Goal: Contribute content: Add original content to the website for others to see

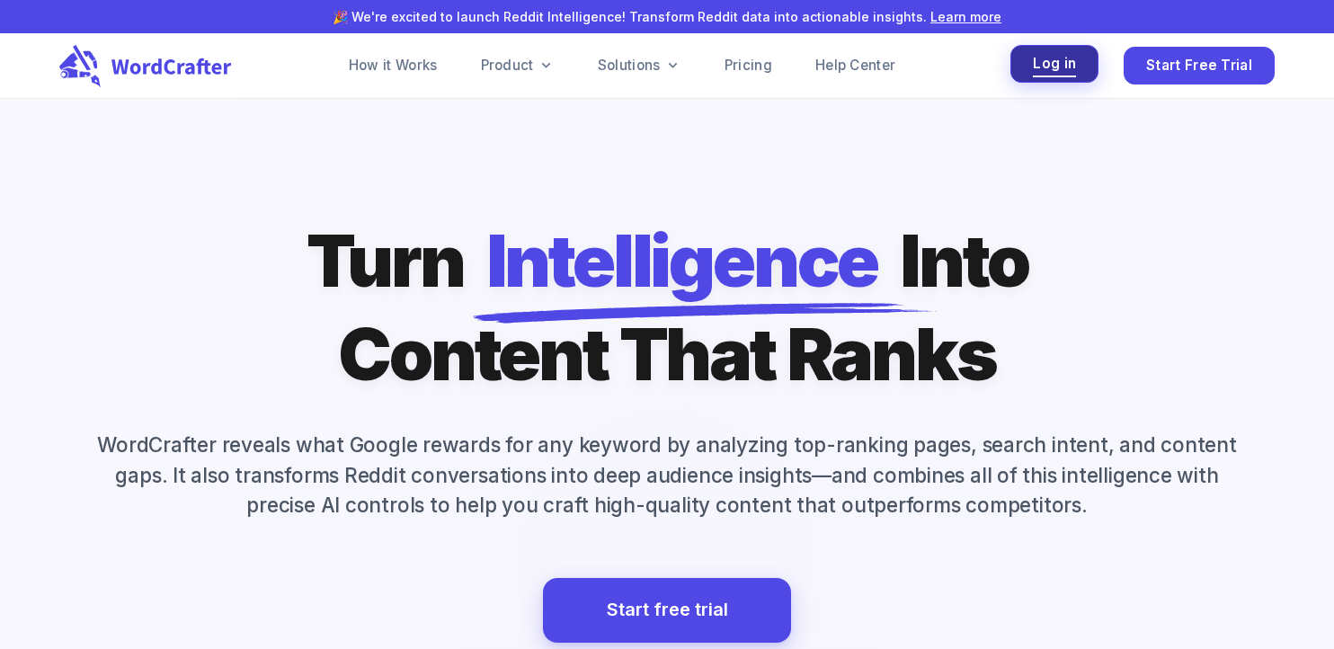
click at [1091, 68] on button "Log in" at bounding box center [1054, 64] width 88 height 39
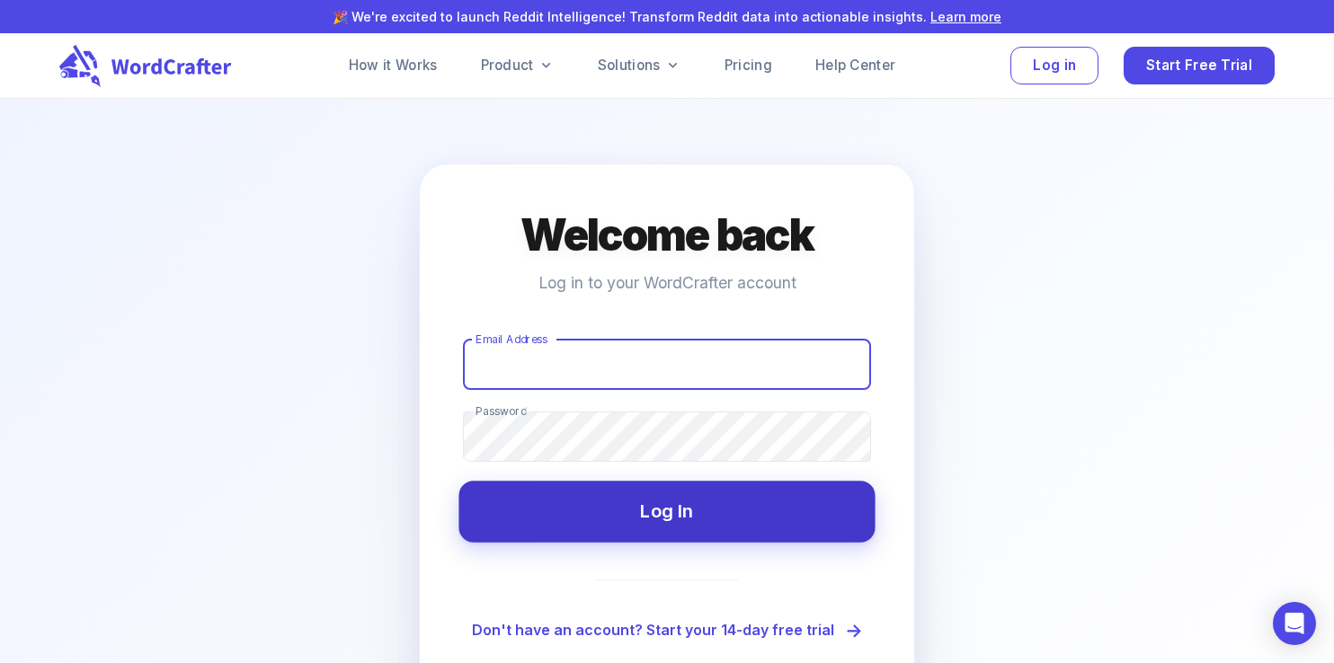
type input "[EMAIL_ADDRESS][DOMAIN_NAME]"
click at [638, 524] on button "Log In" at bounding box center [666, 511] width 416 height 61
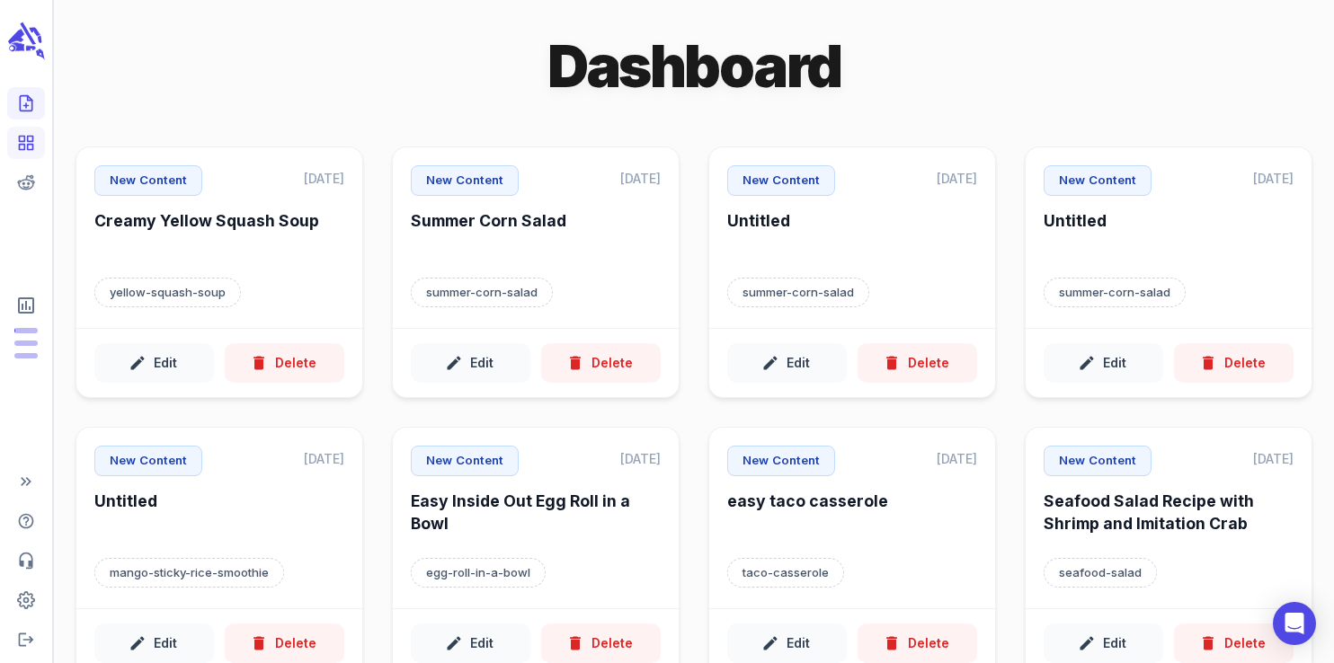
click at [25, 101] on icon "Create new content" at bounding box center [26, 103] width 18 height 18
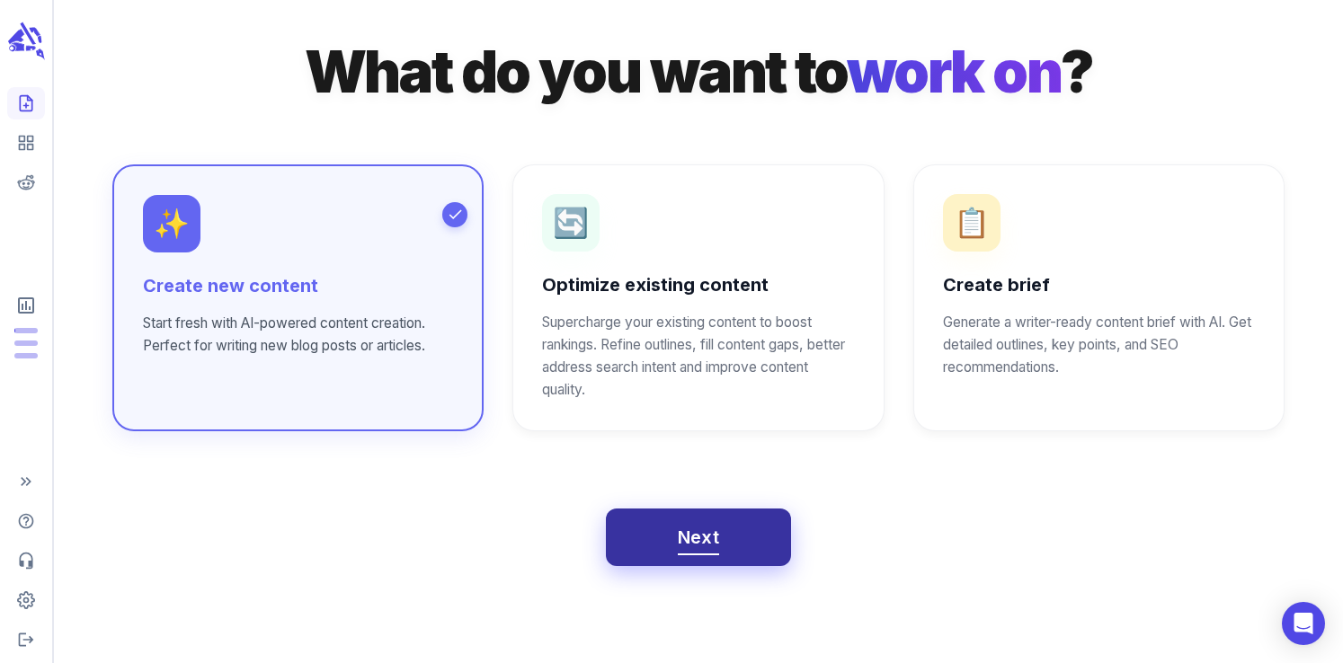
click at [706, 537] on span "Next" at bounding box center [699, 537] width 42 height 31
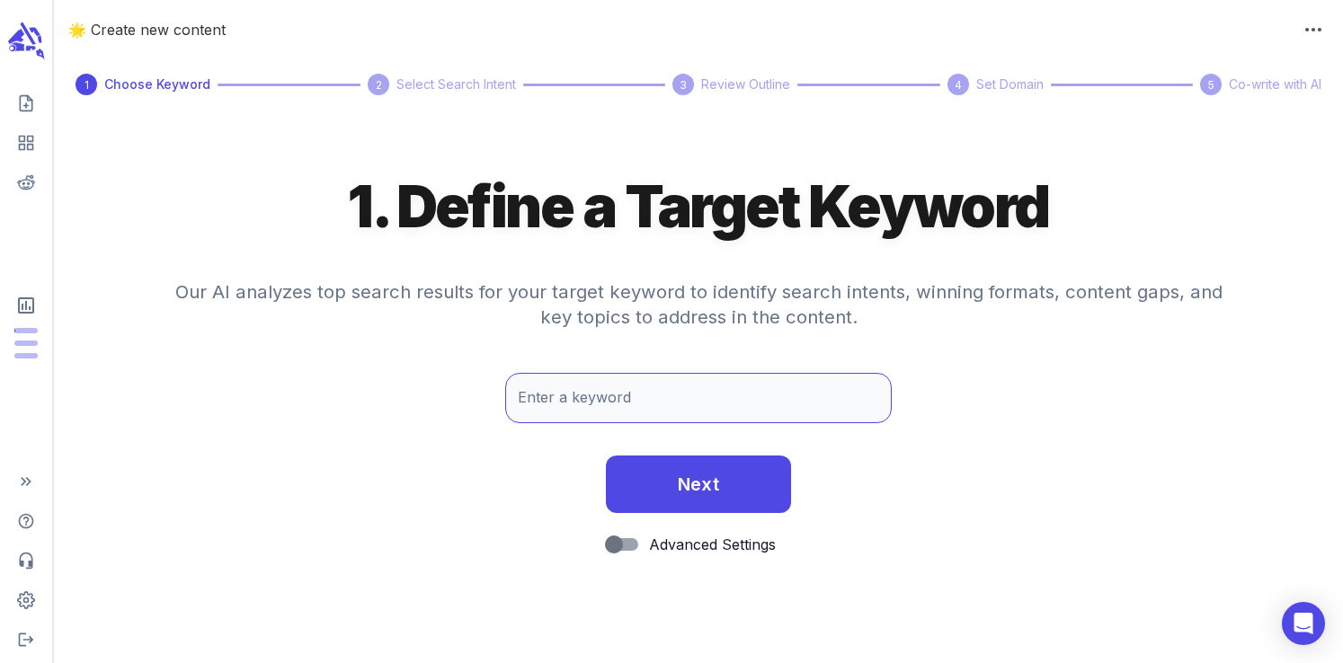
click at [599, 404] on input "Enter a keyword" at bounding box center [698, 398] width 386 height 50
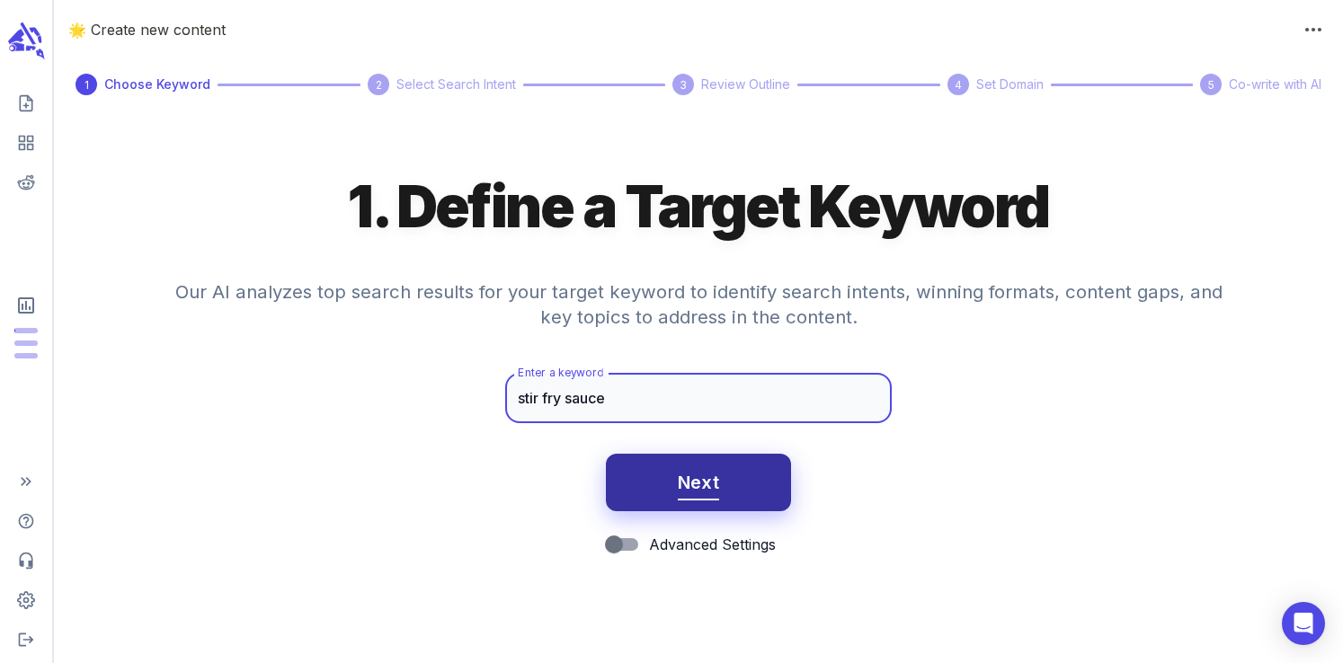
type input "stir fry sauce"
click at [702, 485] on span "Next" at bounding box center [699, 482] width 42 height 31
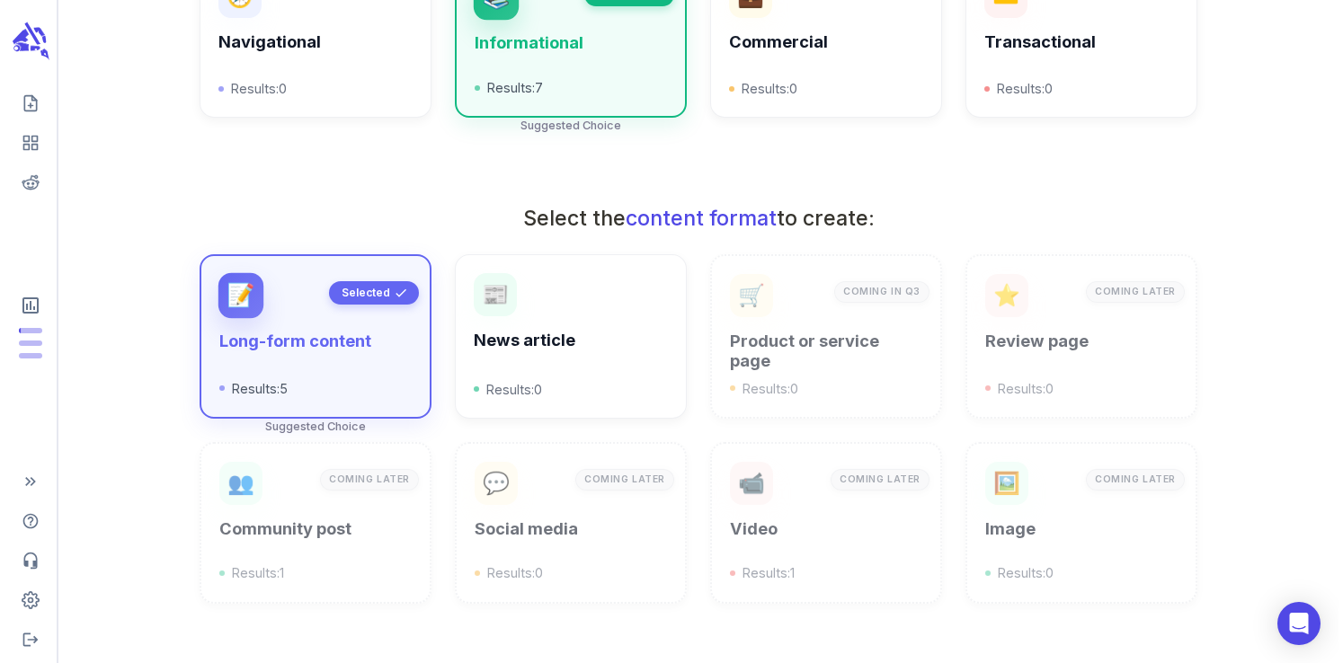
scroll to position [645, 0]
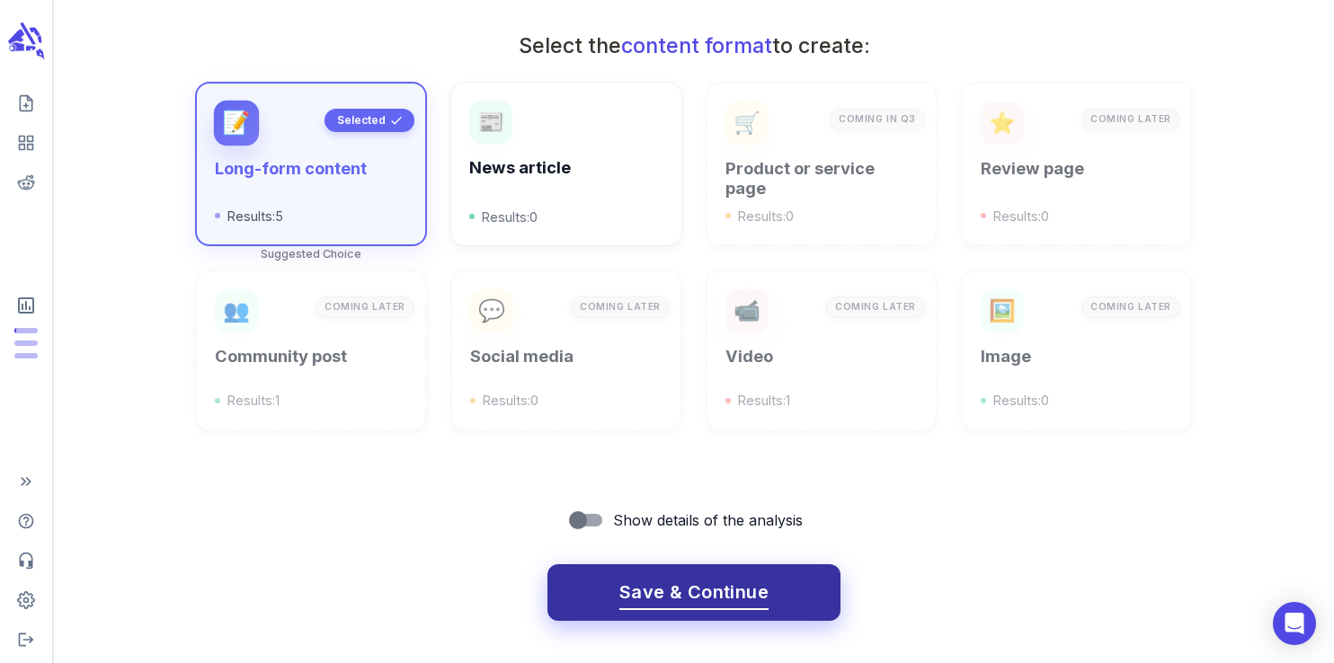
click at [706, 599] on span "Save & Continue" at bounding box center [693, 592] width 149 height 31
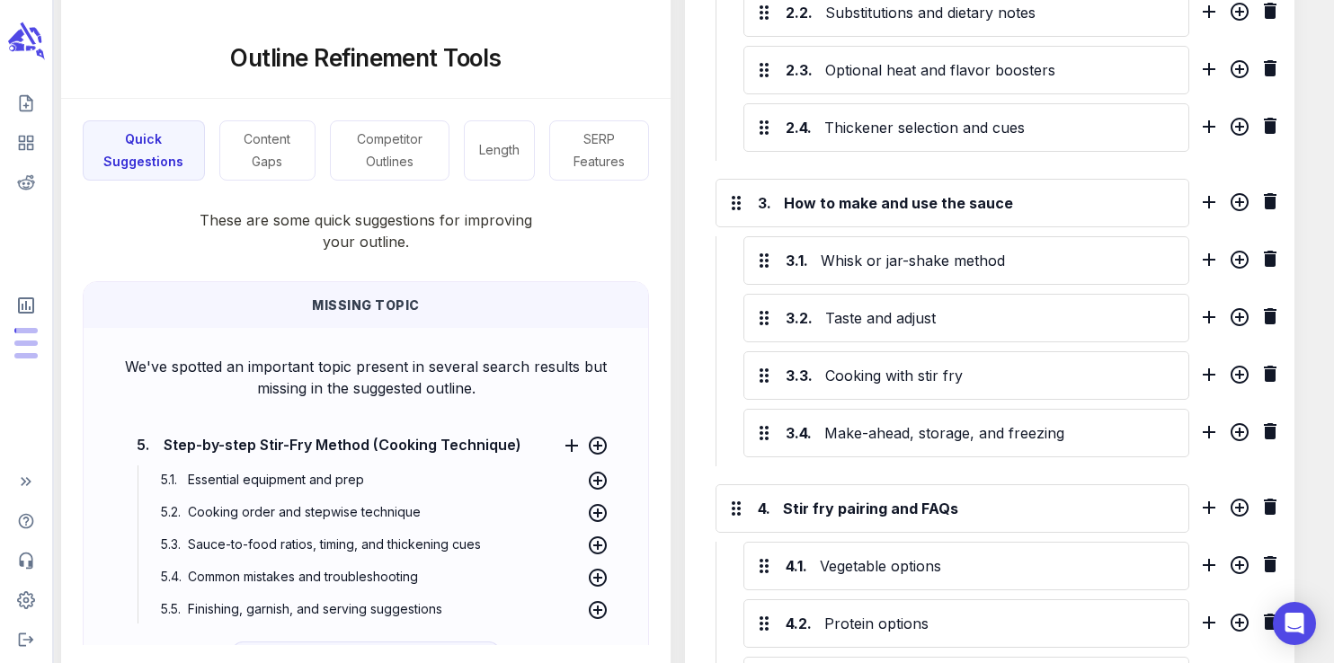
scroll to position [1163, 0]
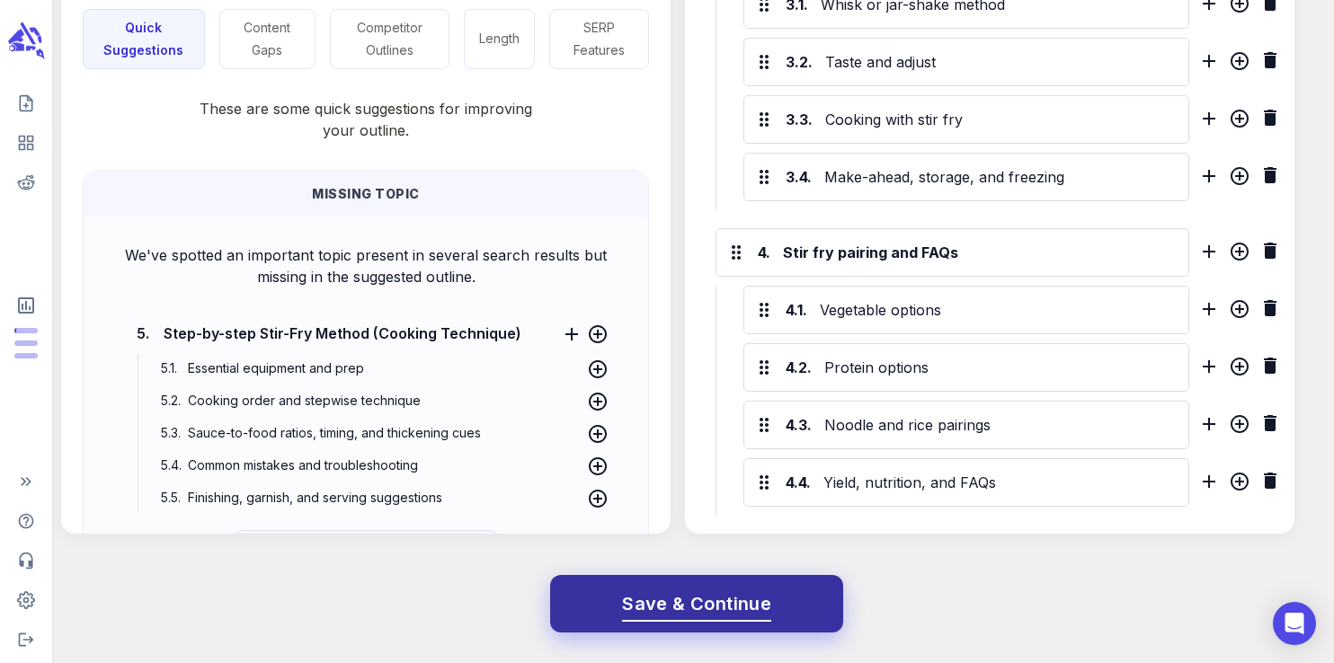
click at [723, 607] on span "Save & Continue" at bounding box center [696, 604] width 149 height 31
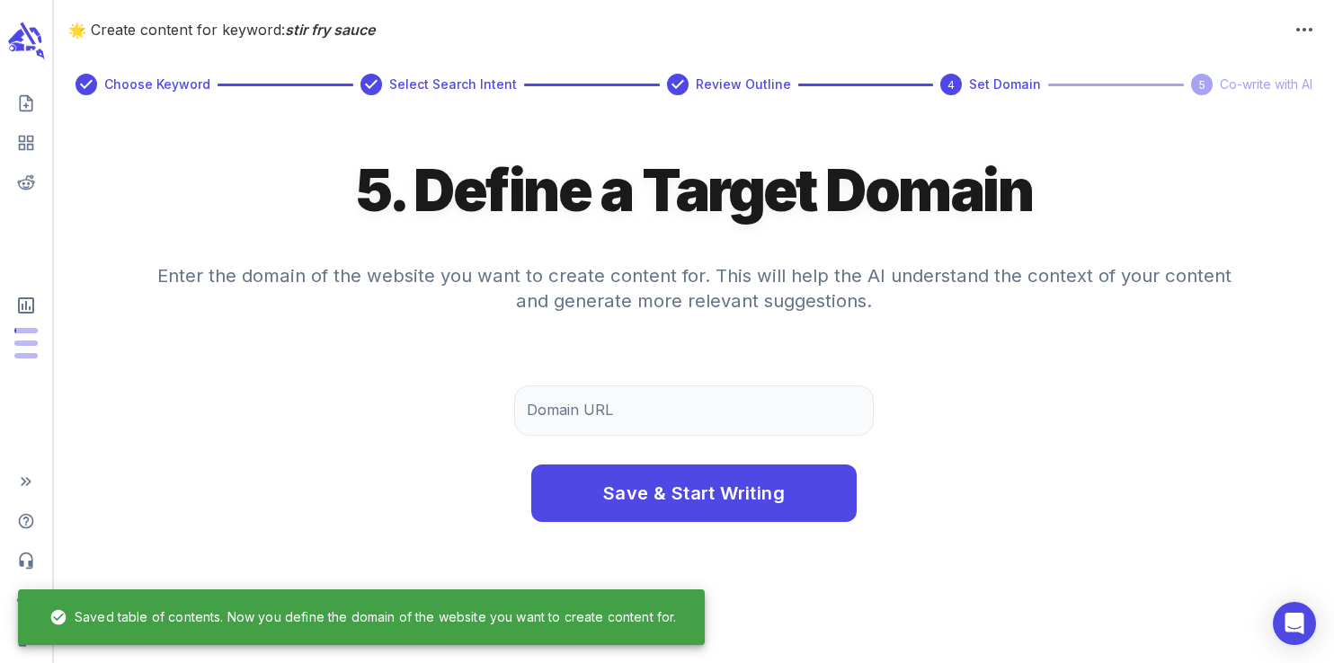
scroll to position [0, 0]
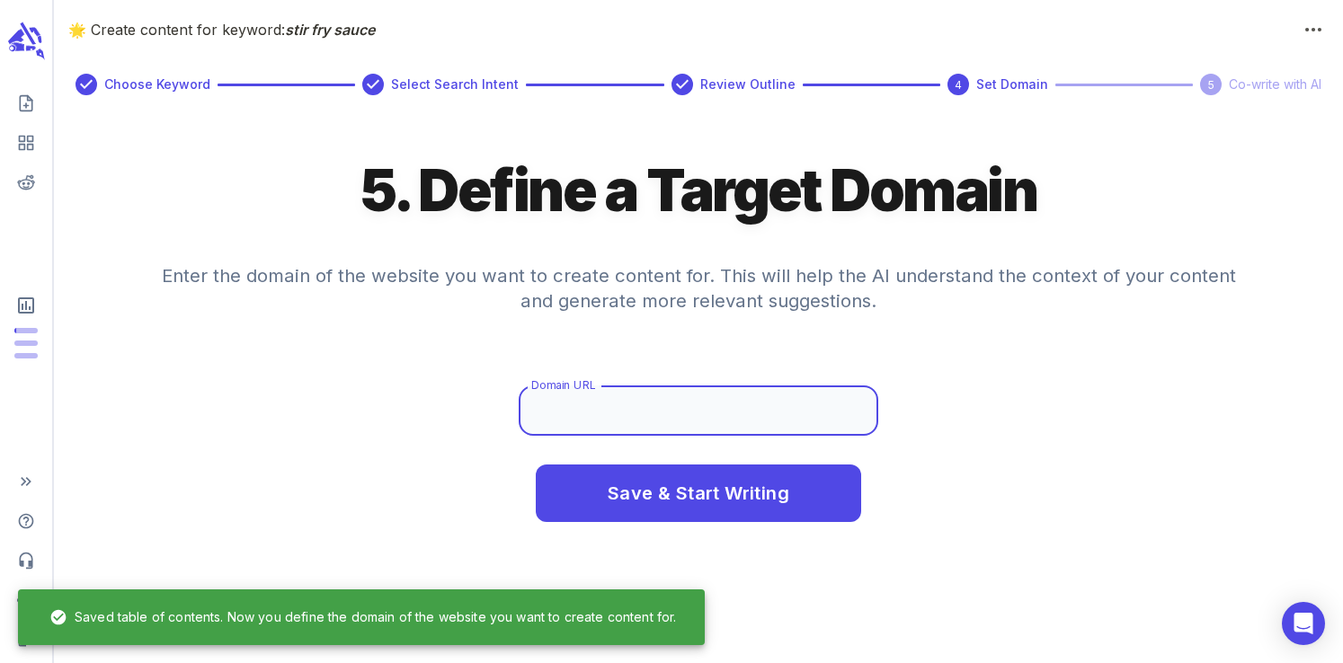
click at [630, 413] on input "Domain URL" at bounding box center [698, 411] width 359 height 50
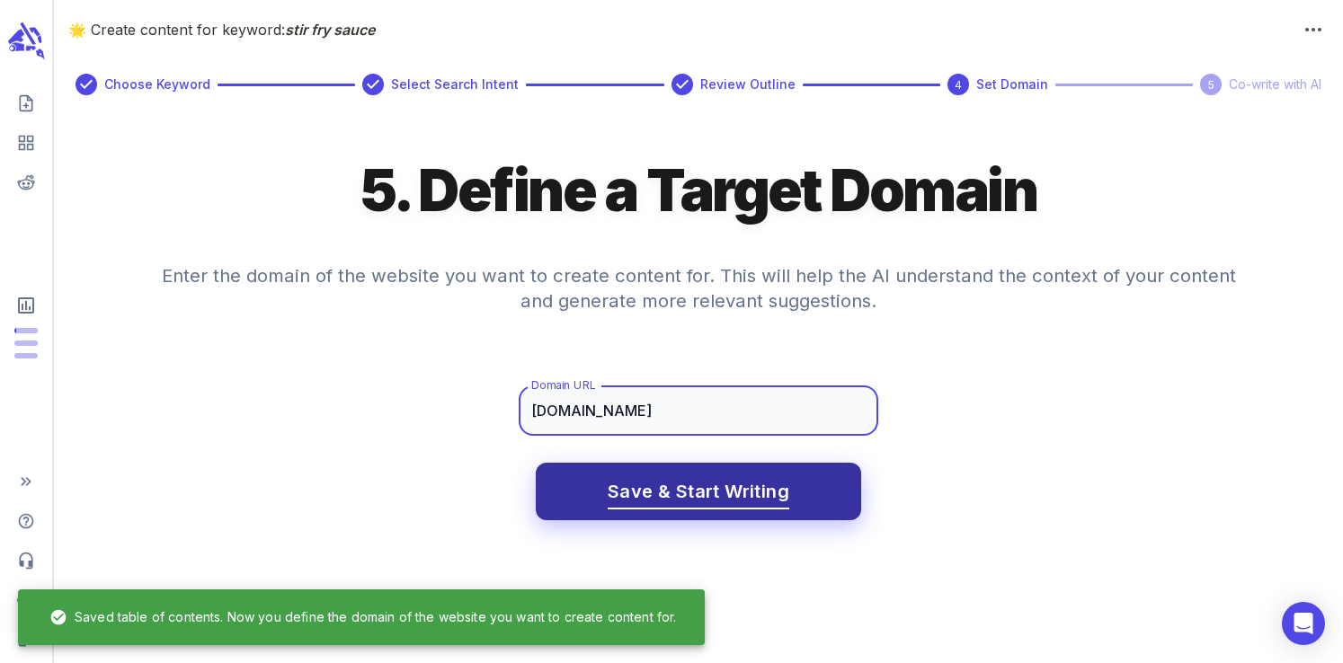
type input "[DOMAIN_NAME]"
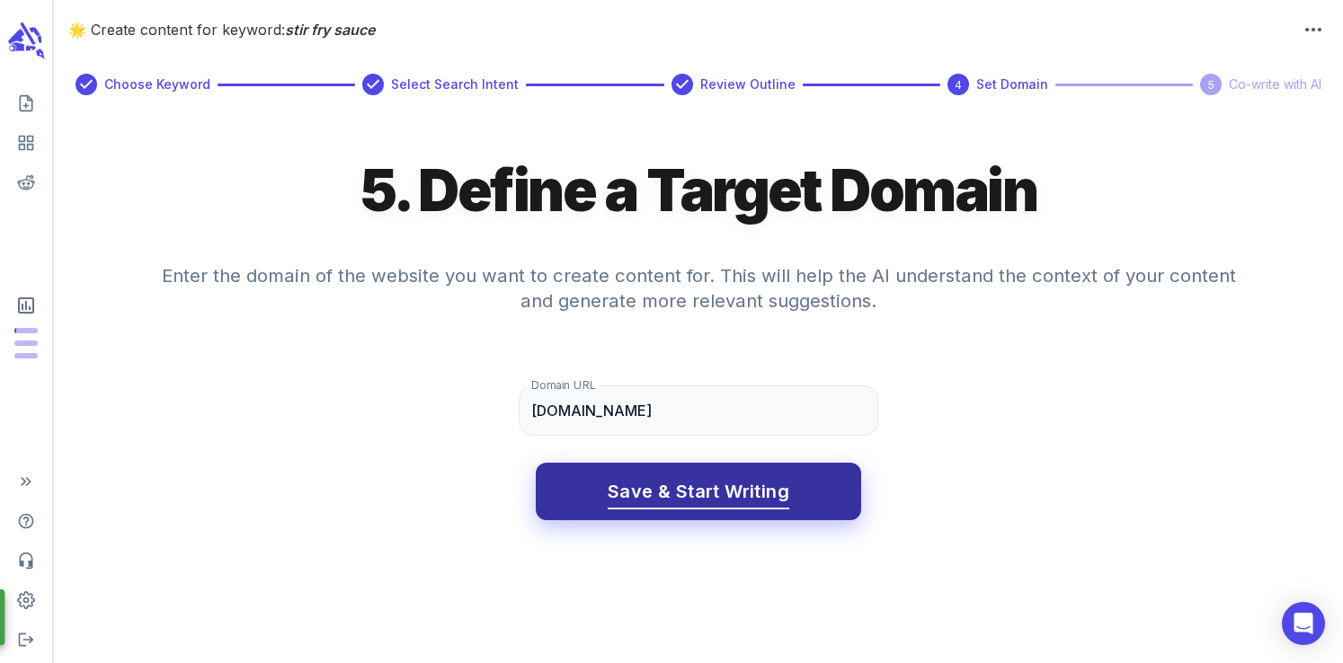
click at [724, 517] on button "Save & Start Writing" at bounding box center [698, 492] width 325 height 58
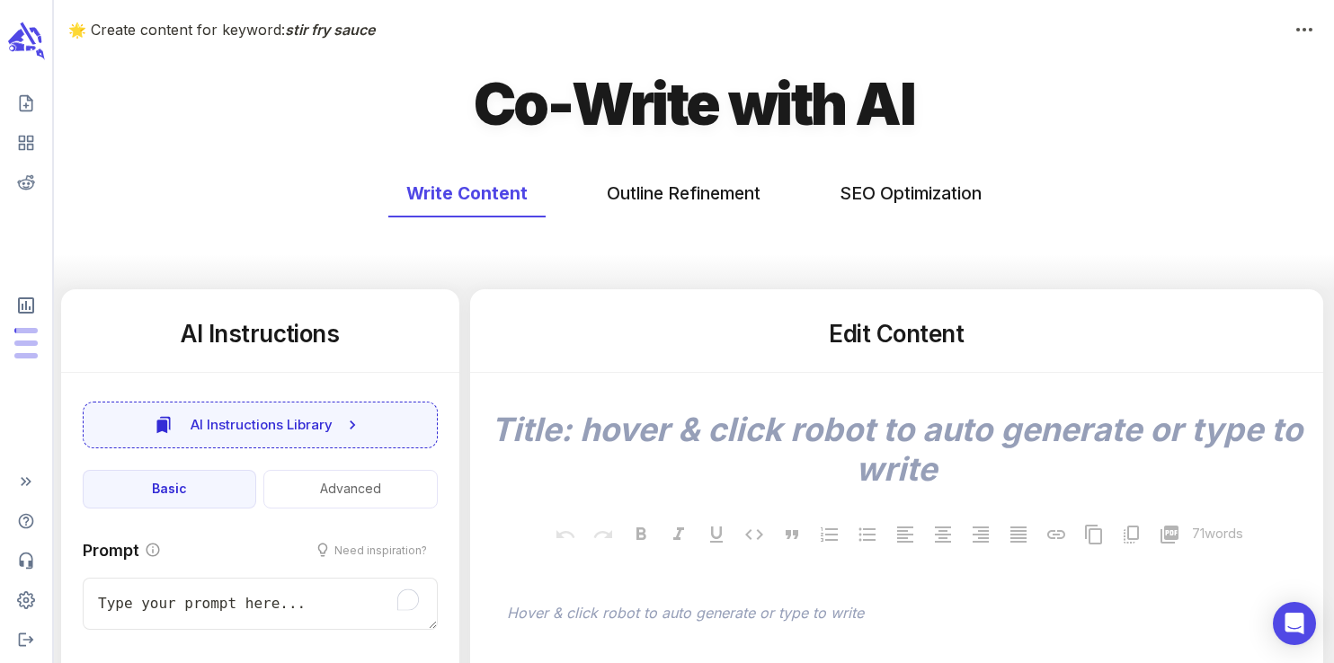
type textarea "x"
type input "61"
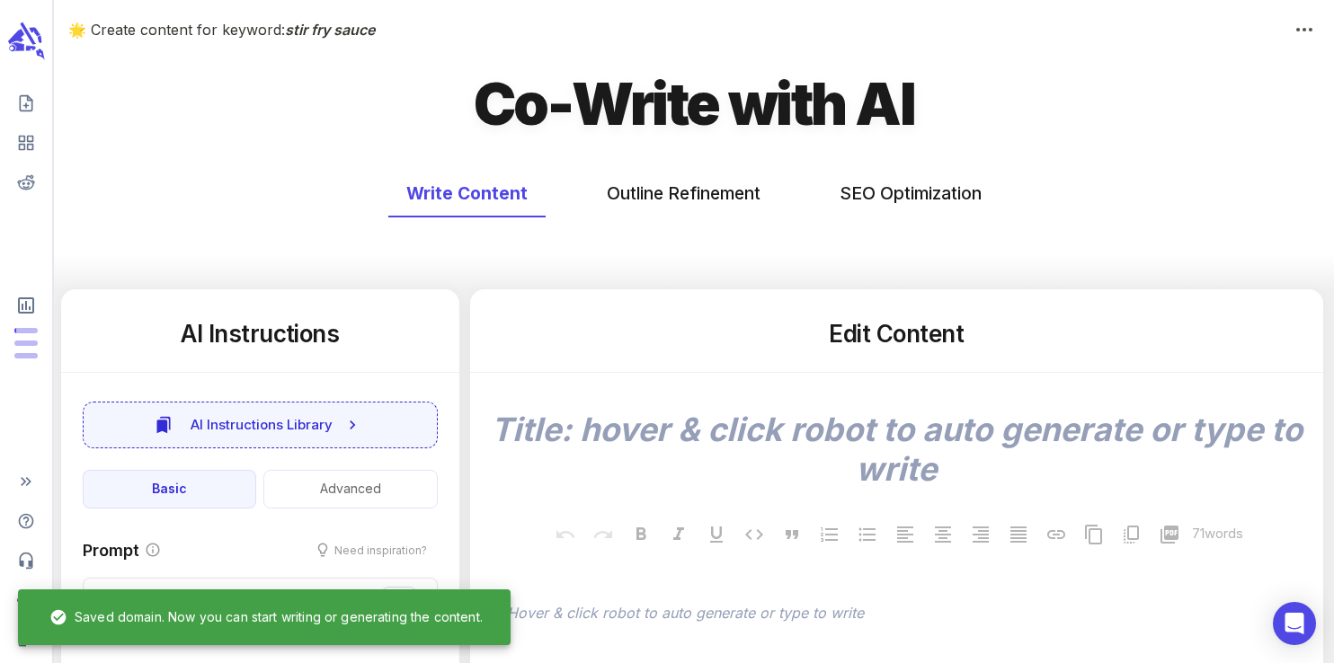
type textarea "x"
click at [880, 192] on button "SEO Optimization" at bounding box center [910, 194] width 178 height 48
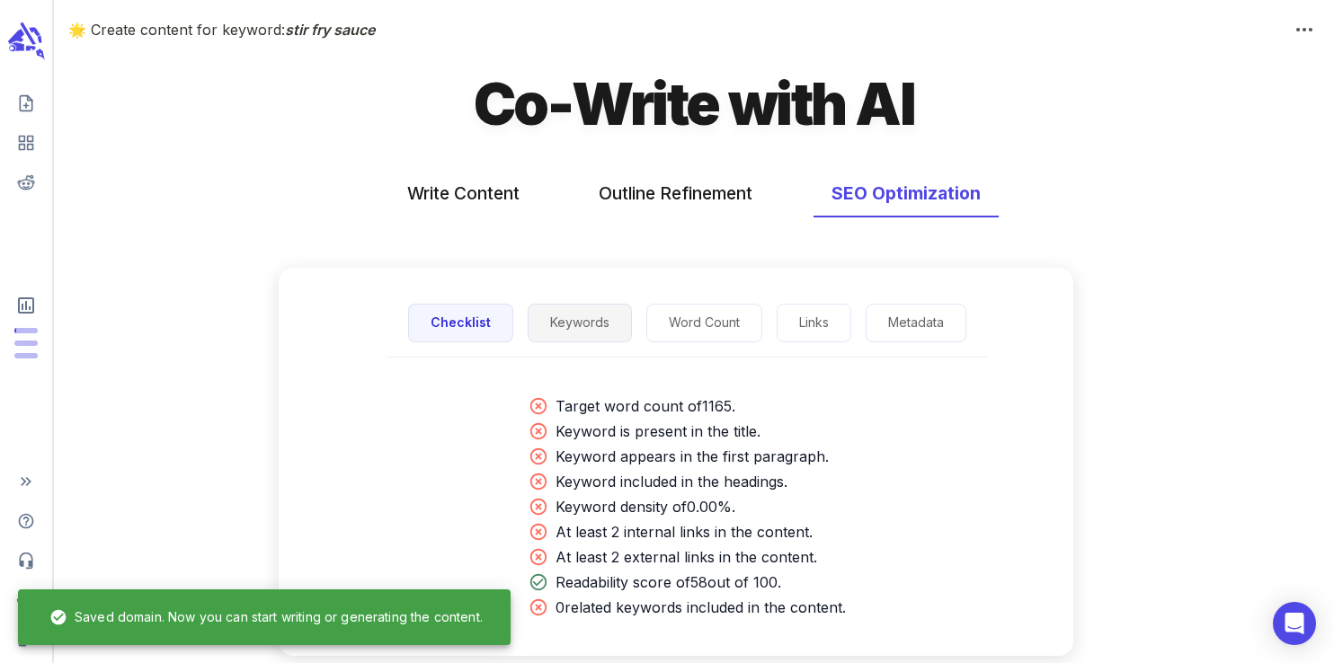
click at [551, 331] on button "Keywords" at bounding box center [580, 323] width 104 height 39
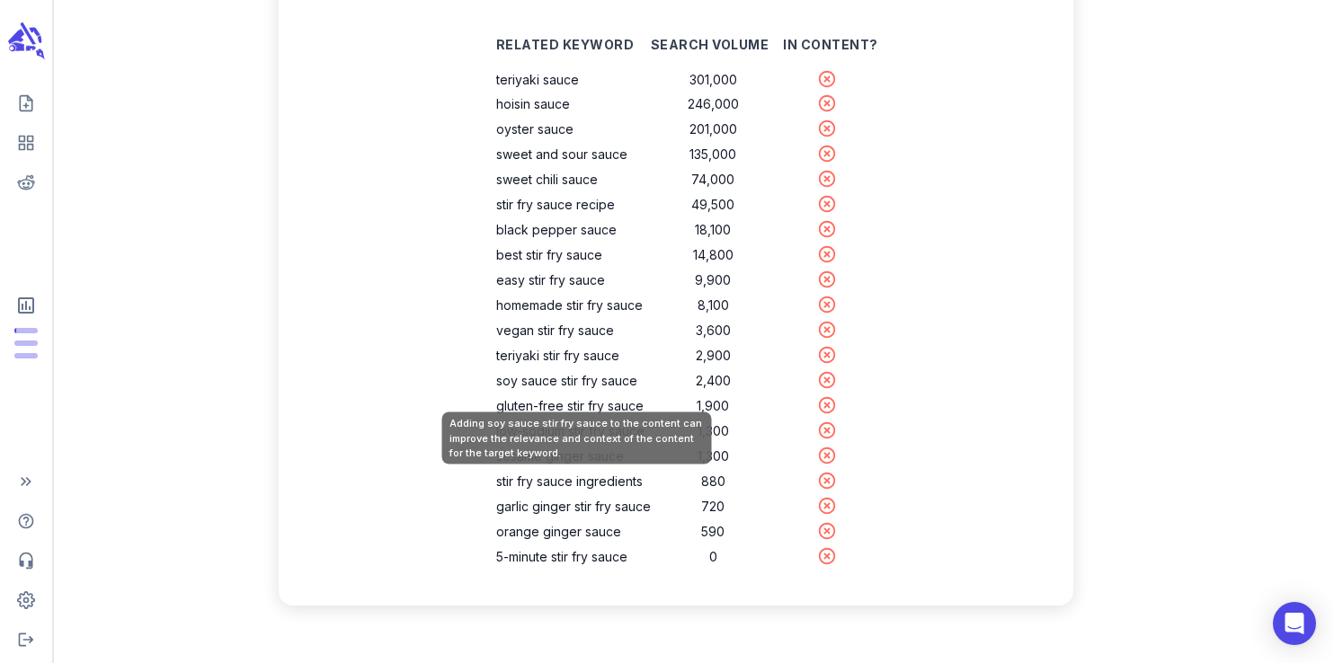
scroll to position [377, 0]
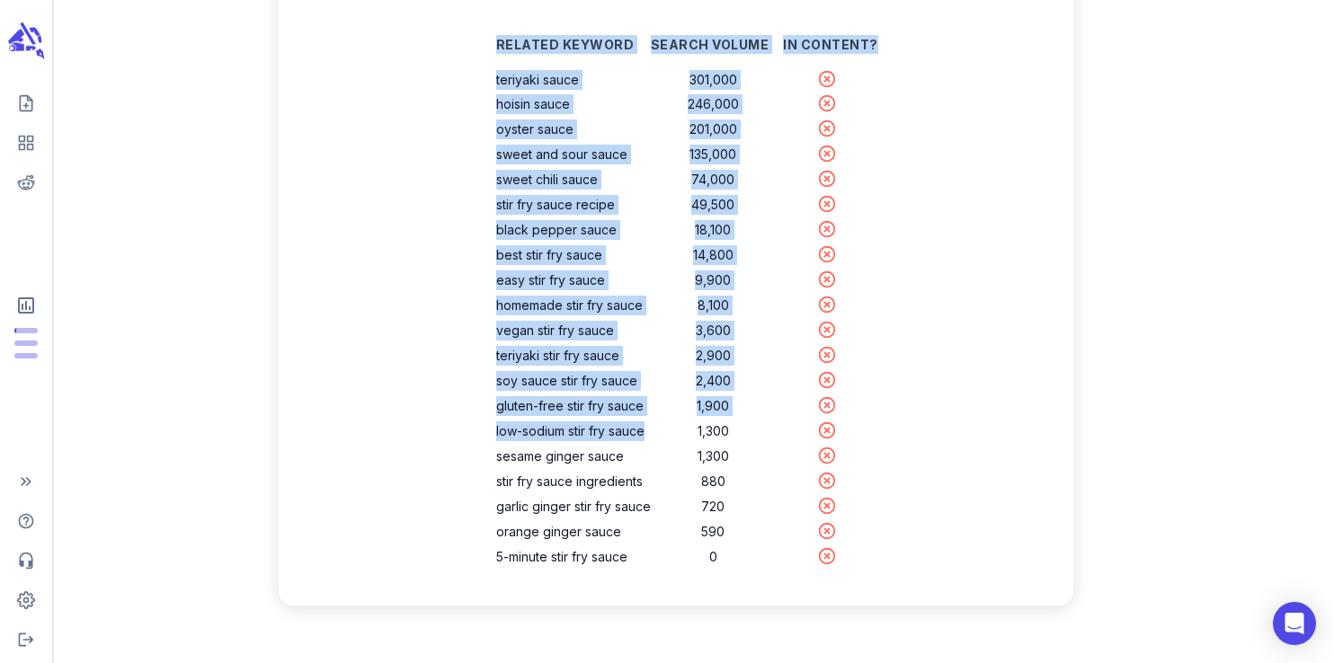
drag, startPoint x: 652, startPoint y: 435, endPoint x: 481, endPoint y: 97, distance: 378.6
click at [481, 97] on div "Related Keyword Search Volume In Content? teriyaki sauce 301,000 hoisin sauce 2…" at bounding box center [686, 302] width 439 height 577
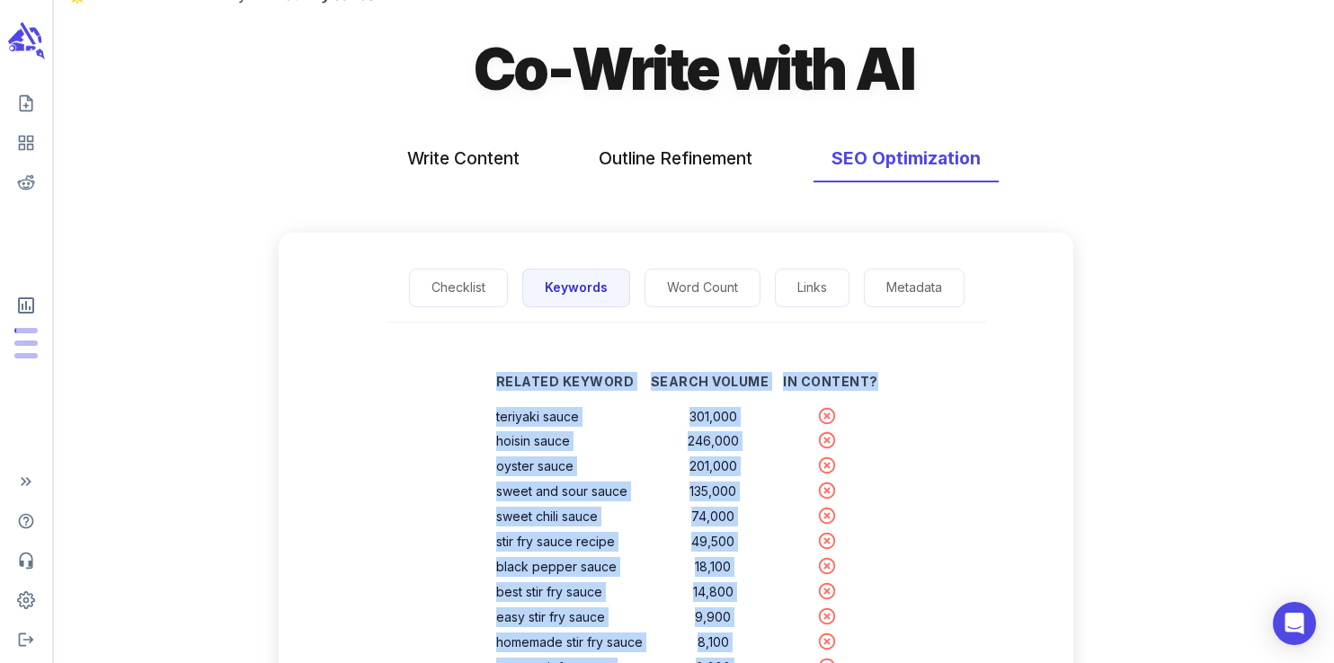
scroll to position [8, 0]
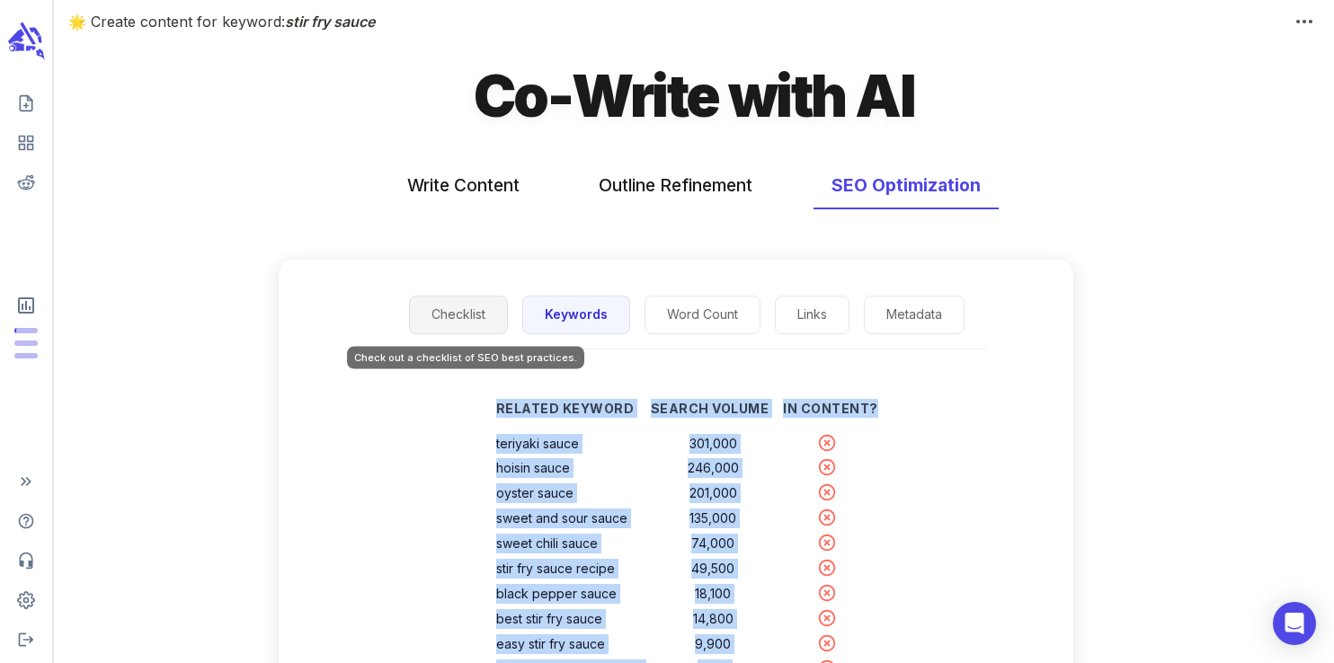
click at [443, 317] on button "Checklist" at bounding box center [458, 315] width 99 height 39
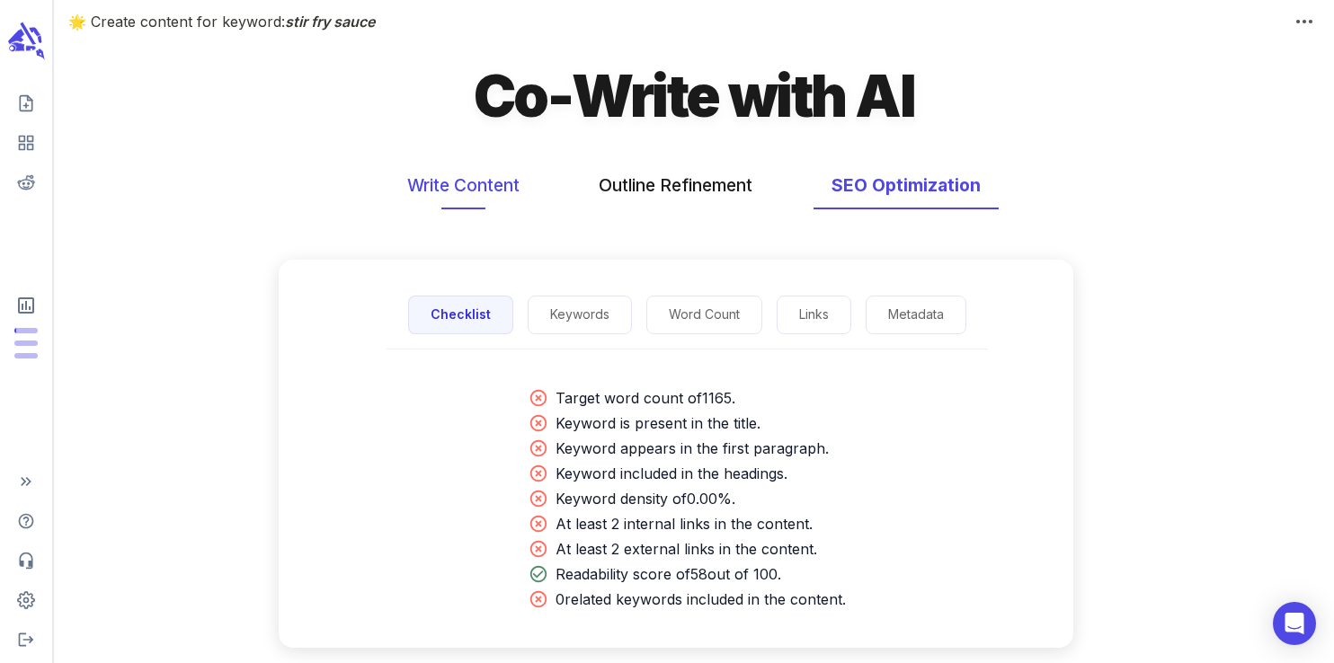
click at [478, 173] on button "Write Content" at bounding box center [463, 186] width 148 height 48
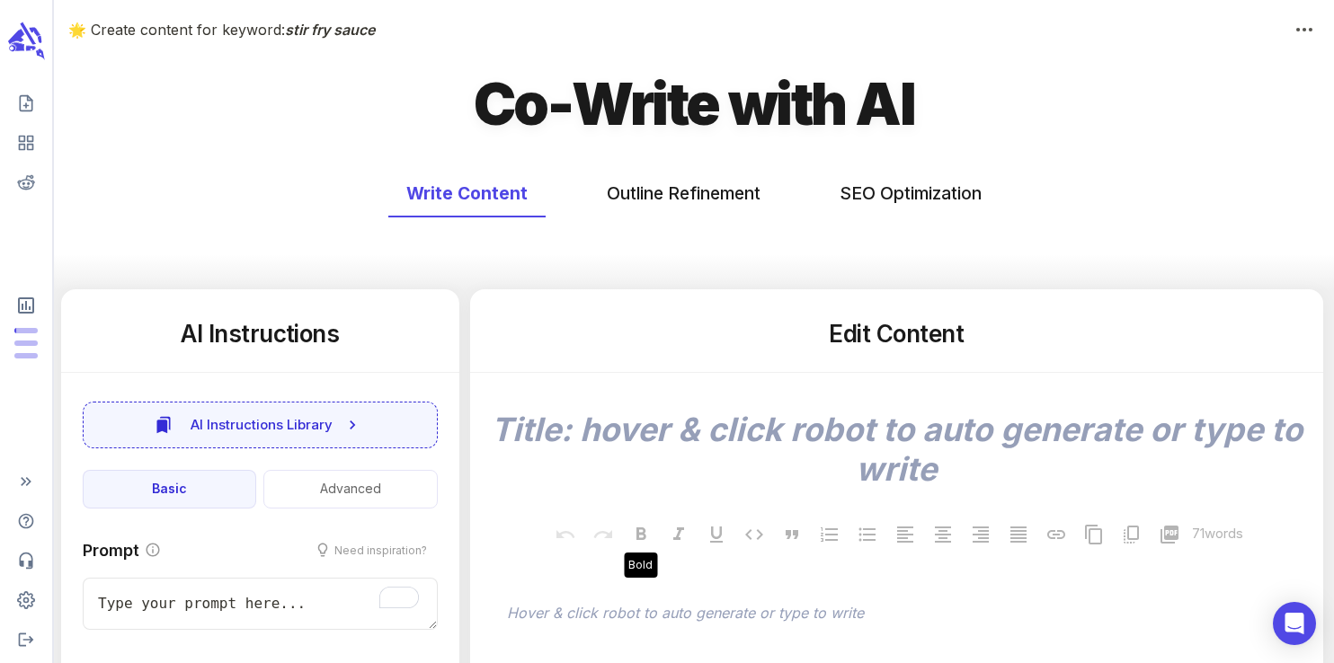
scroll to position [62, 0]
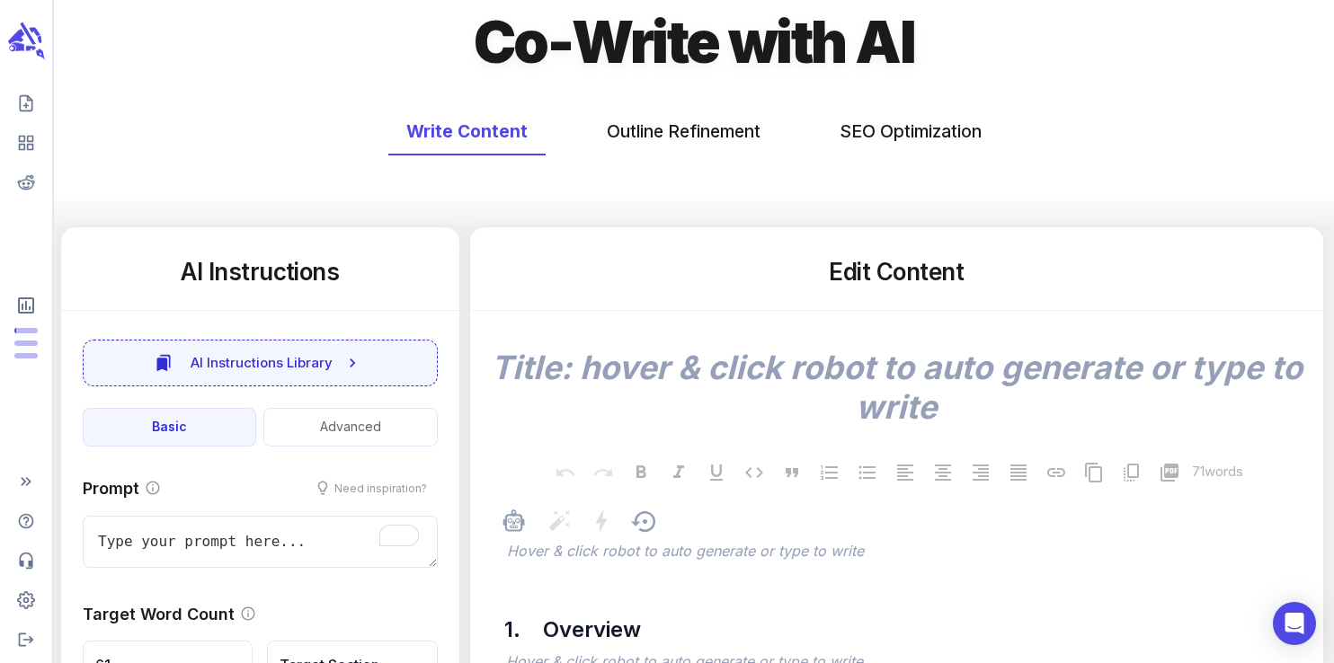
click at [608, 557] on p "﻿" at bounding box center [905, 553] width 797 height 22
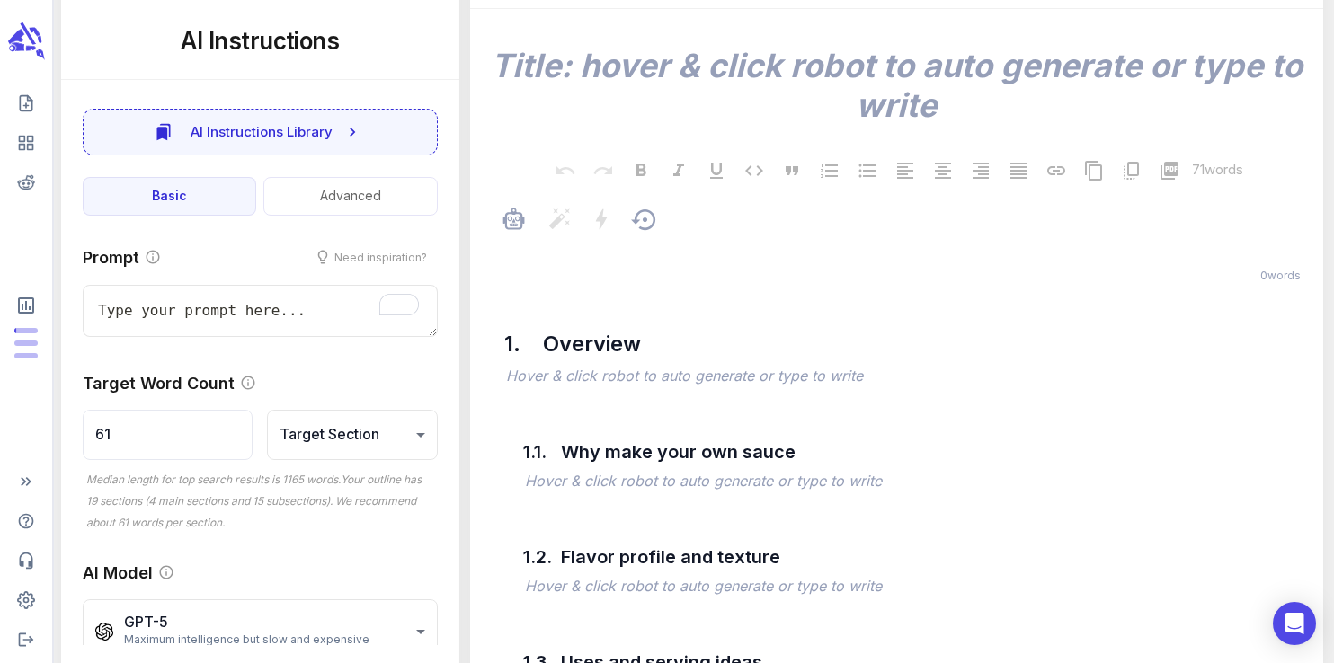
scroll to position [369, 0]
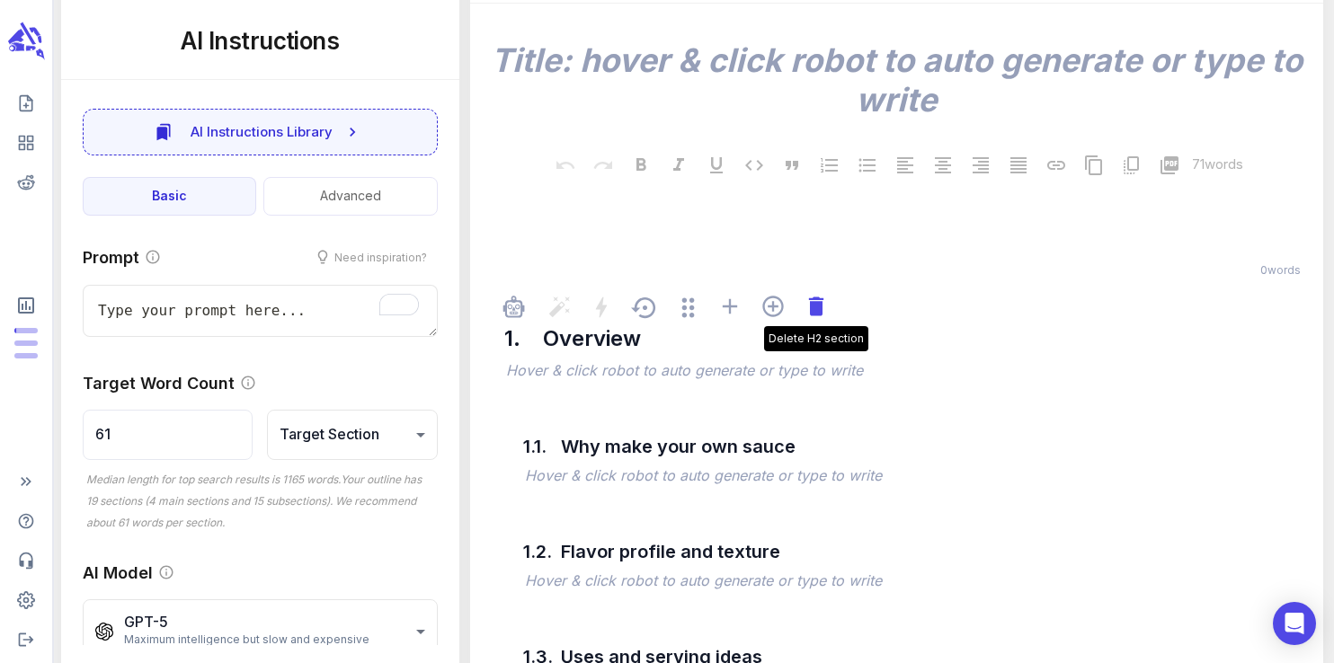
click at [827, 315] on icon at bounding box center [815, 306] width 25 height 25
type textarea "x"
type input "78"
click at [827, 315] on icon at bounding box center [815, 306] width 25 height 25
type textarea "x"
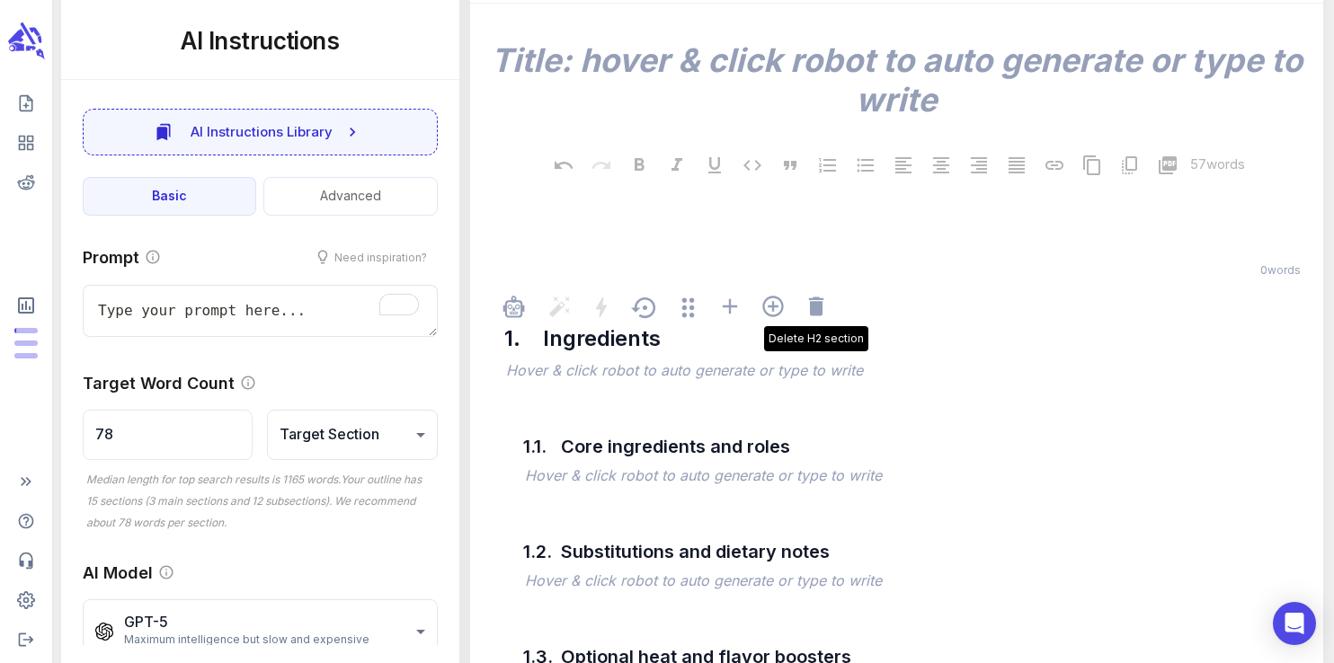
type input "117"
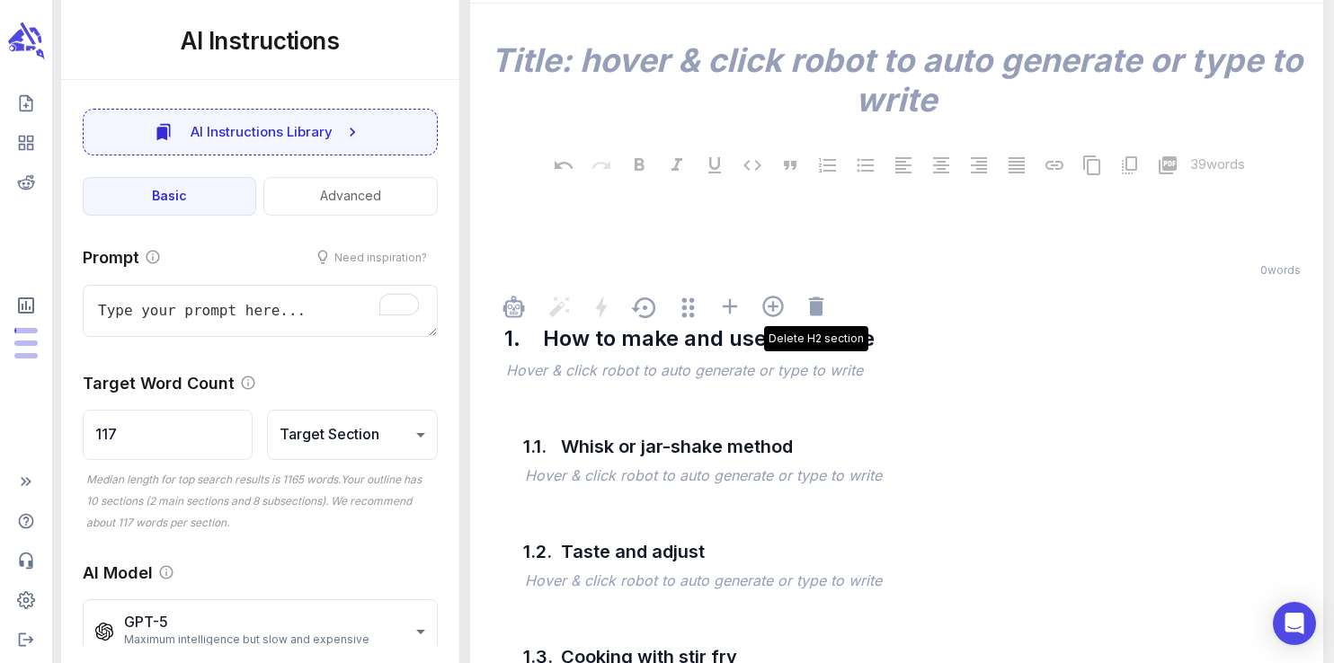
click at [827, 315] on icon at bounding box center [815, 306] width 25 height 25
type textarea "x"
type input "233"
click at [827, 315] on icon at bounding box center [815, 306] width 25 height 25
type textarea "x"
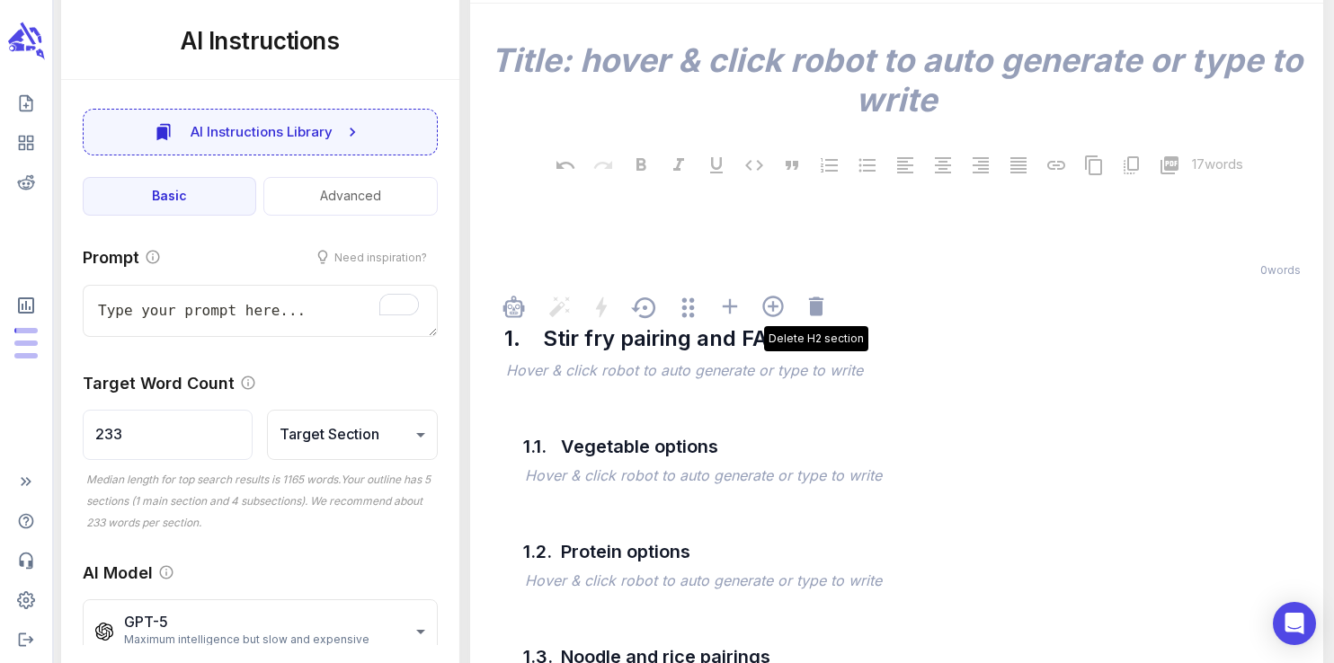
type input "291"
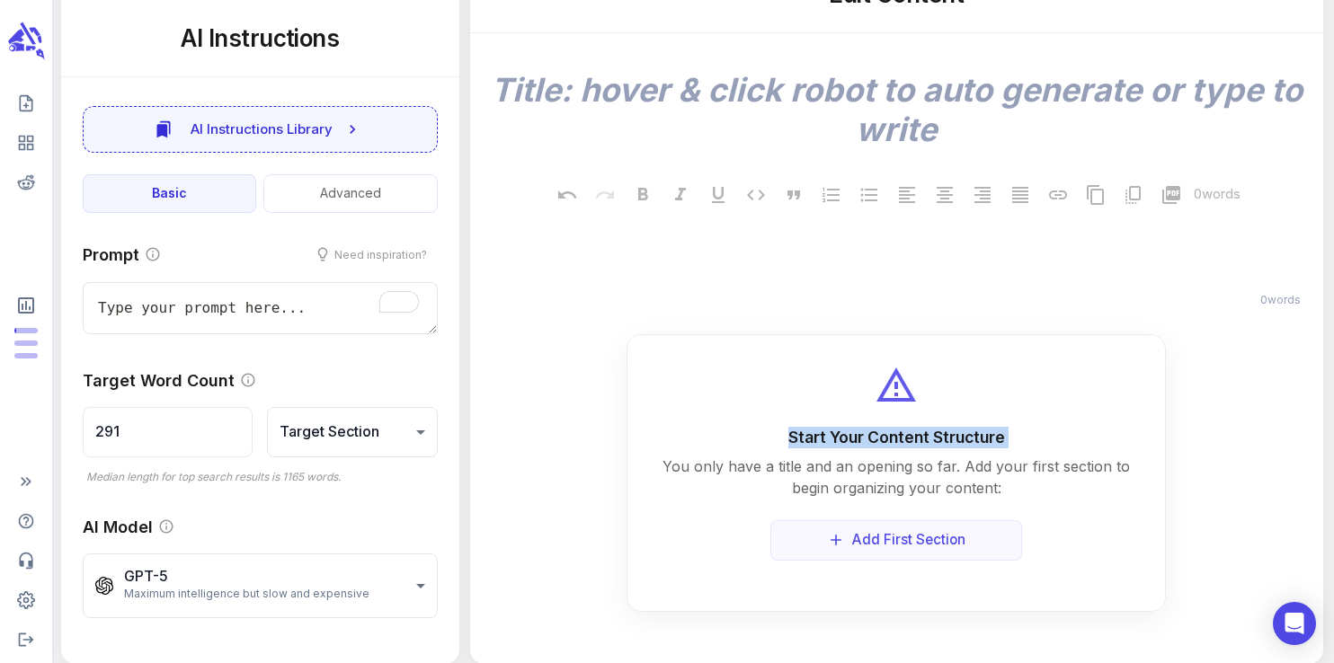
click at [827, 315] on div "x 0 words ﻿ 0 words Start Your Content Structure You only have a title and an o…" at bounding box center [896, 322] width 824 height 579
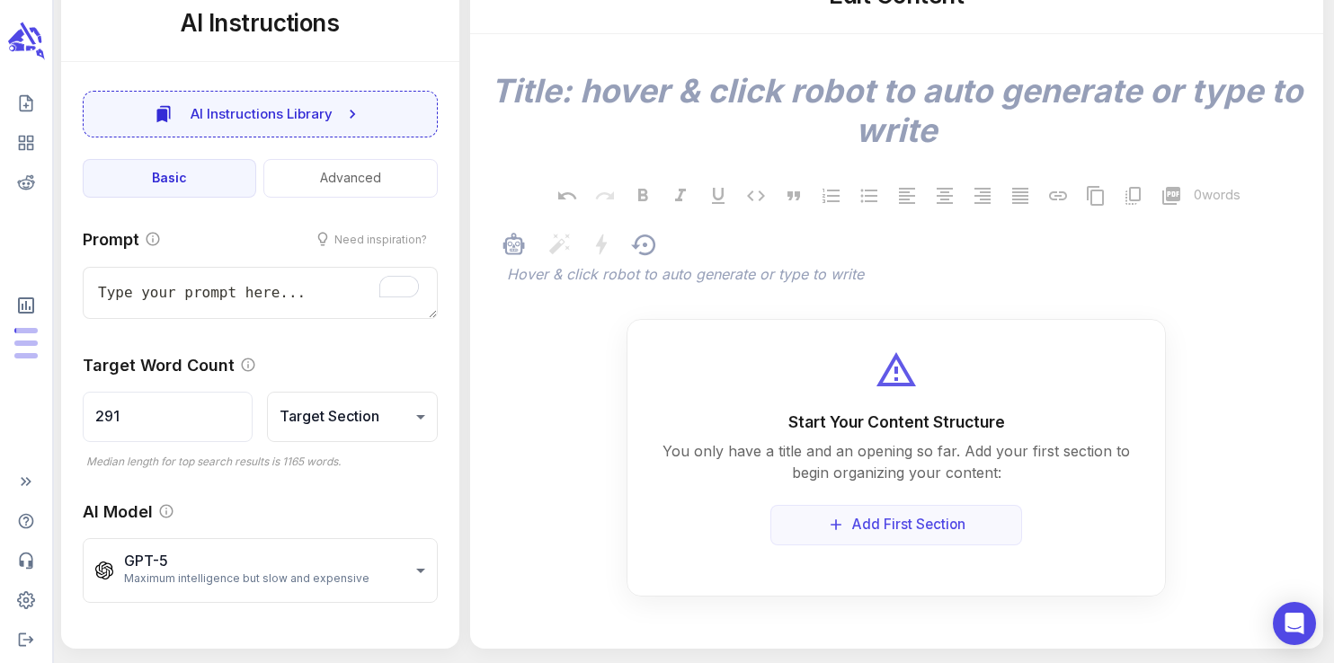
scroll to position [356, 0]
click at [768, 275] on span "﻿ Hover & click robot to auto generate or type to write" at bounding box center [905, 275] width 806 height 43
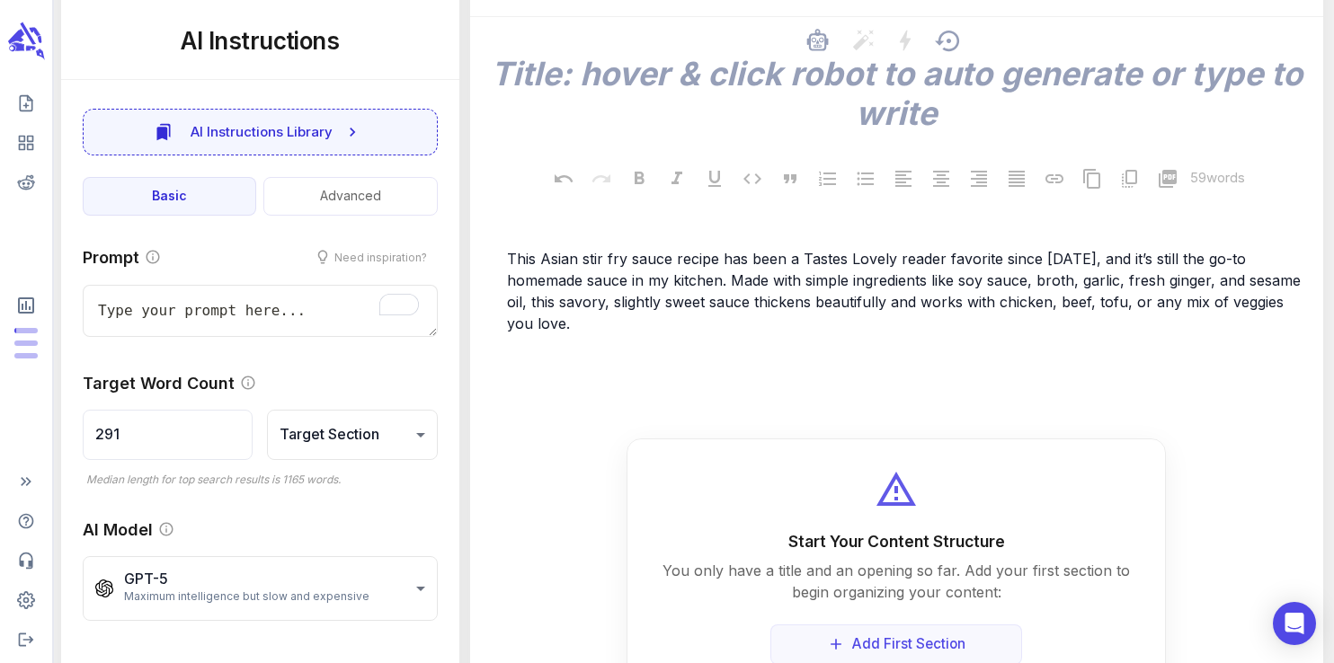
click at [731, 87] on textarea at bounding box center [896, 93] width 824 height 79
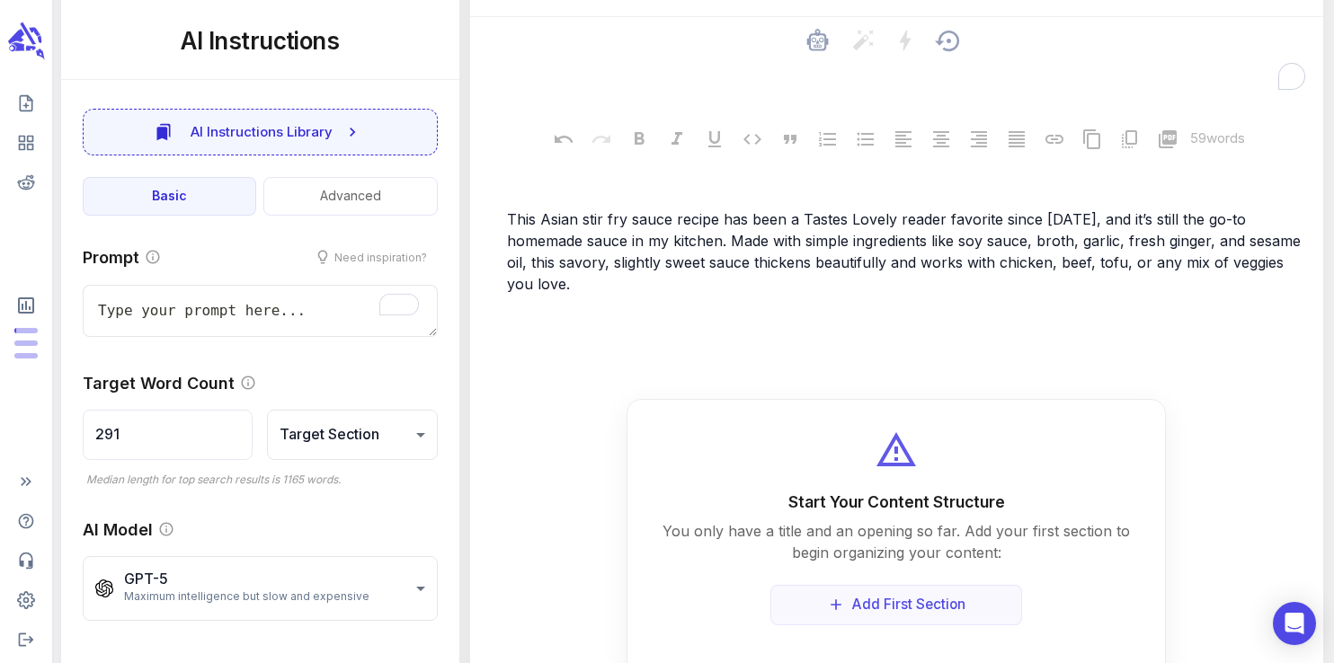
paste textarea "The BEST Stir Fry Sauce"
type textarea "x"
type textarea "The BEST Stir Fry Sauce"
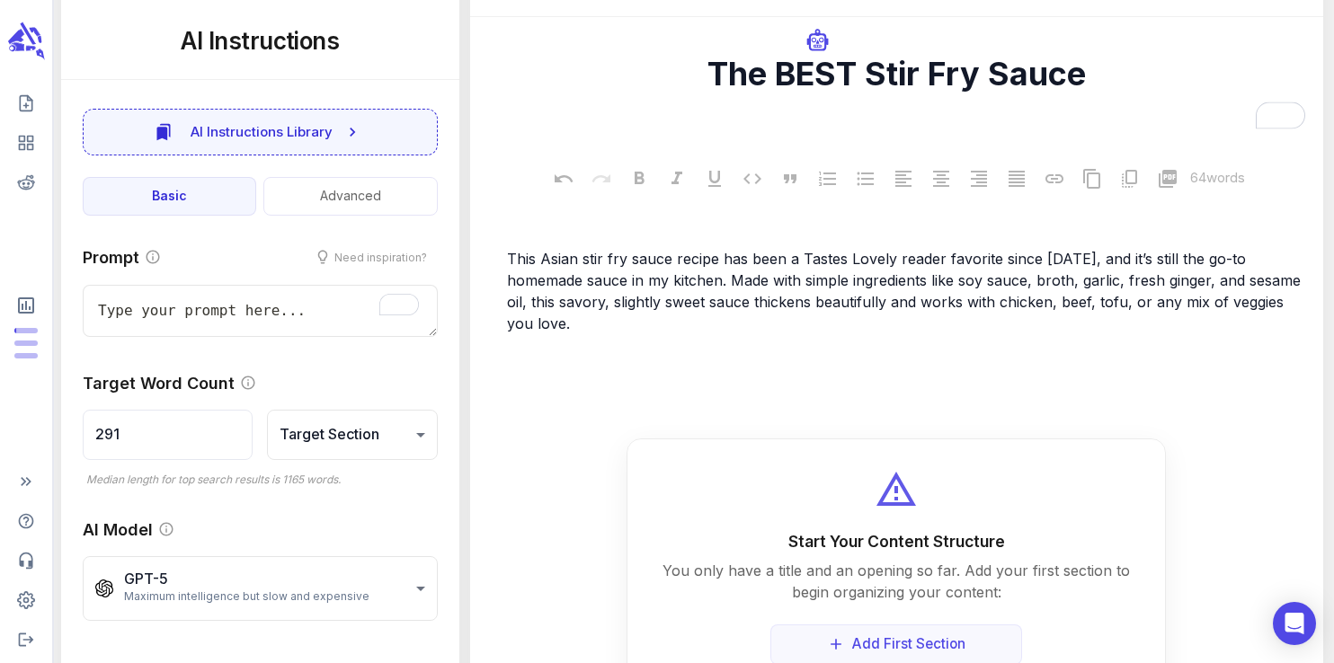
type textarea "x"
type textarea "The BEST Stir Fry Sauce"
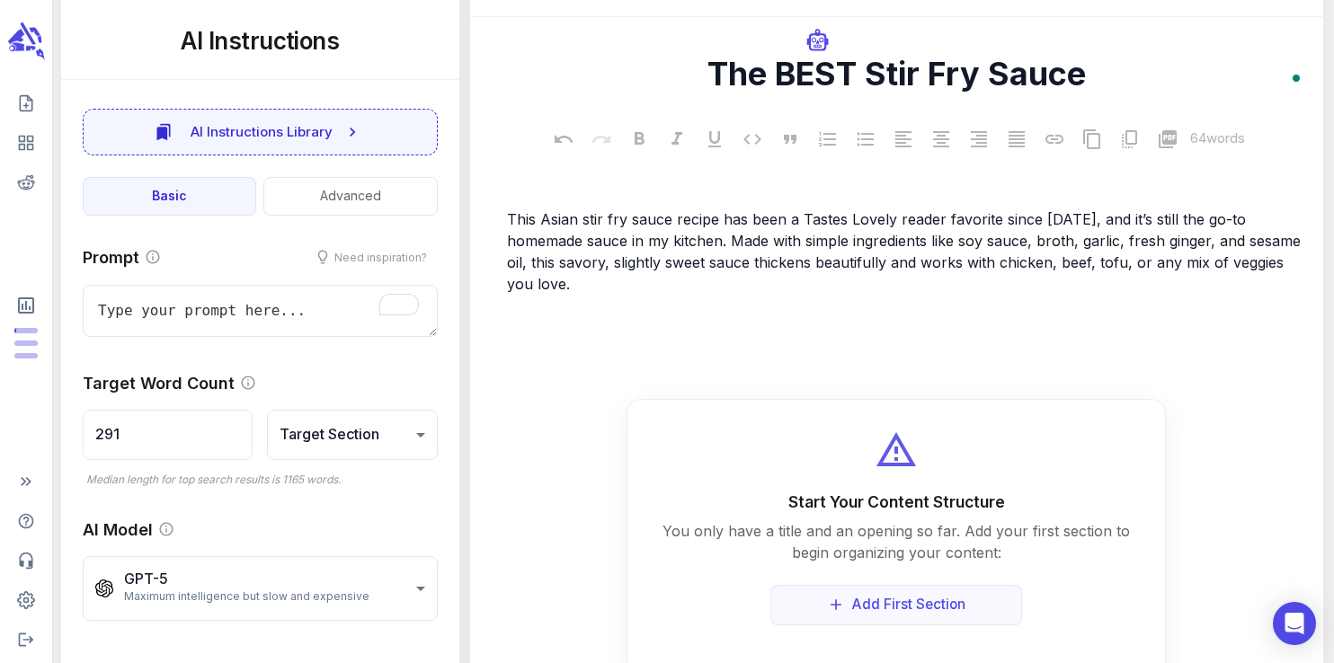
type textarea "x"
type textarea "The BEST Stir Fry Sauce"
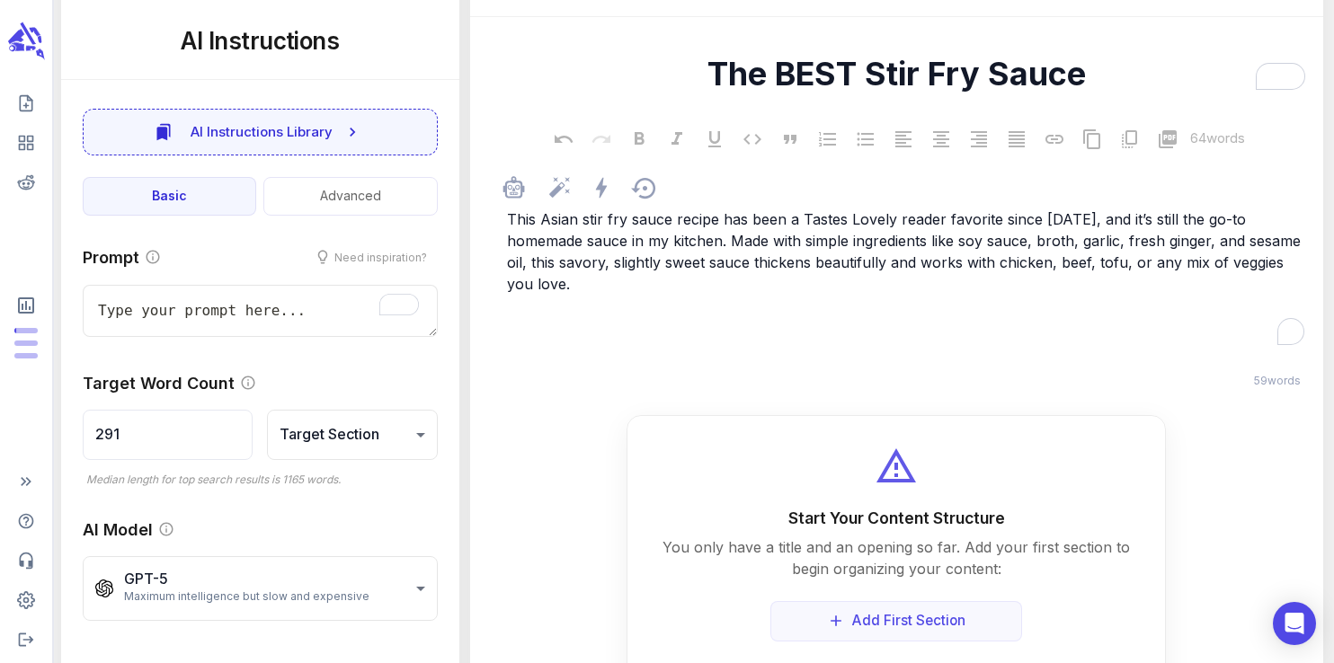
click at [946, 279] on div "This Asian stir fry sauce recipe has been a Tastes Lovely reader favorite since…" at bounding box center [905, 288] width 804 height 162
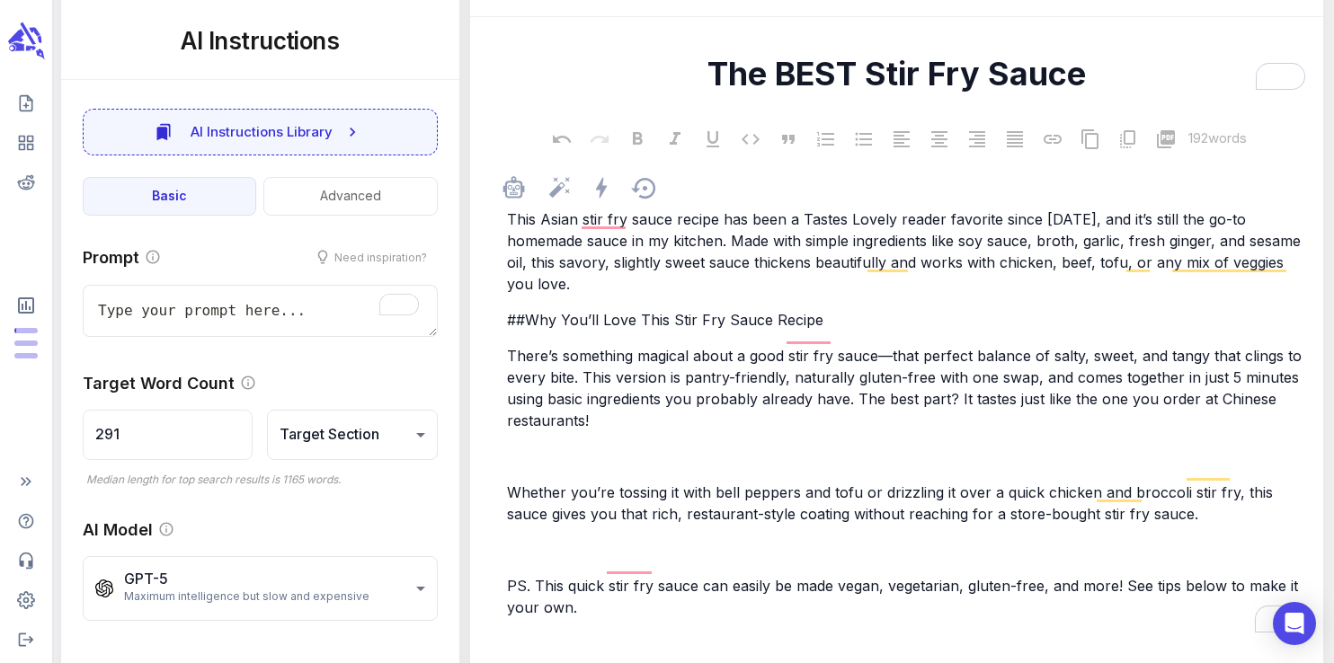
click at [545, 446] on p "﻿" at bounding box center [905, 457] width 797 height 22
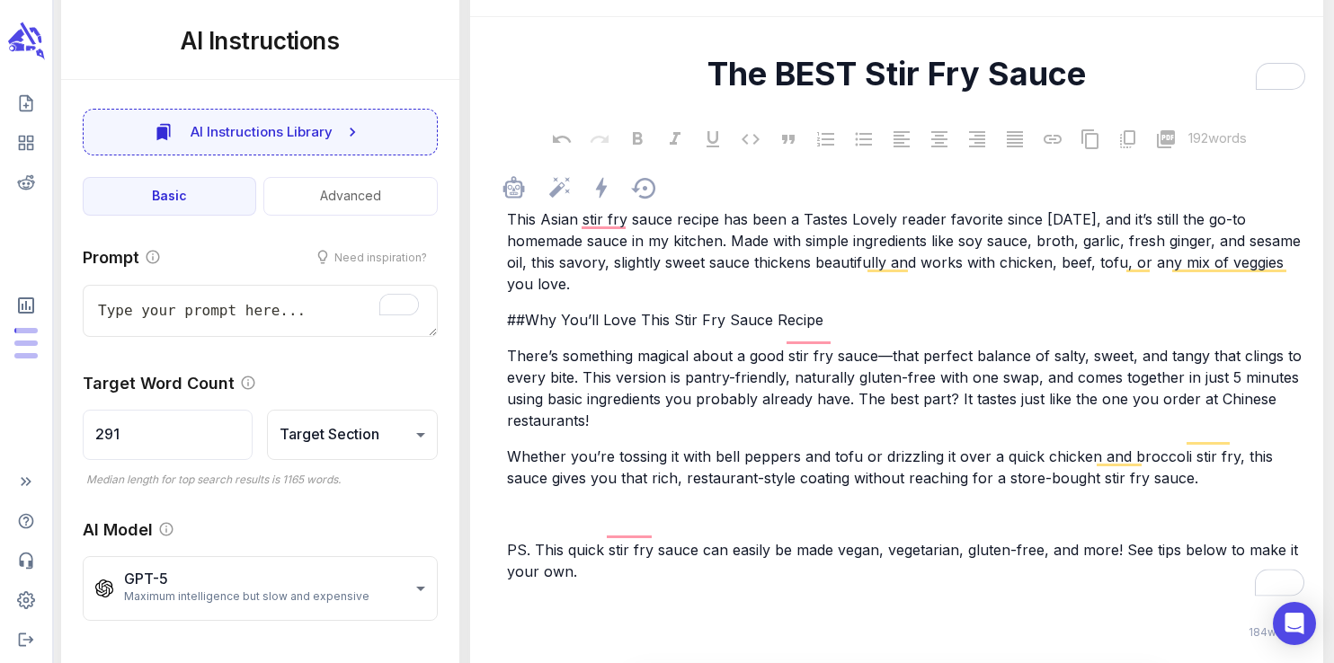
click at [519, 503] on p "﻿" at bounding box center [905, 514] width 797 height 22
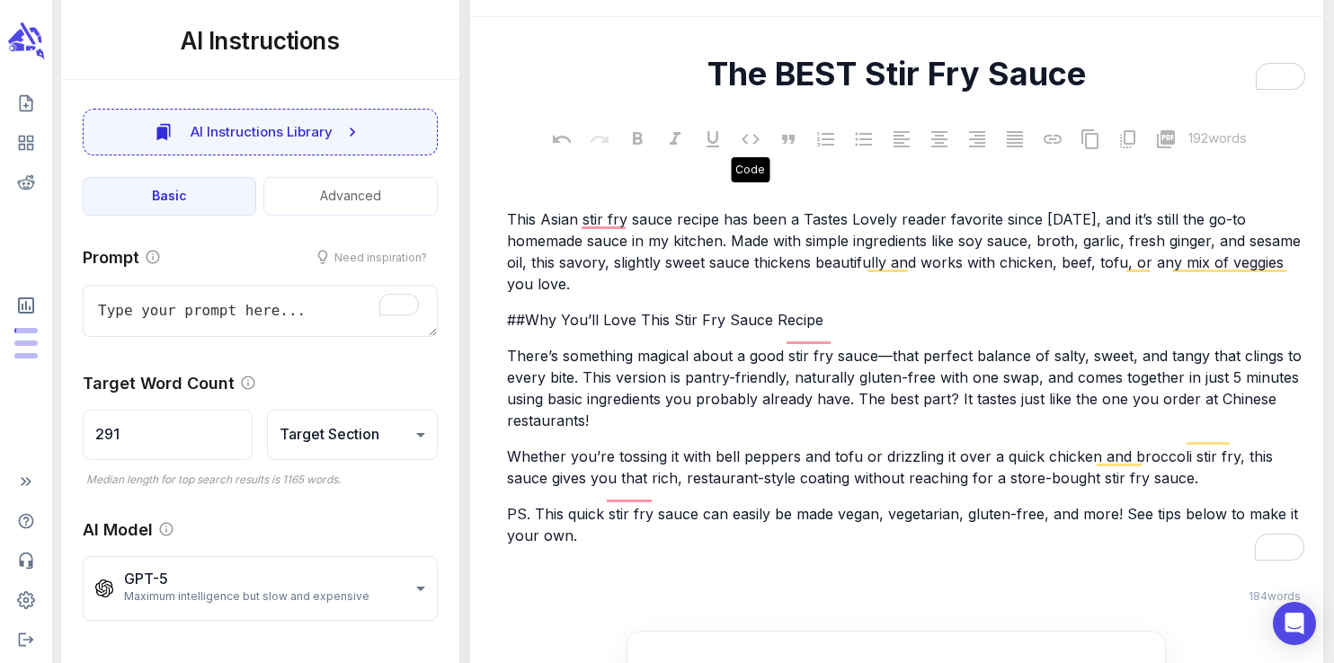
click at [603, 519] on p "PS. This quick stir fry sauce can easily be made vegan, vegetarian, gluten-free…" at bounding box center [905, 524] width 797 height 43
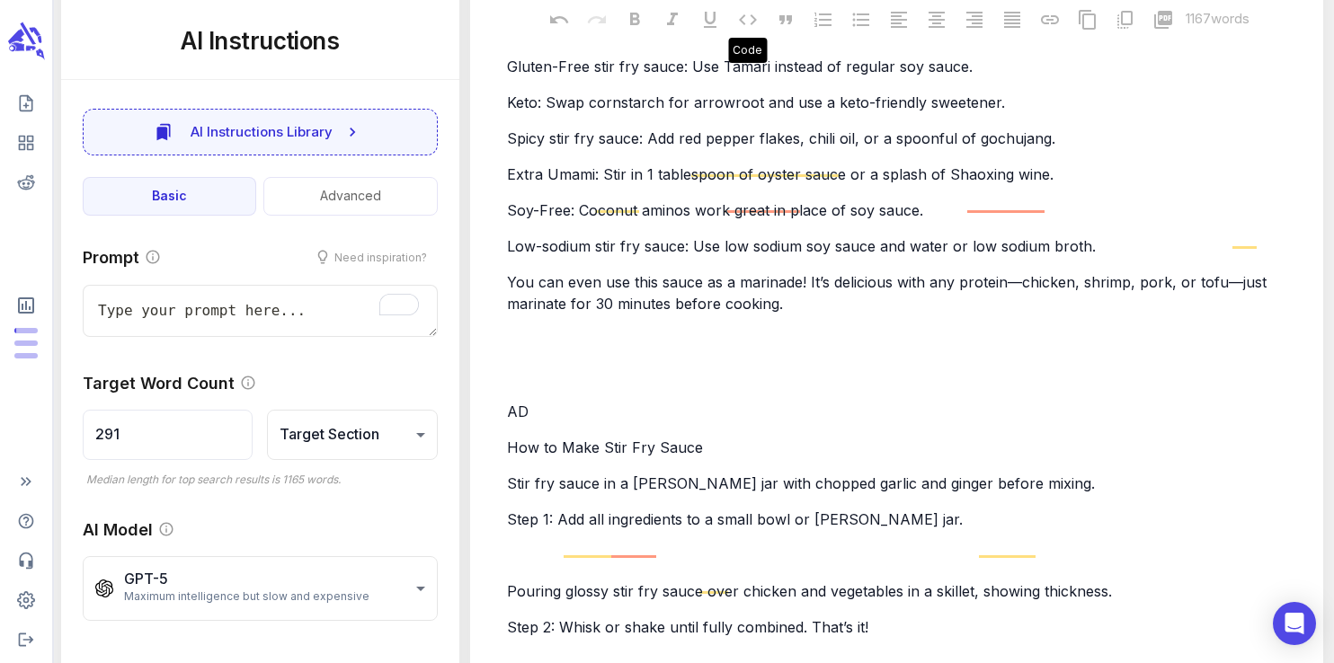
scroll to position [3462, 0]
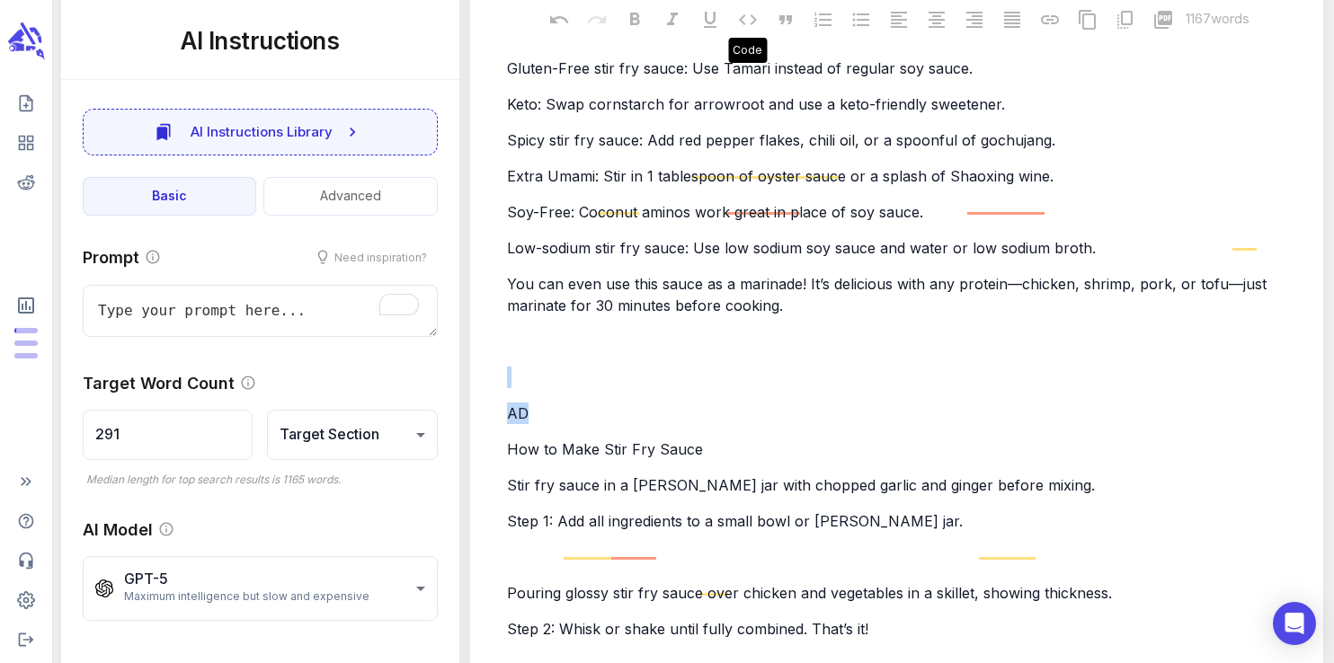
drag, startPoint x: 539, startPoint y: 376, endPoint x: 510, endPoint y: 321, distance: 61.9
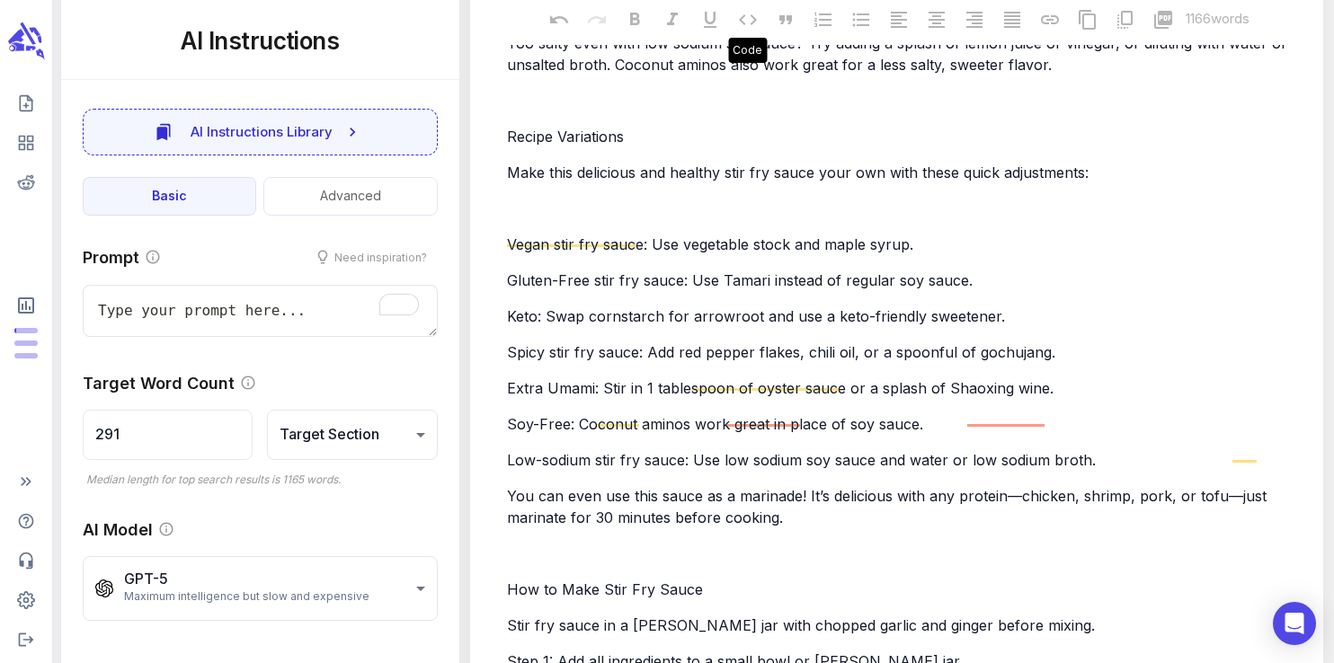
scroll to position [3226, 0]
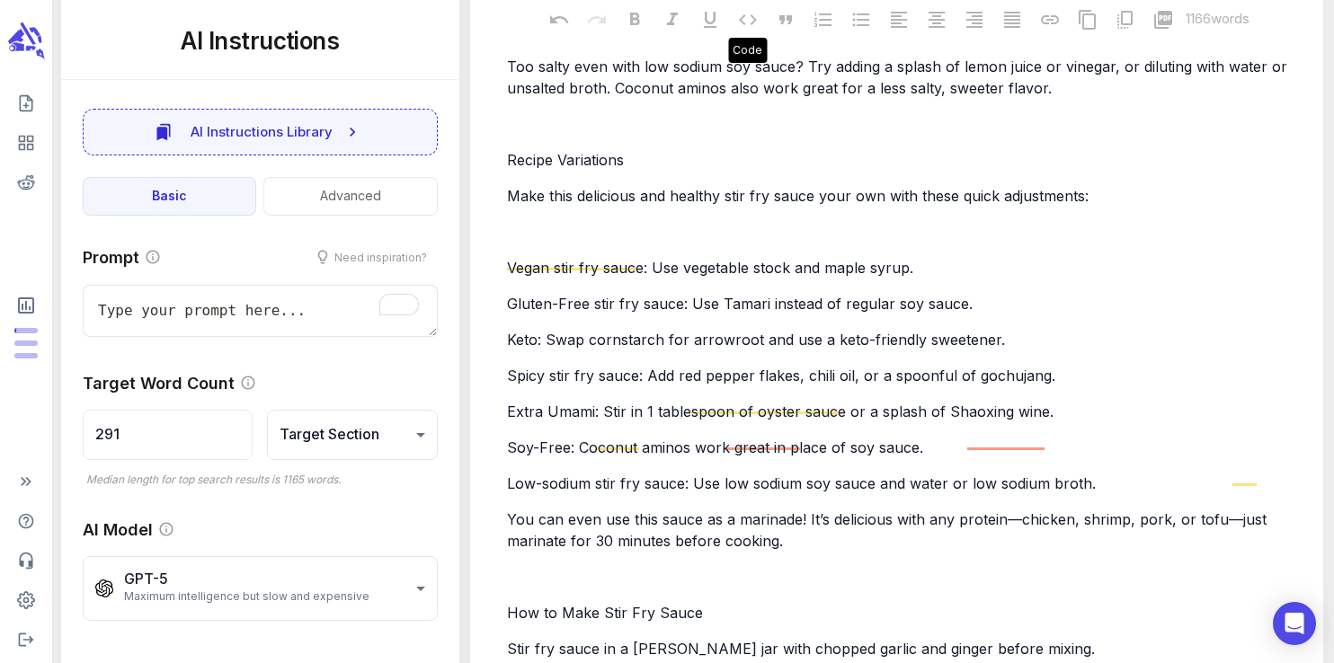
click at [534, 221] on p "﻿" at bounding box center [905, 232] width 797 height 22
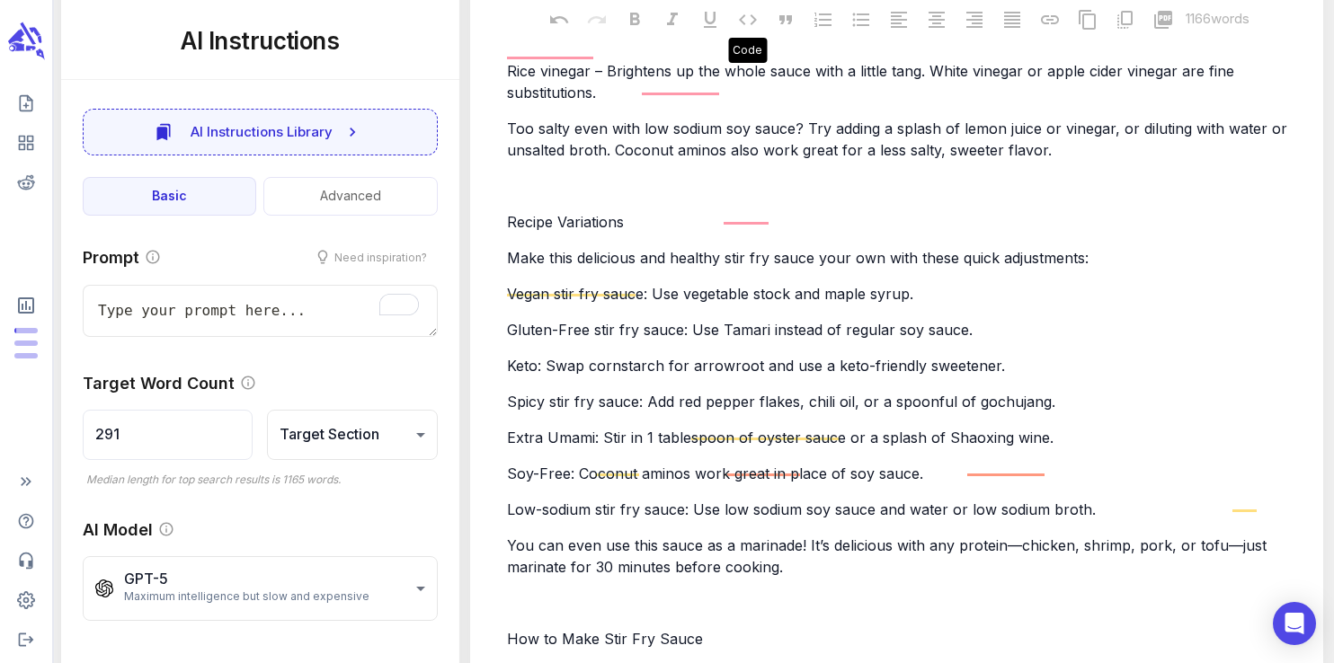
scroll to position [3146, 0]
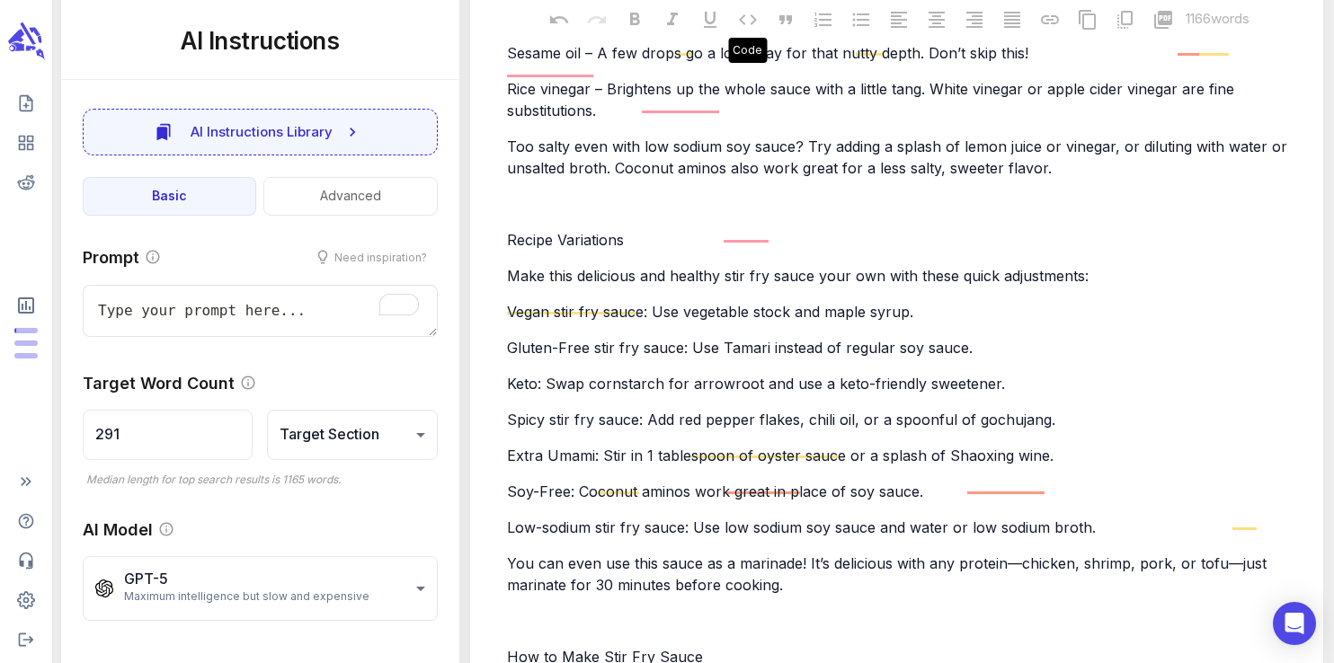
click at [529, 193] on p "﻿" at bounding box center [905, 204] width 797 height 22
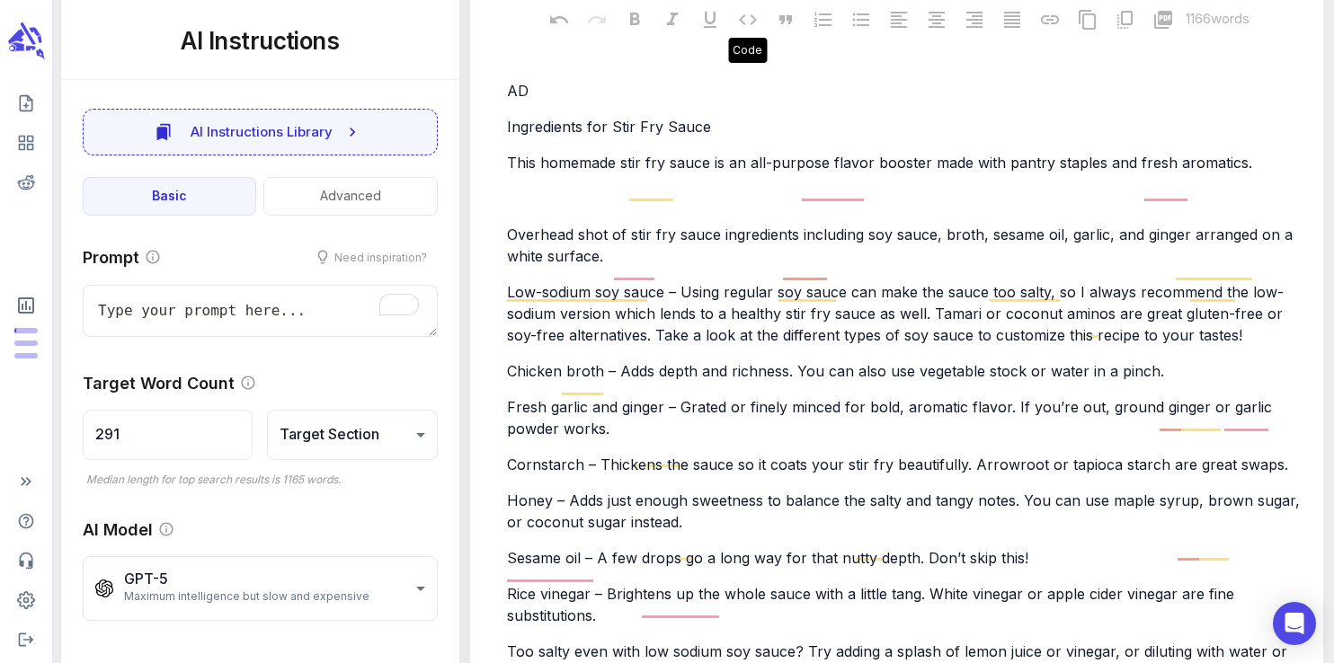
scroll to position [2610, 0]
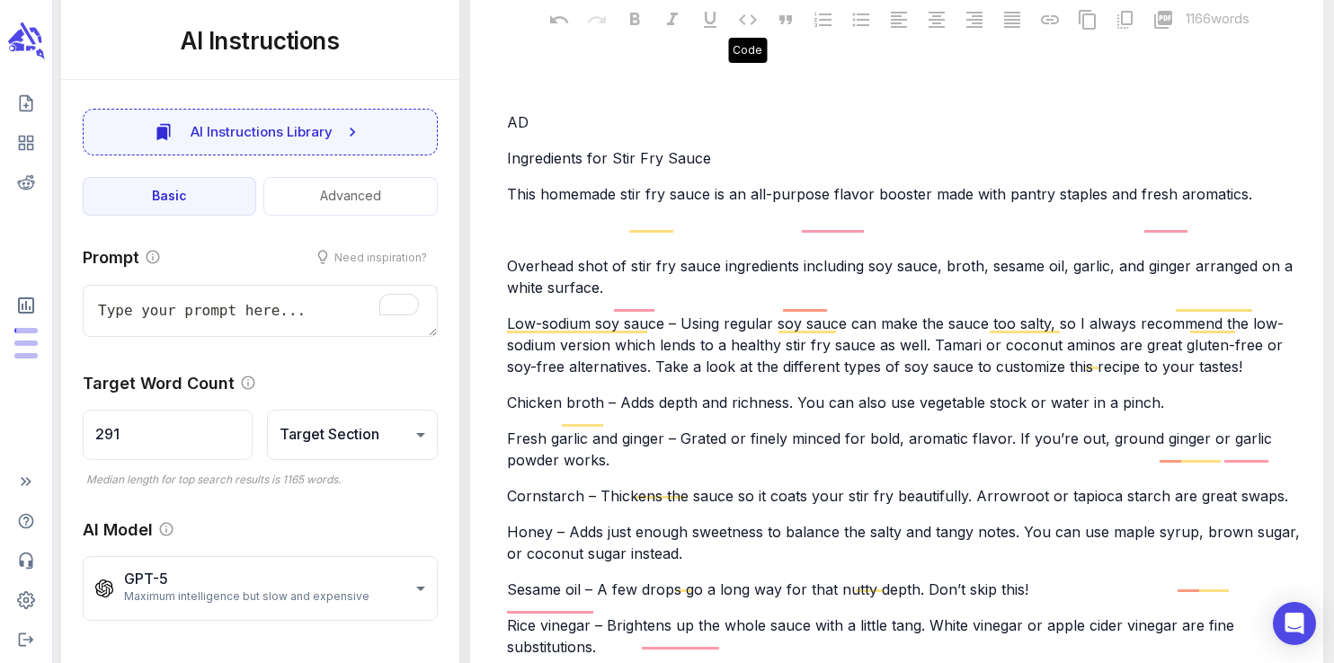
click at [537, 111] on p "AD" at bounding box center [905, 122] width 797 height 22
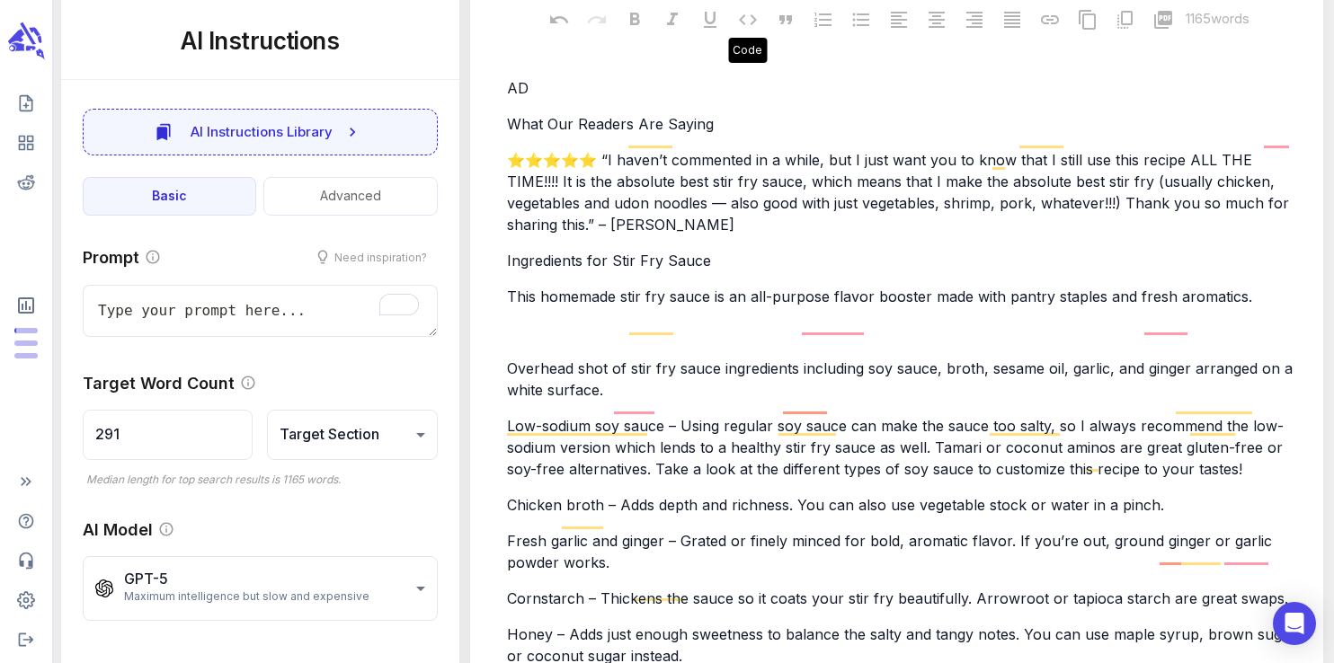
scroll to position [2350, 0]
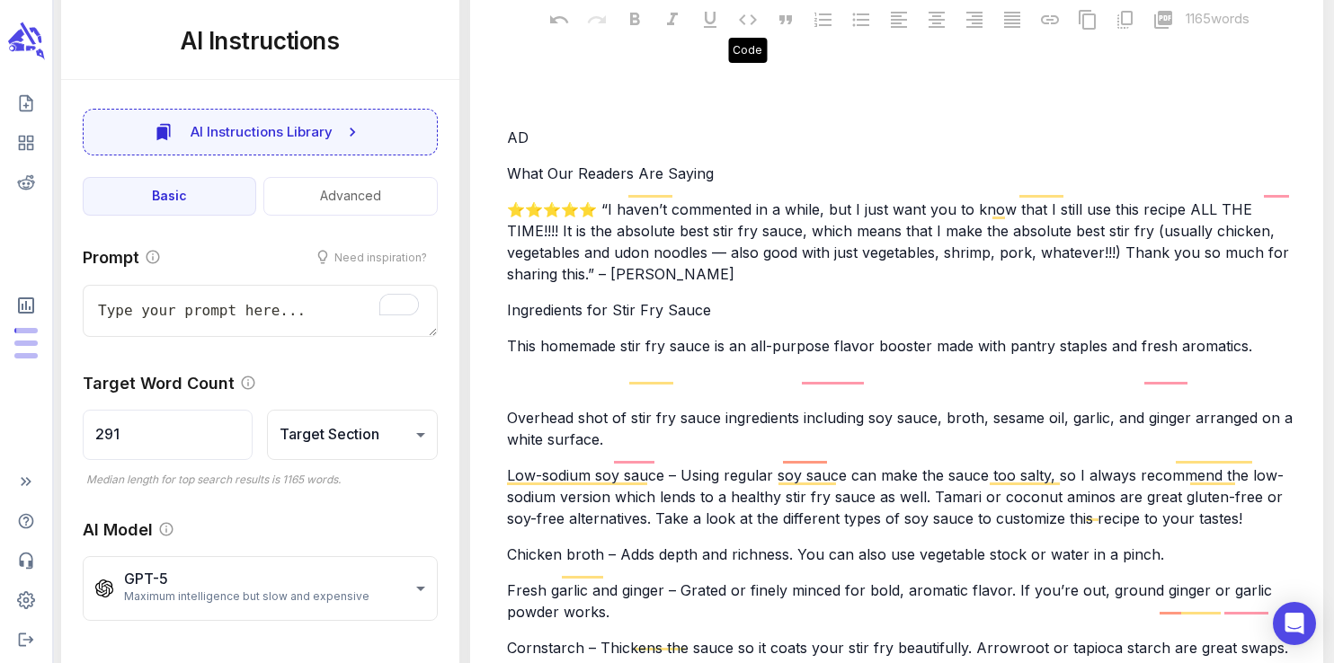
click at [530, 127] on p "AD" at bounding box center [905, 138] width 797 height 22
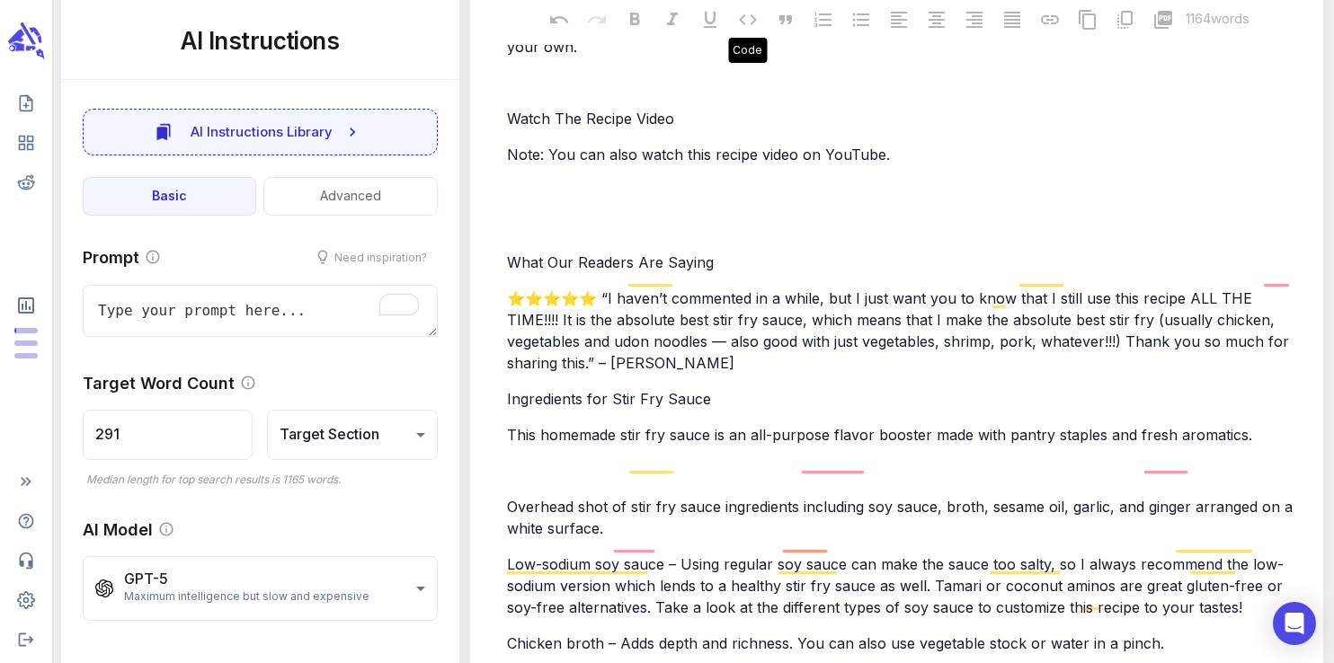
scroll to position [2188, 0]
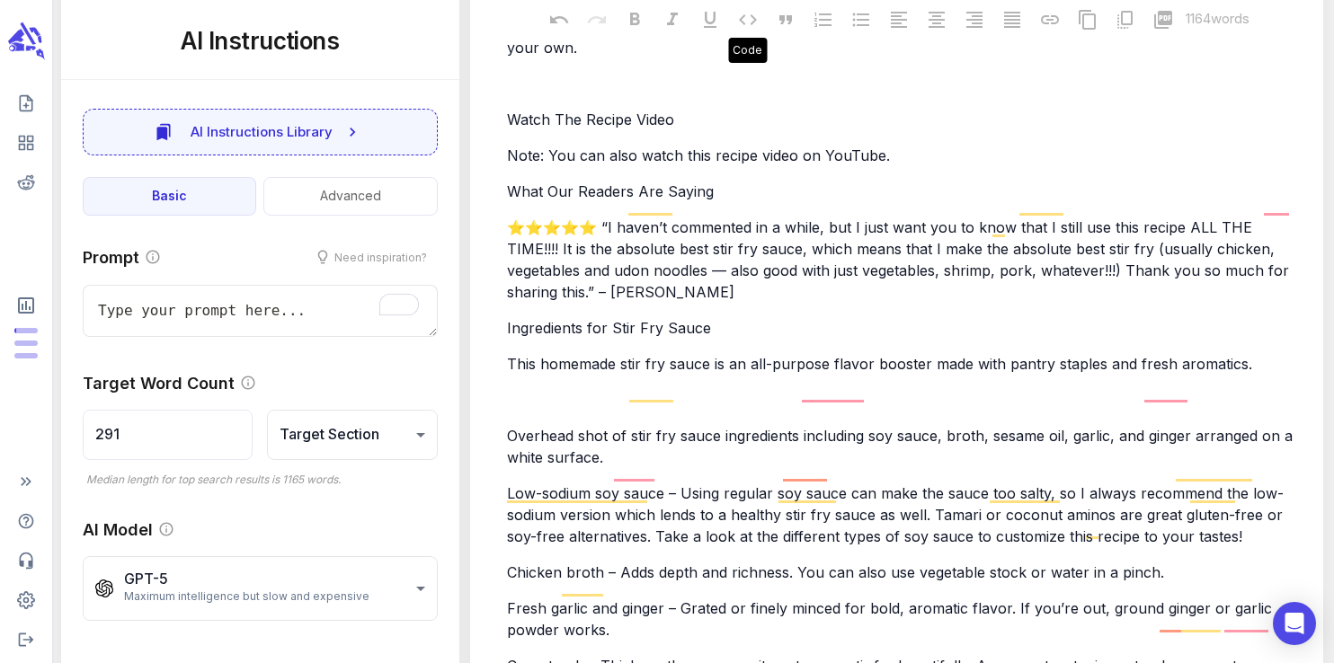
click at [509, 111] on span "Watch The Recipe Video" at bounding box center [590, 120] width 167 height 18
click at [509, 182] on span "What Our Readers Are Saying" at bounding box center [610, 191] width 207 height 18
click at [507, 319] on span "Ingredients for Stir Fry Sauce" at bounding box center [609, 328] width 204 height 18
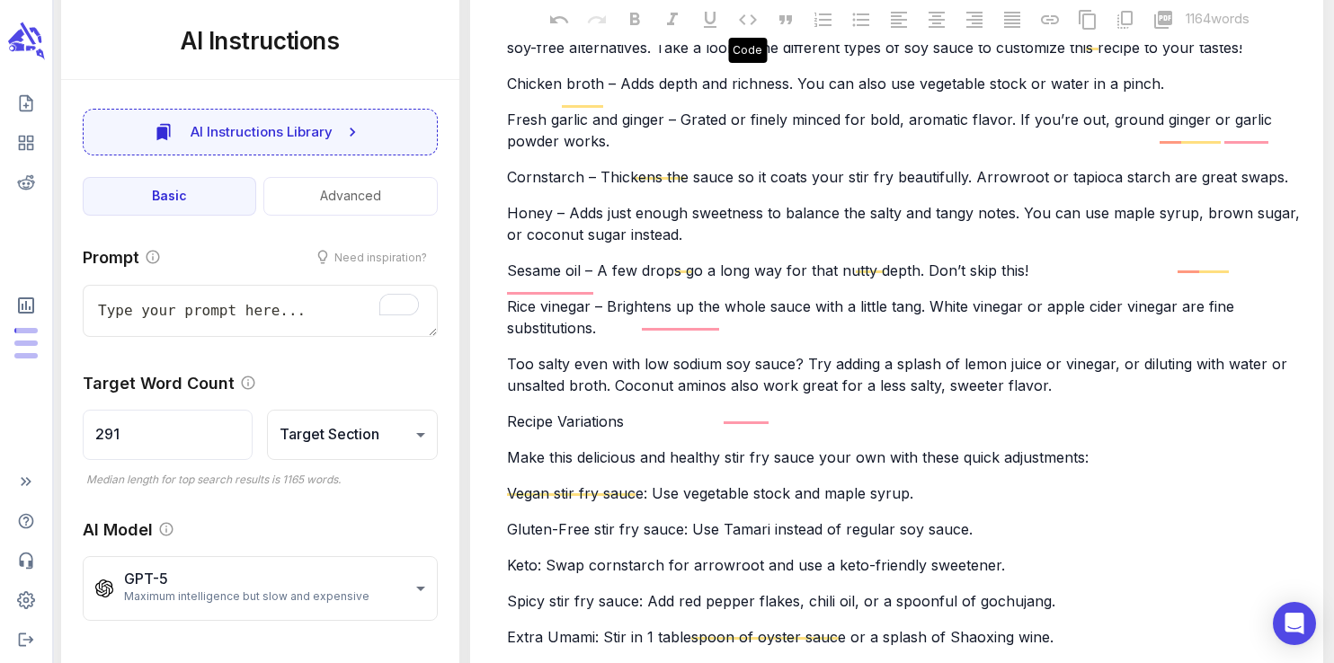
scroll to position [2678, 0]
click at [508, 412] on span "Recipe Variations" at bounding box center [565, 421] width 117 height 18
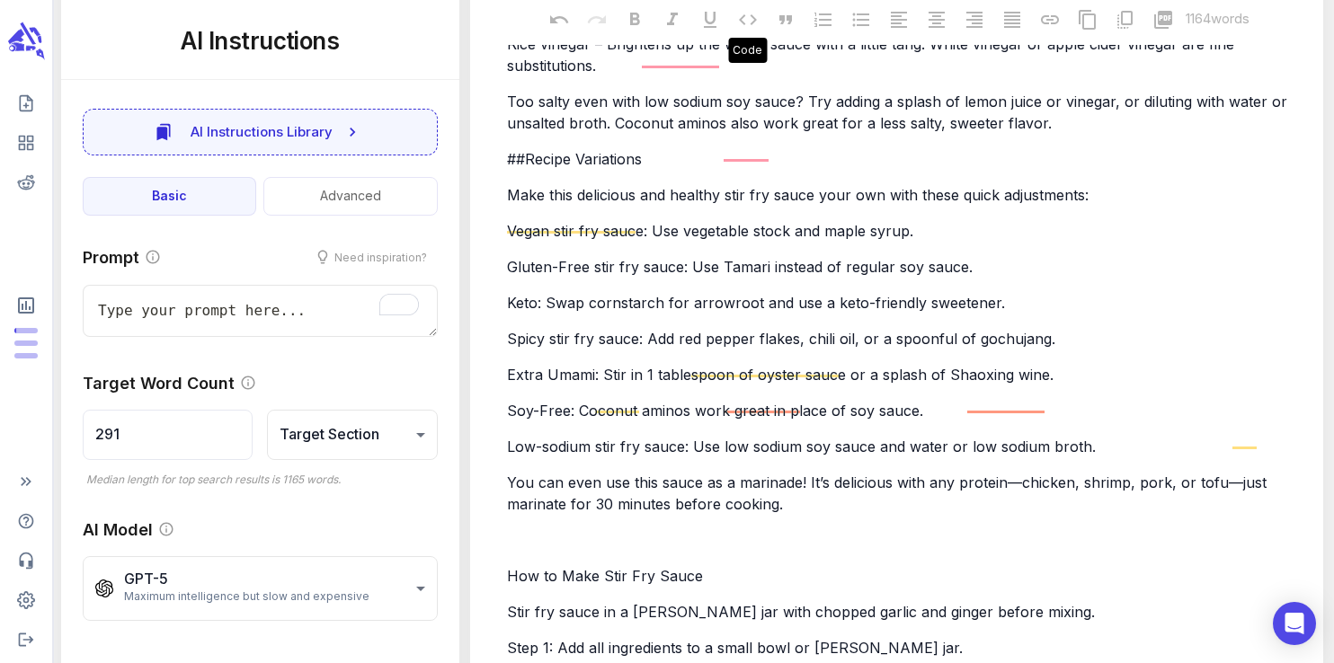
scroll to position [2942, 0]
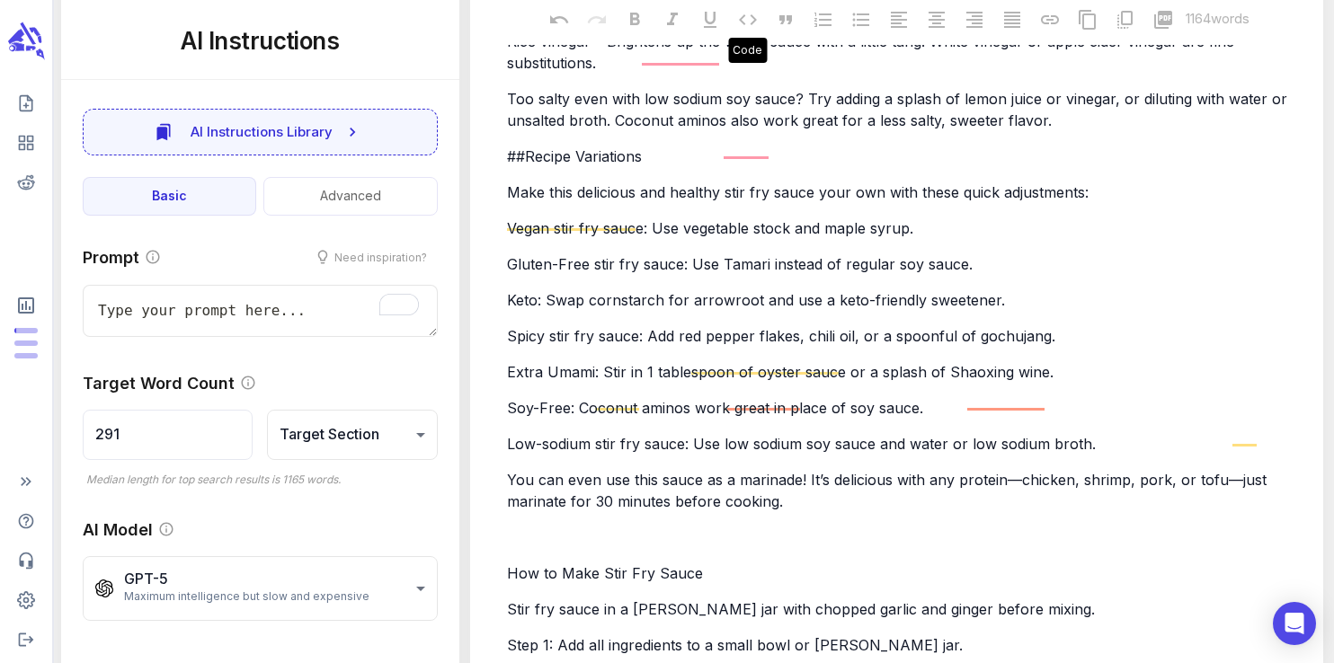
click at [507, 564] on span "How to Make Stir Fry Sauce" at bounding box center [605, 573] width 196 height 18
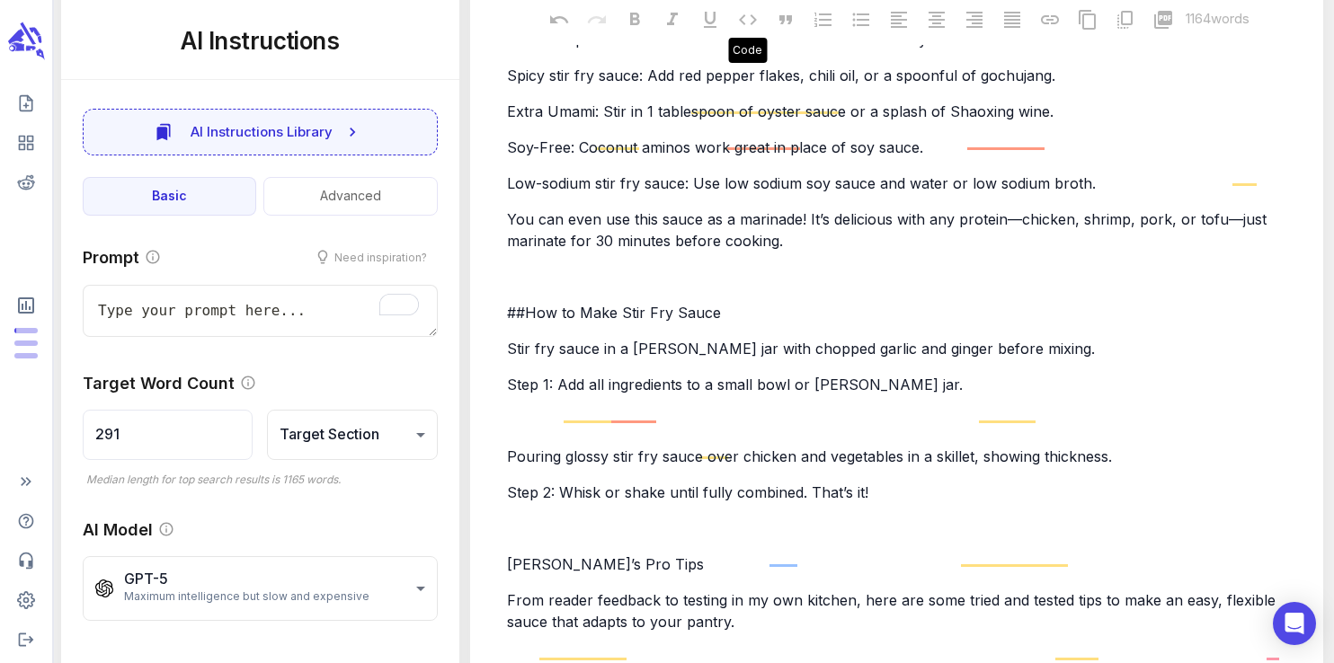
scroll to position [3217, 0]
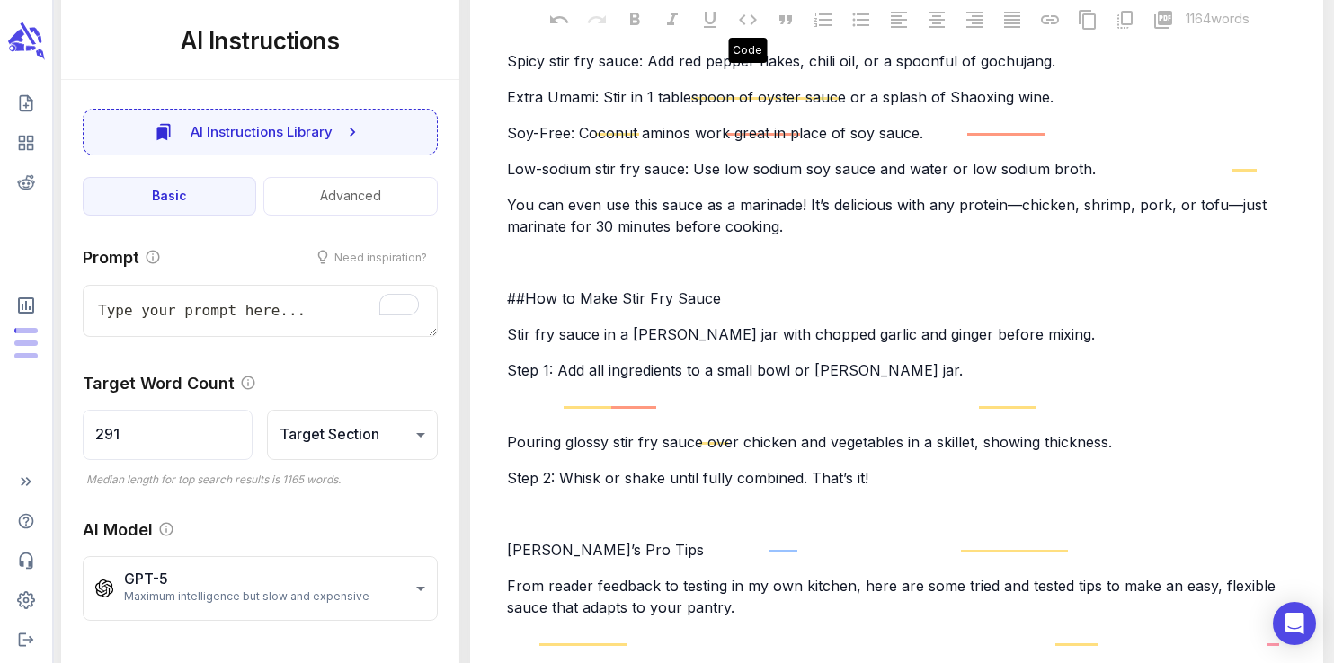
click at [510, 541] on span "[PERSON_NAME]’s Pro Tips" at bounding box center [605, 550] width 197 height 18
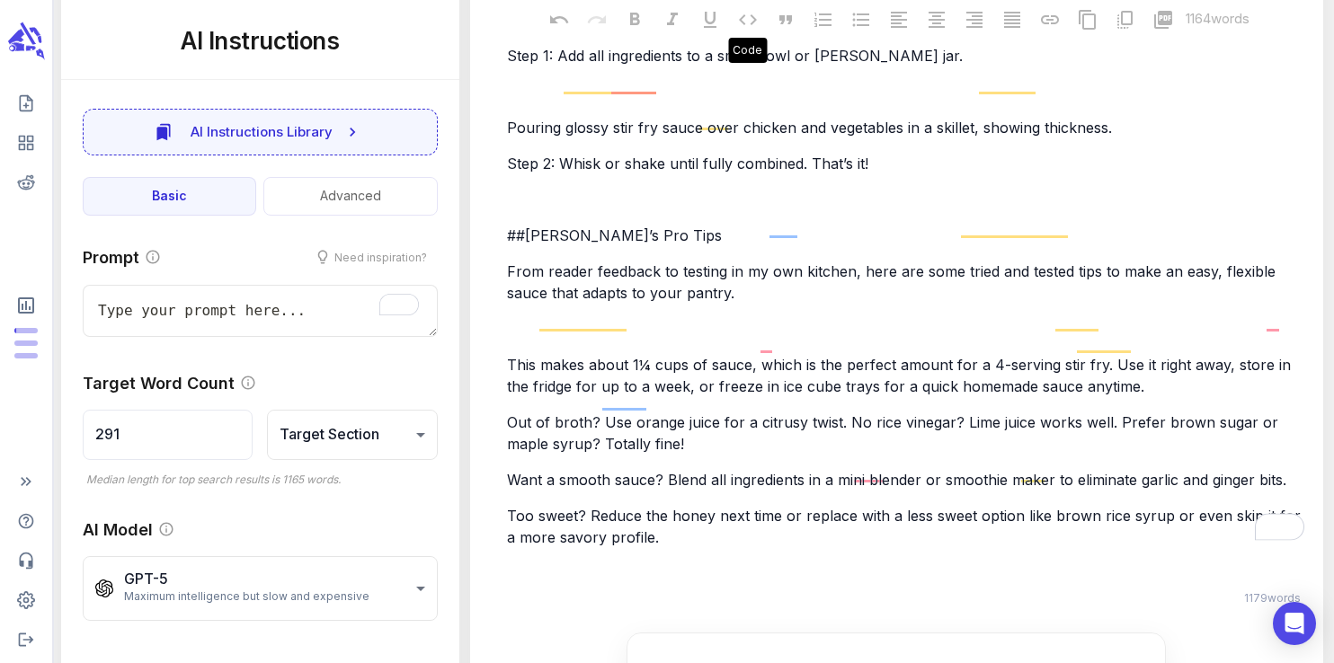
scroll to position [3533, 0]
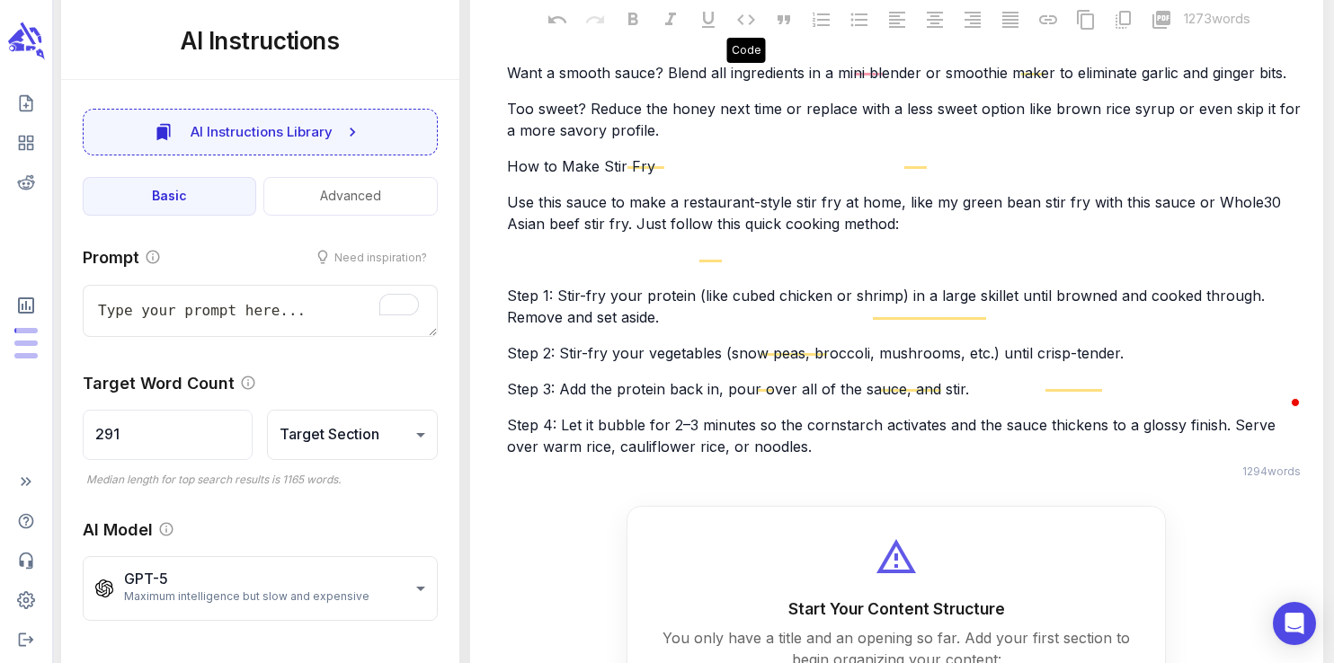
scroll to position [3937, 0]
click at [507, 159] on span "How to Make Stir Fry" at bounding box center [581, 168] width 148 height 18
click at [786, 416] on p "Step 4: Let it bubble for 2–3 minutes so the cornstarch activates and the sauce…" at bounding box center [905, 437] width 797 height 43
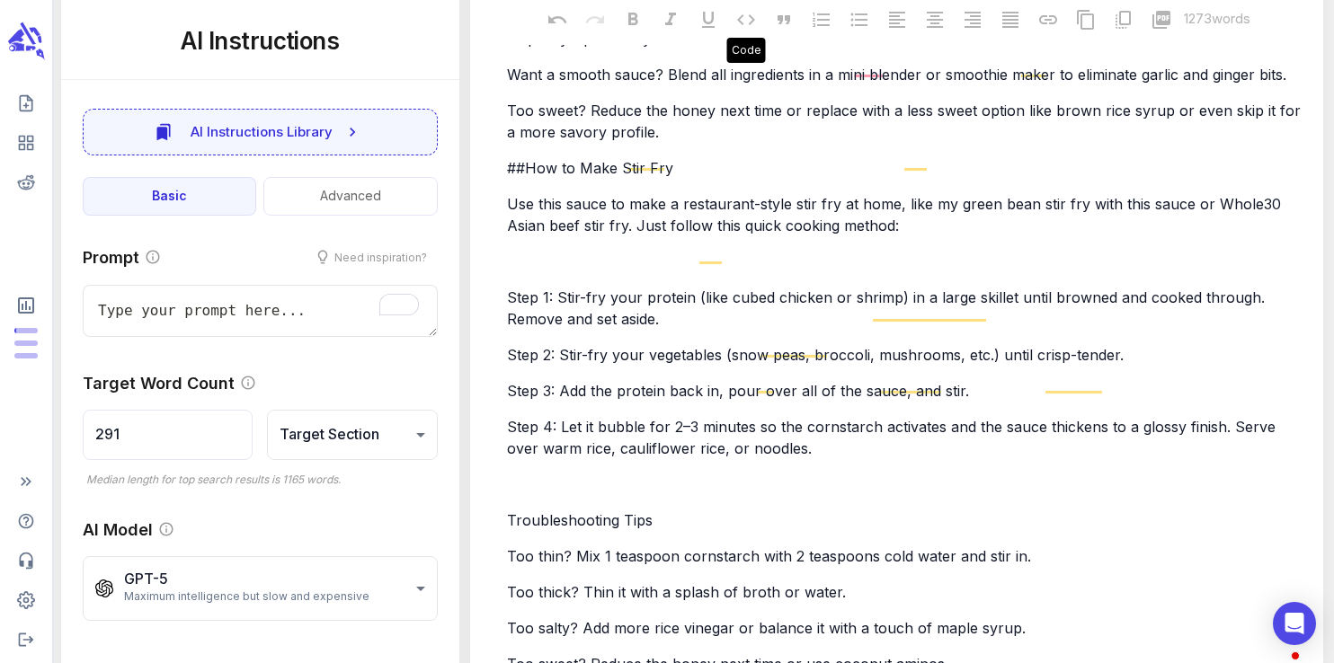
scroll to position [4263, 0]
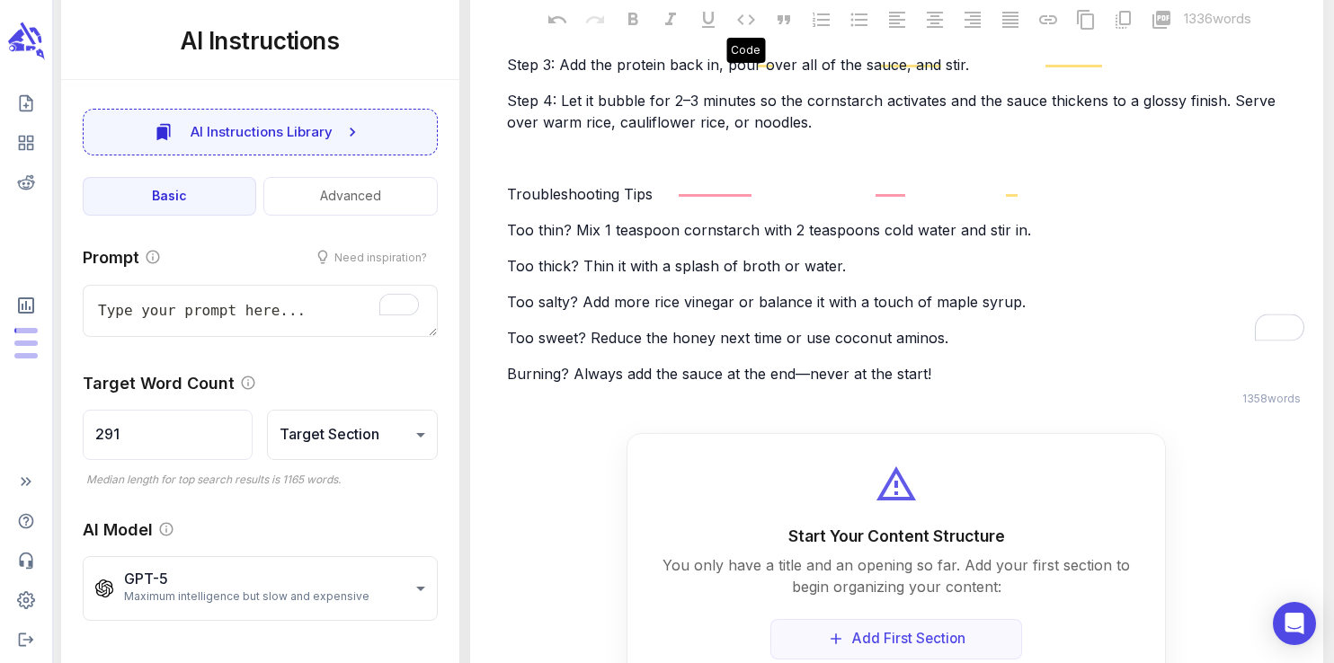
click at [508, 185] on span "Troubleshooting Tips" at bounding box center [580, 194] width 146 height 18
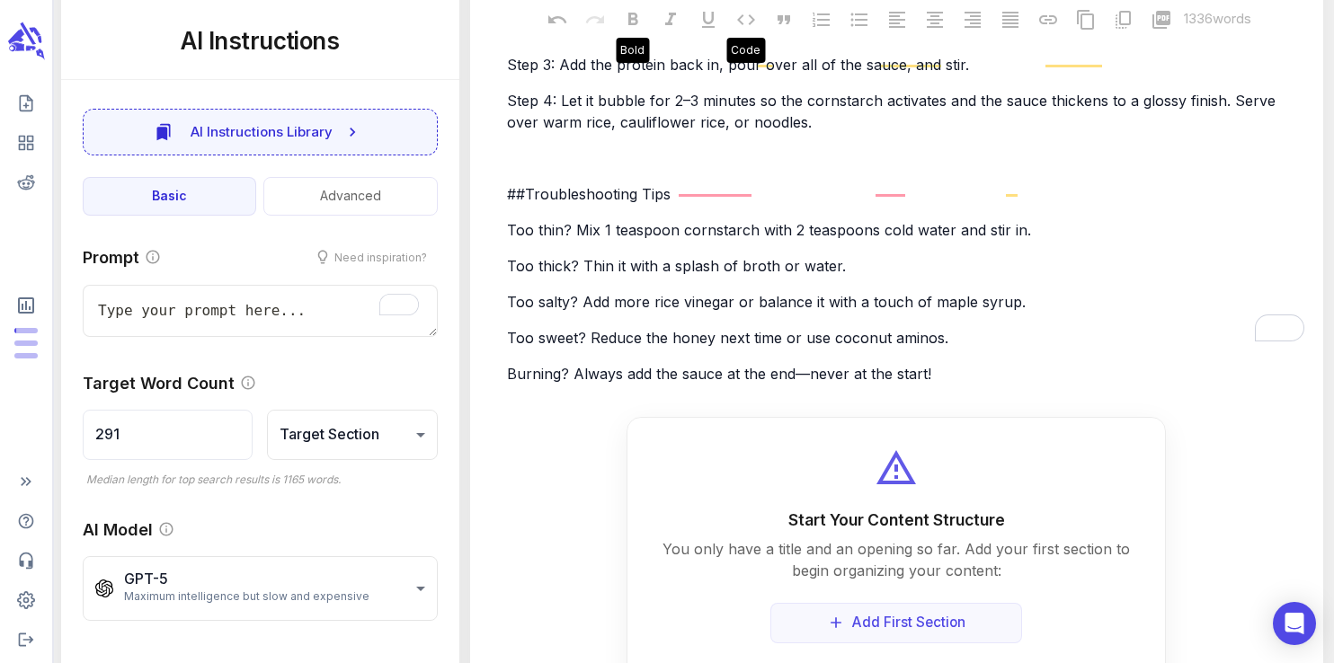
type textarea "x"
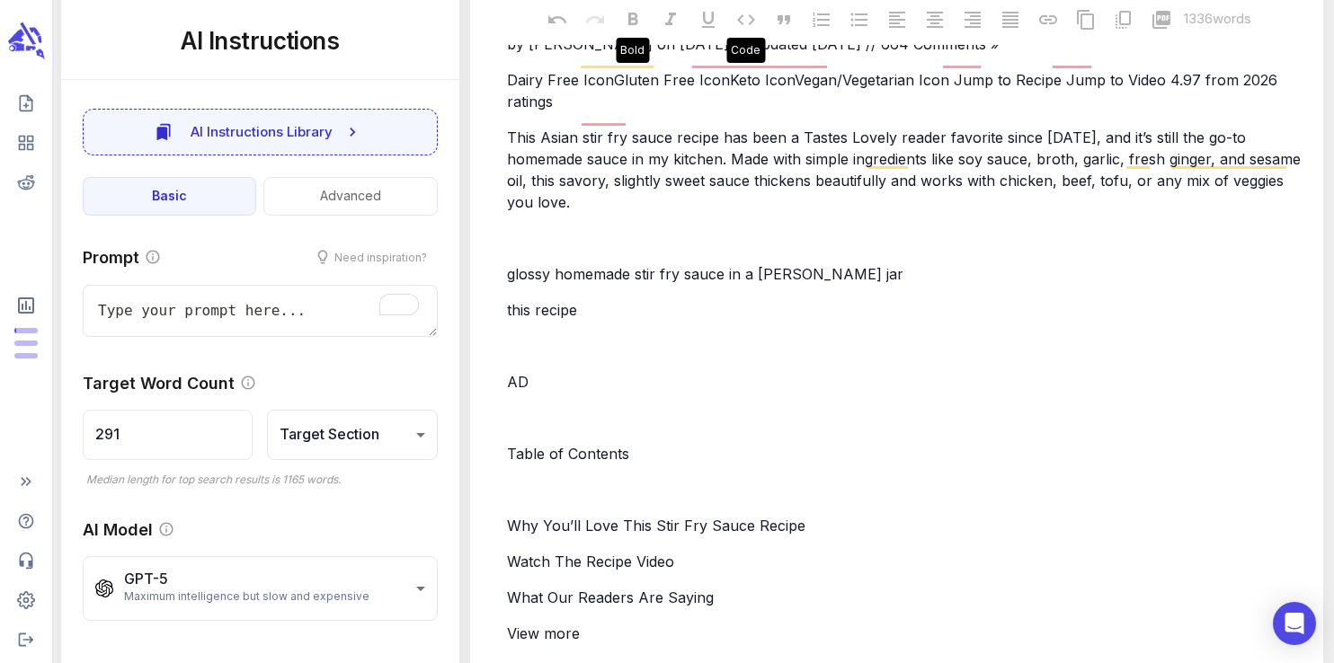
scroll to position [0, 0]
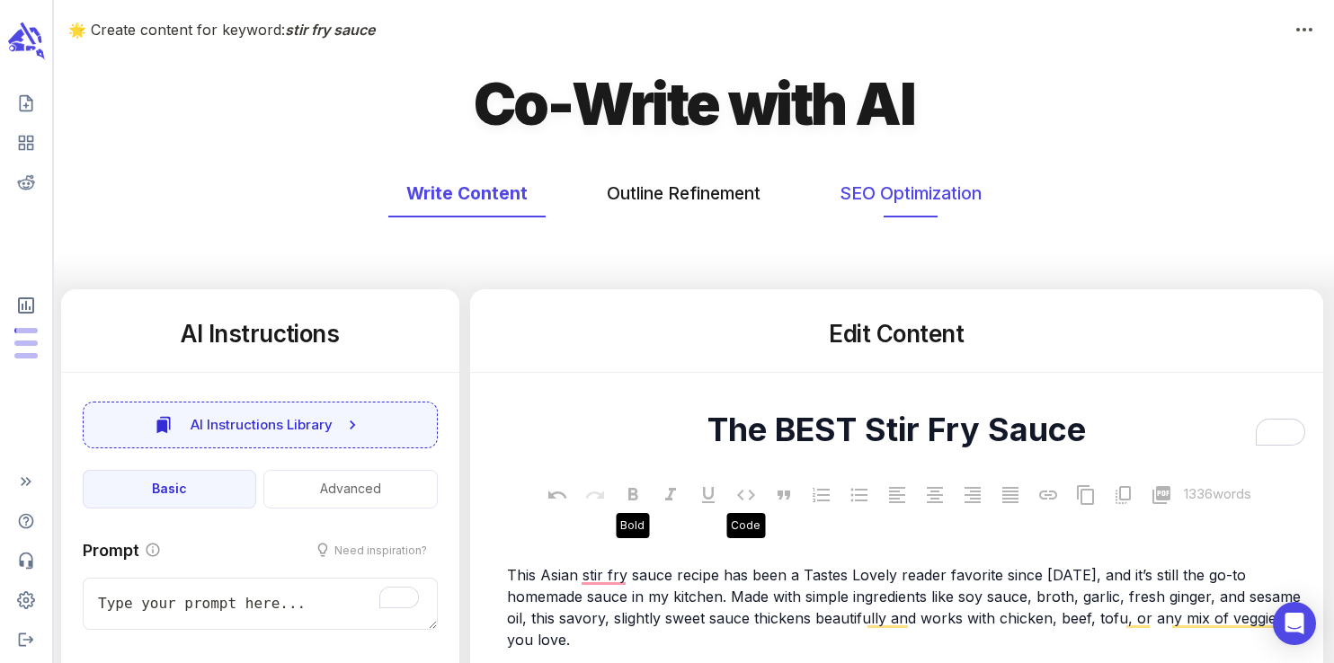
click at [889, 182] on button "SEO Optimization" at bounding box center [910, 194] width 178 height 48
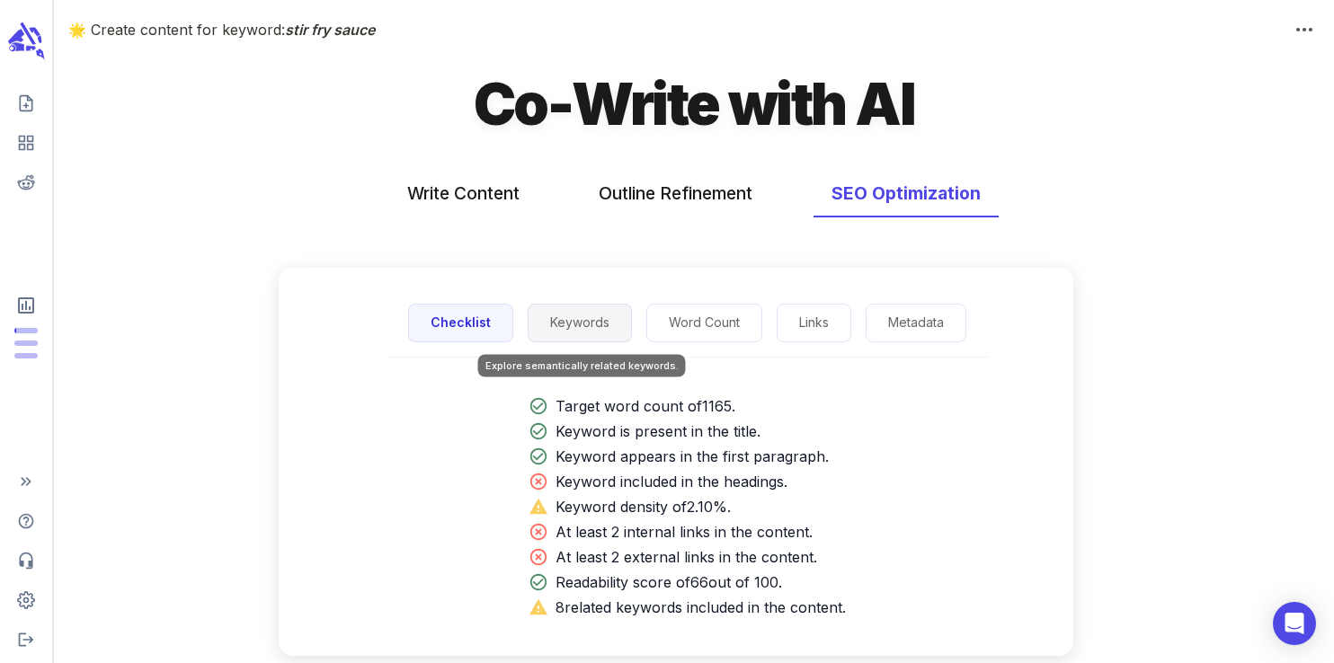
click at [564, 317] on button "Keywords" at bounding box center [580, 323] width 104 height 39
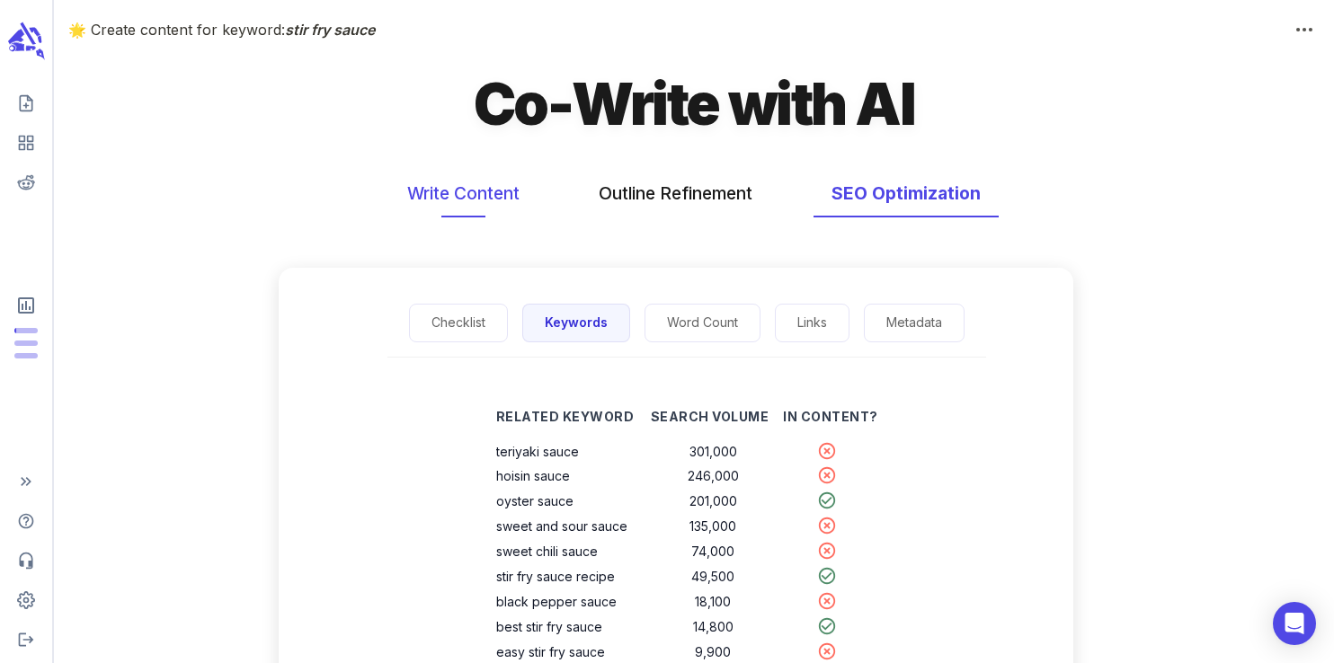
click at [450, 197] on button "Write Content" at bounding box center [463, 194] width 148 height 48
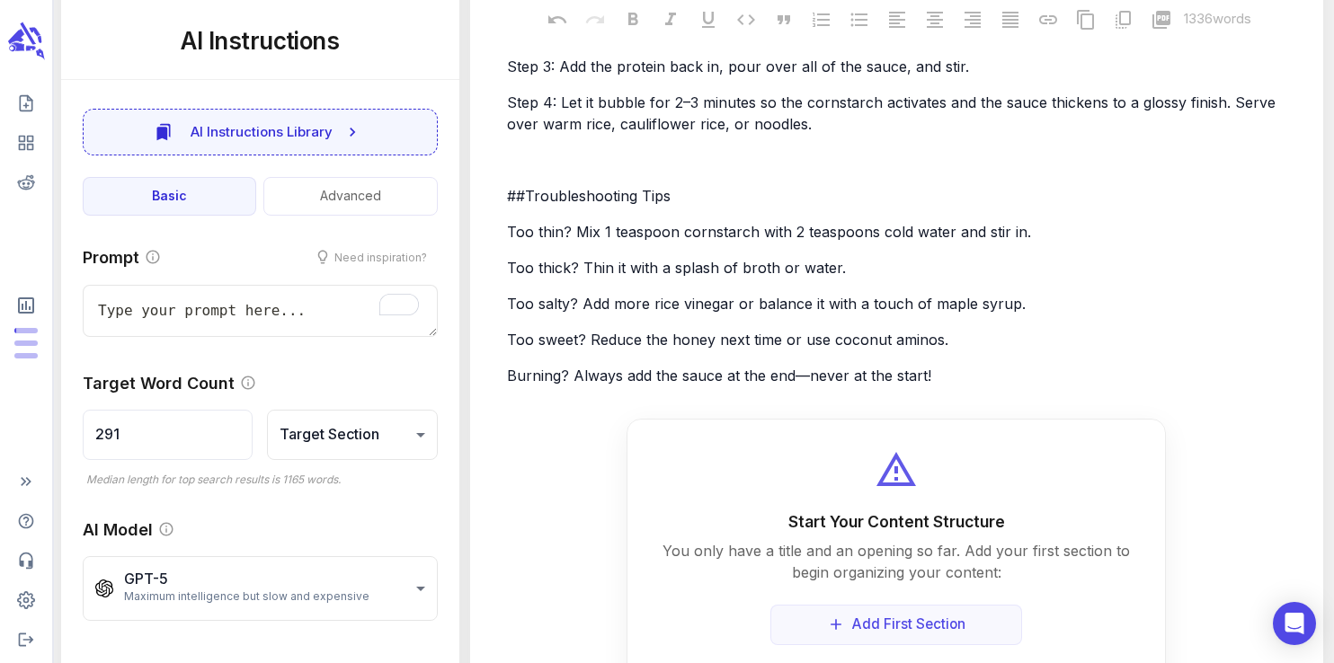
scroll to position [4319, 0]
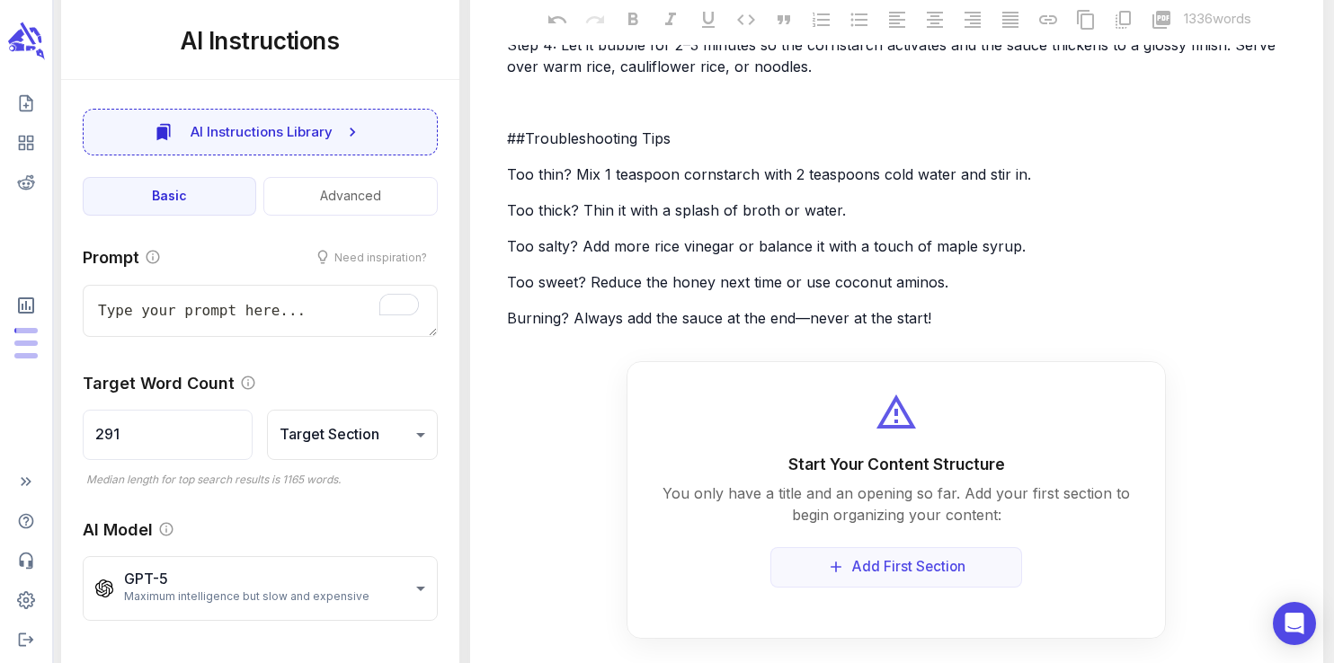
click at [951, 307] on p "Burning? Always add the sauce at the end—never at the start!" at bounding box center [905, 318] width 797 height 22
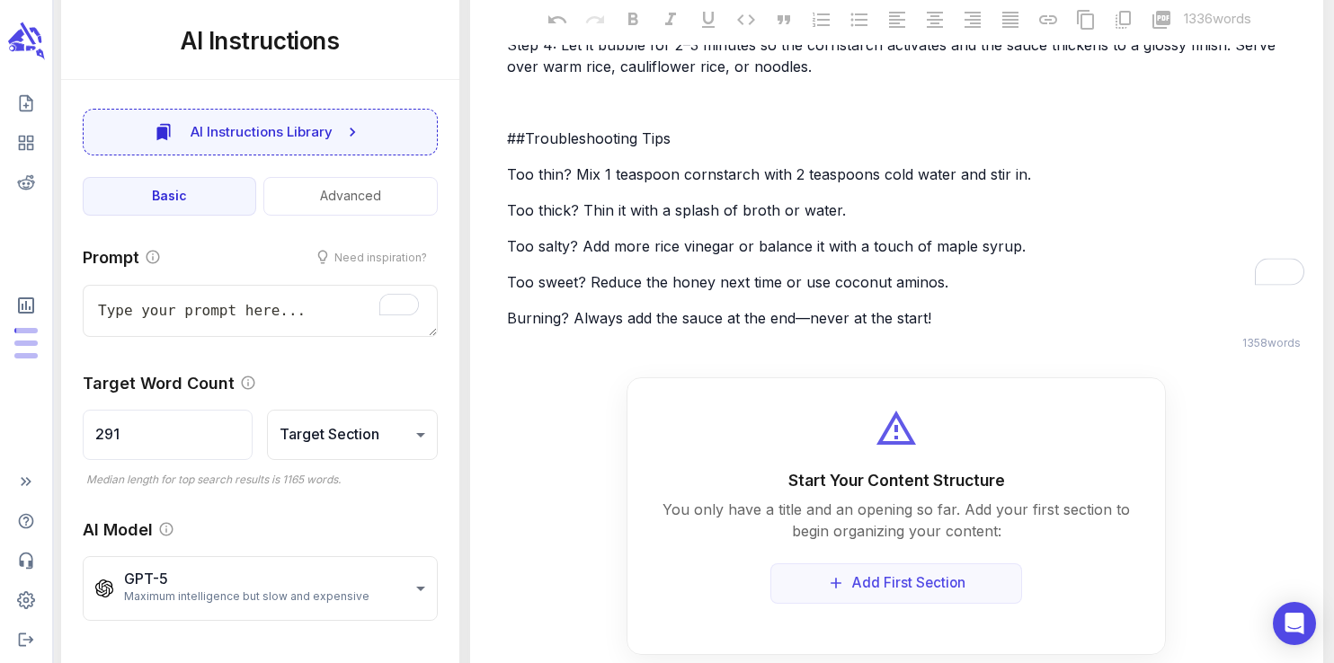
click at [951, 307] on p "Burning? Always add the sauce at the end—never at the start!" at bounding box center [905, 318] width 797 height 22
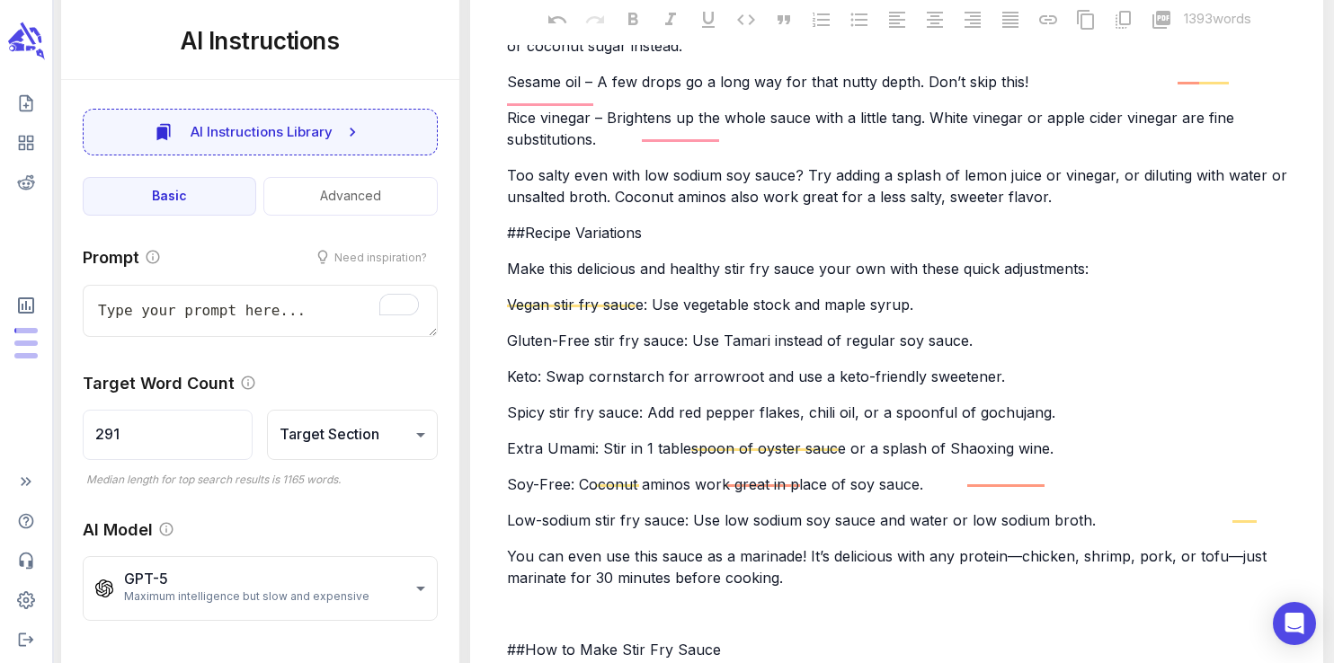
type textarea "x"
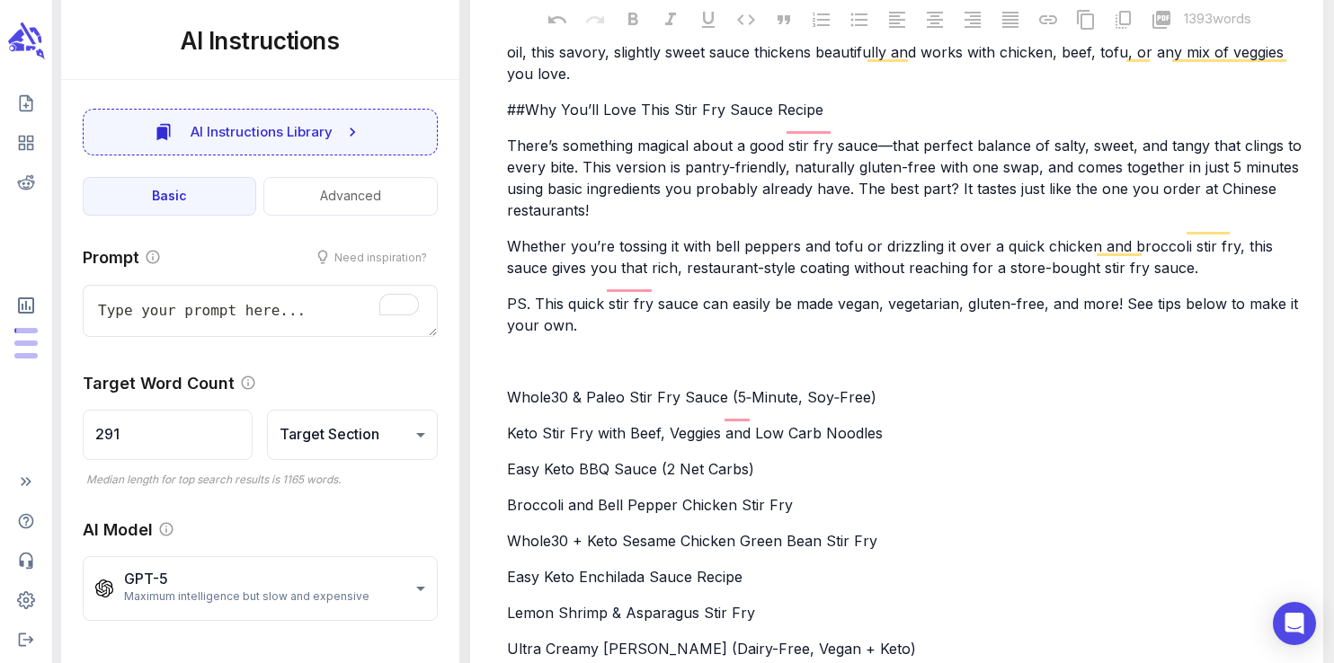
scroll to position [0, 0]
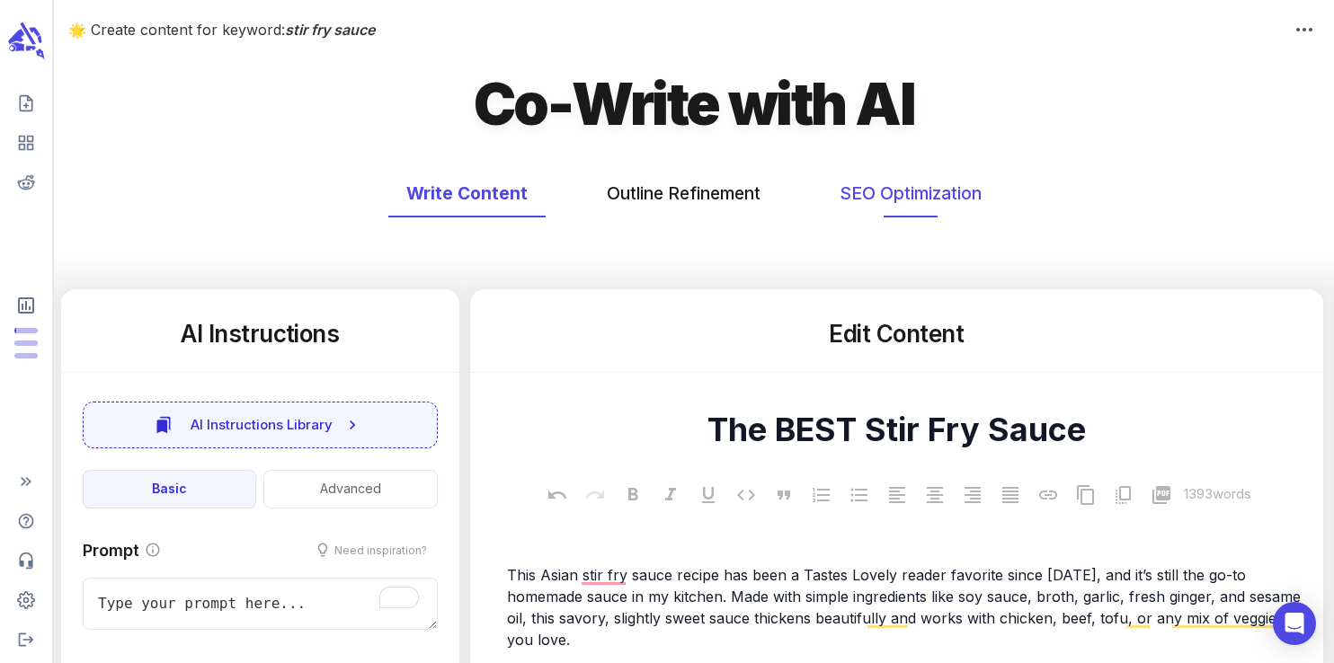
click at [891, 188] on button "SEO Optimization" at bounding box center [910, 194] width 178 height 48
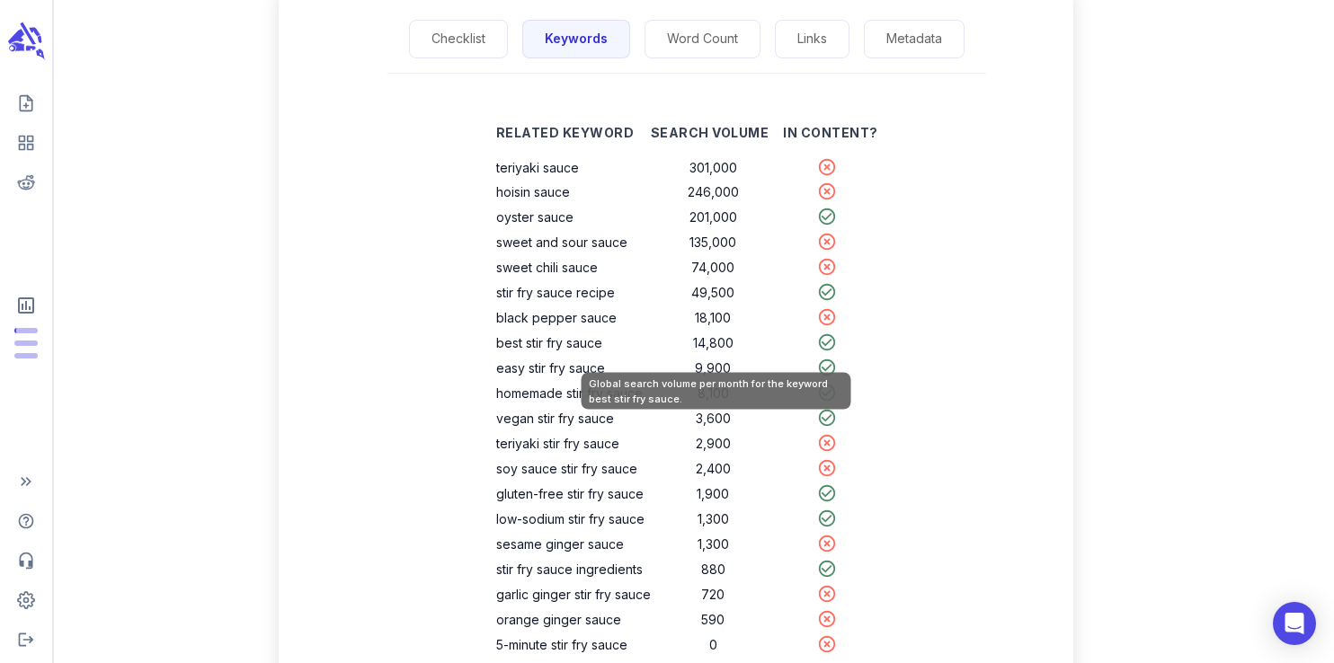
scroll to position [290, 0]
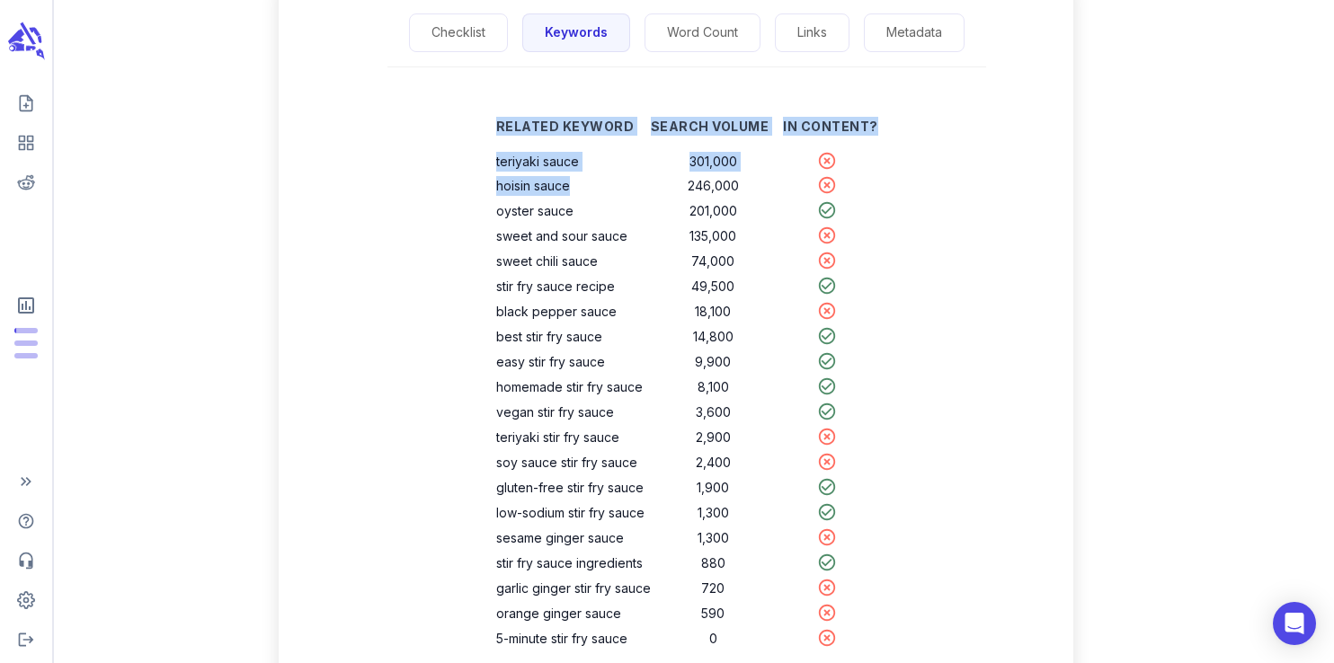
drag, startPoint x: 576, startPoint y: 185, endPoint x: 492, endPoint y: 155, distance: 89.0
click at [492, 155] on div "Related Keyword Search Volume In Content? teriyaki sauce 301,000 hoisin sauce 2…" at bounding box center [686, 384] width 439 height 577
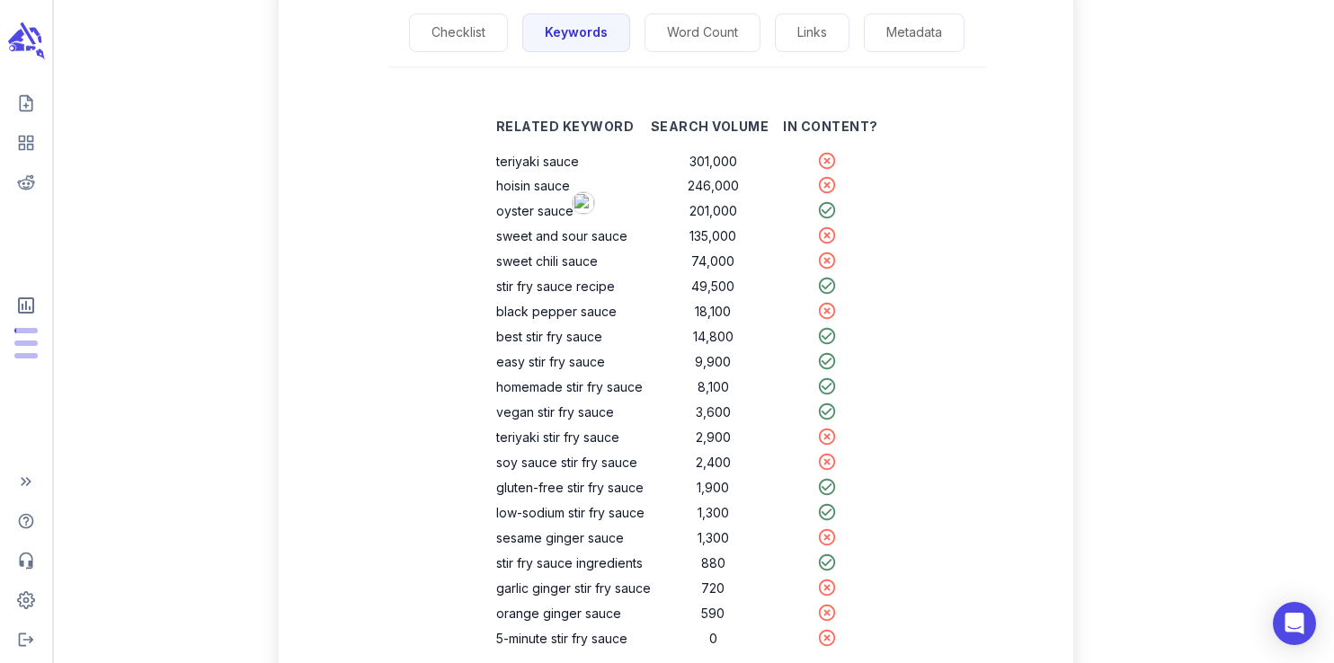
click at [1005, 236] on div "Related Keyword Search Volume In Content? teriyaki sauce 301,000 hoisin sauce 2…" at bounding box center [686, 391] width 773 height 591
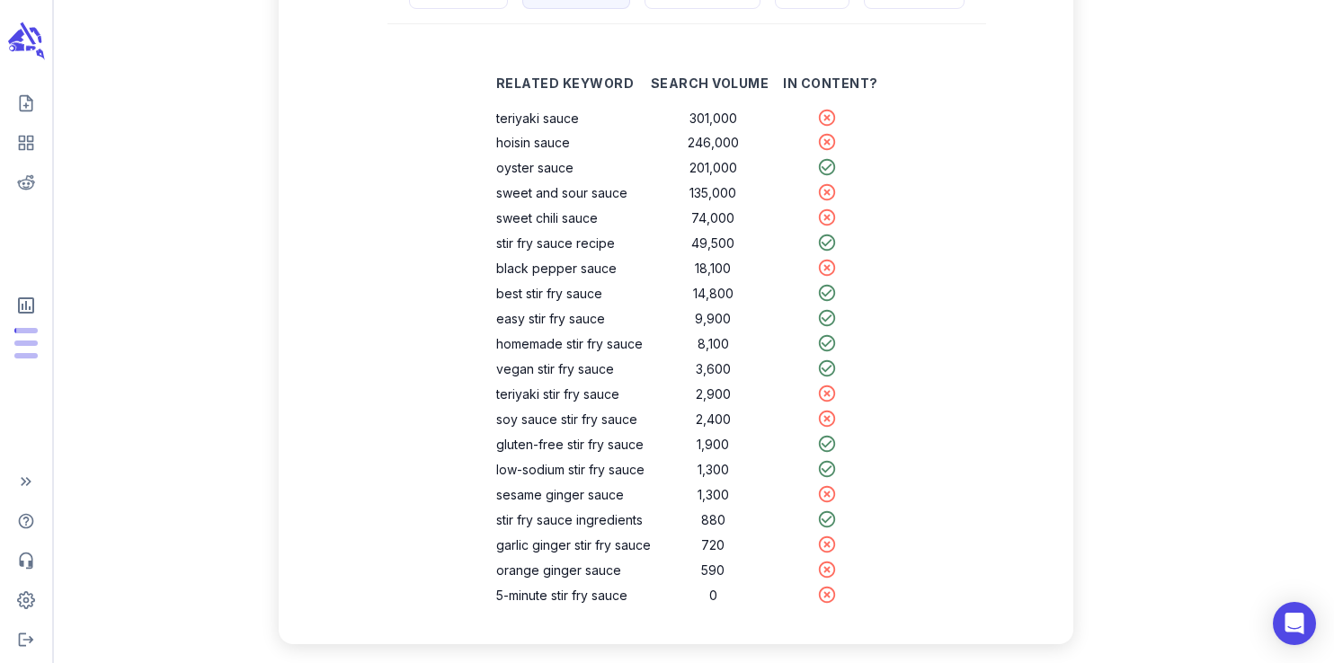
scroll to position [337, 0]
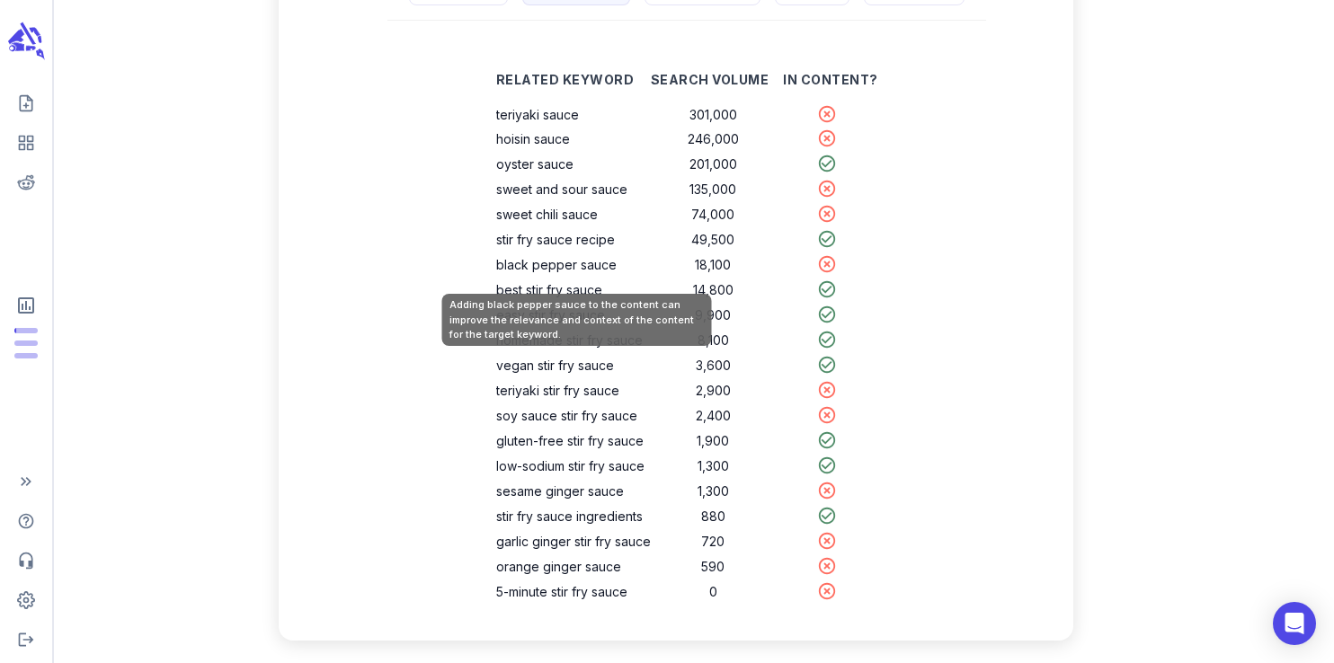
click at [565, 268] on th "black pepper sauce" at bounding box center [573, 265] width 155 height 25
copy th "black pepper sauce"
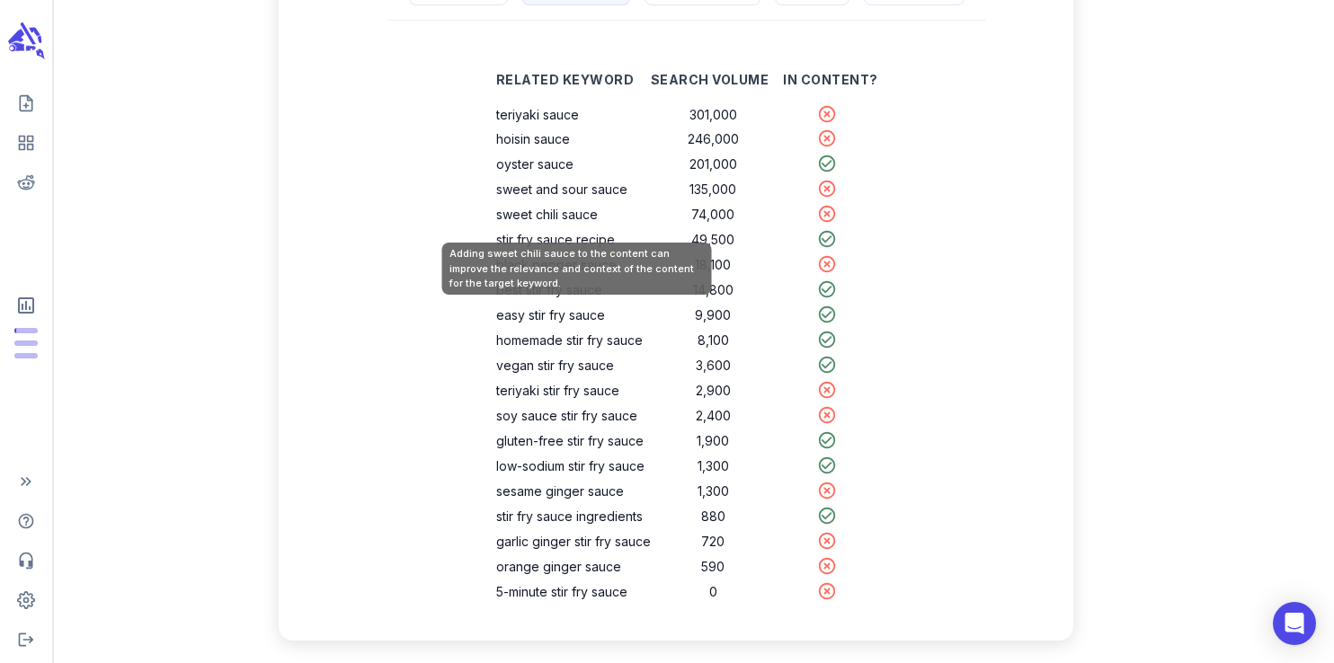
click at [551, 222] on th "sweet chili sauce" at bounding box center [573, 214] width 155 height 25
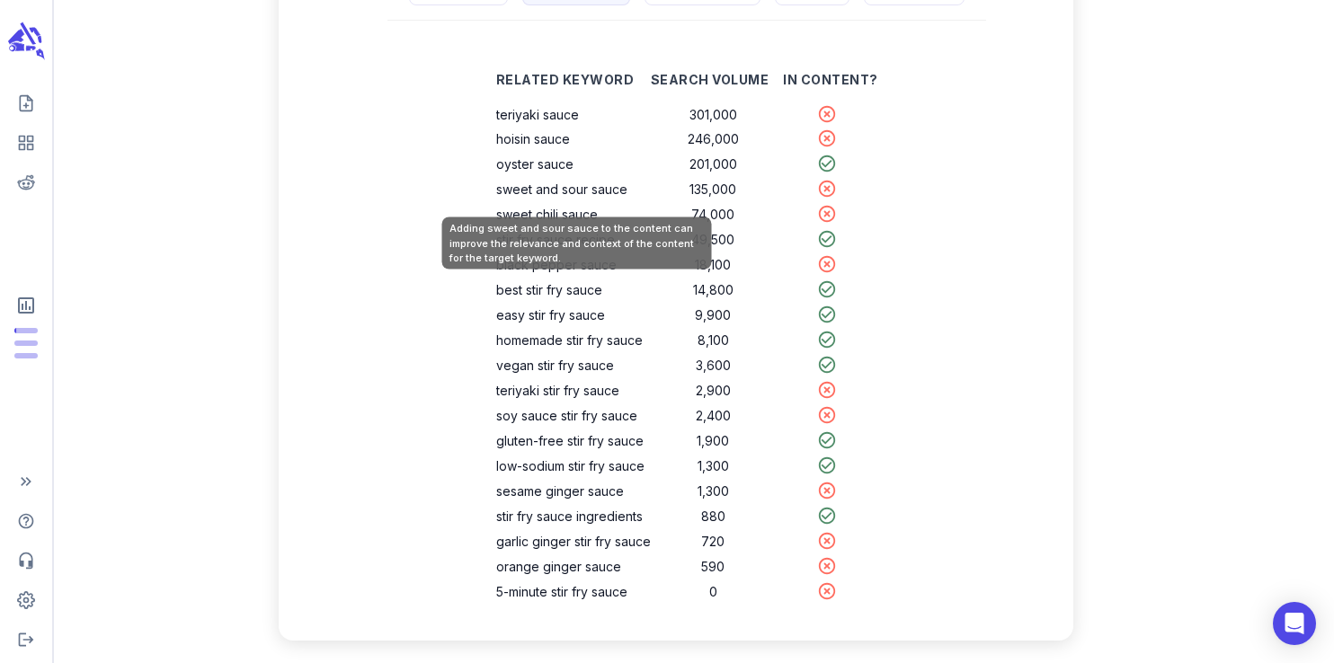
click at [604, 201] on th "sweet and sour sauce" at bounding box center [573, 189] width 155 height 25
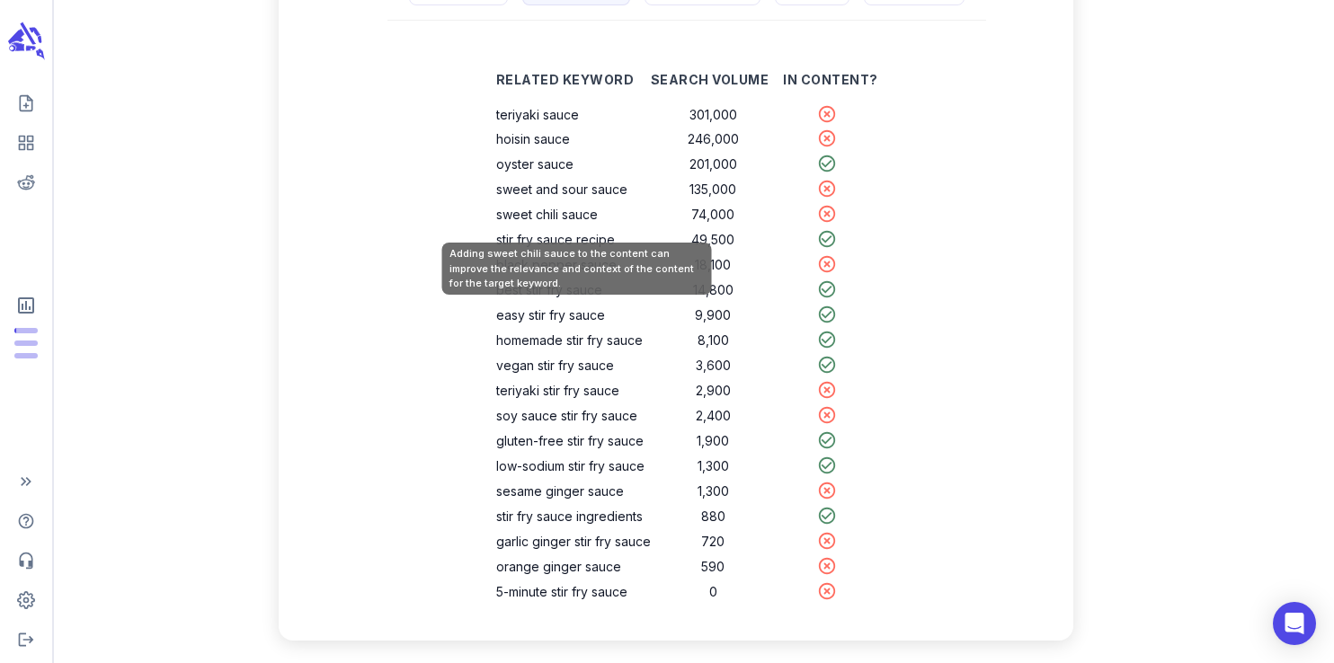
click at [601, 217] on th "sweet chili sauce" at bounding box center [573, 214] width 155 height 25
click at [588, 217] on th "sweet chili sauce" at bounding box center [573, 214] width 155 height 25
copy th "sweet chili sauce"
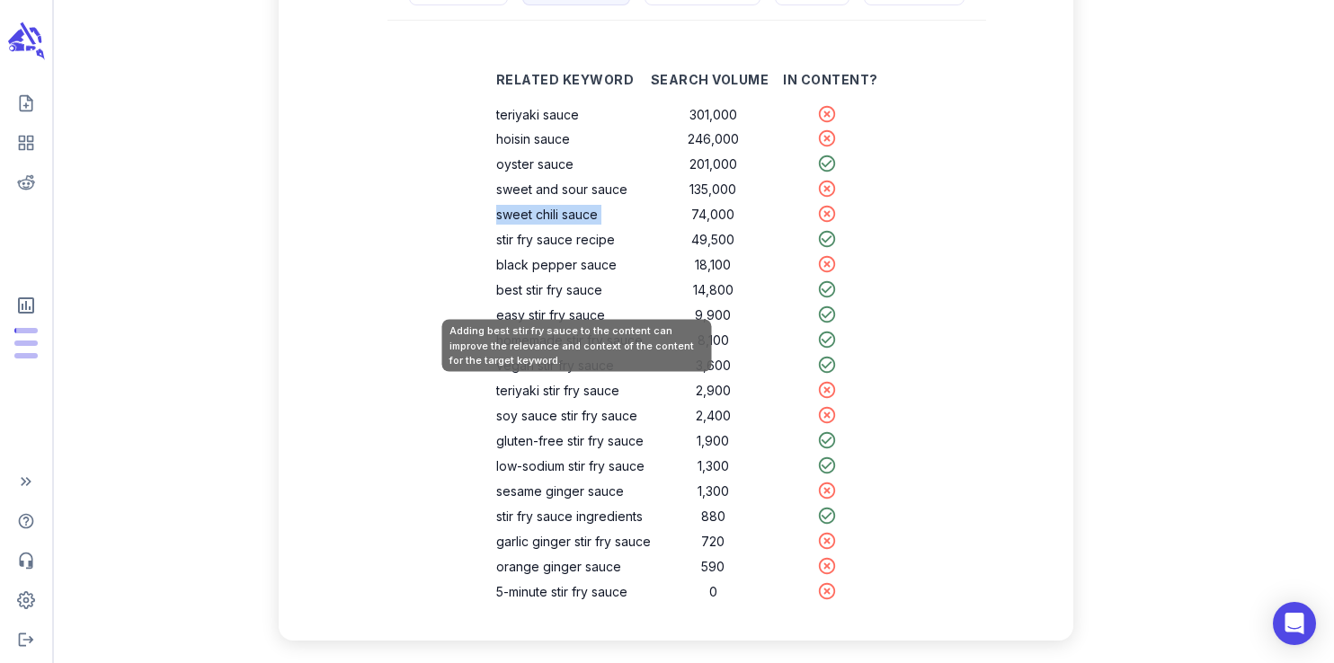
scroll to position [0, 0]
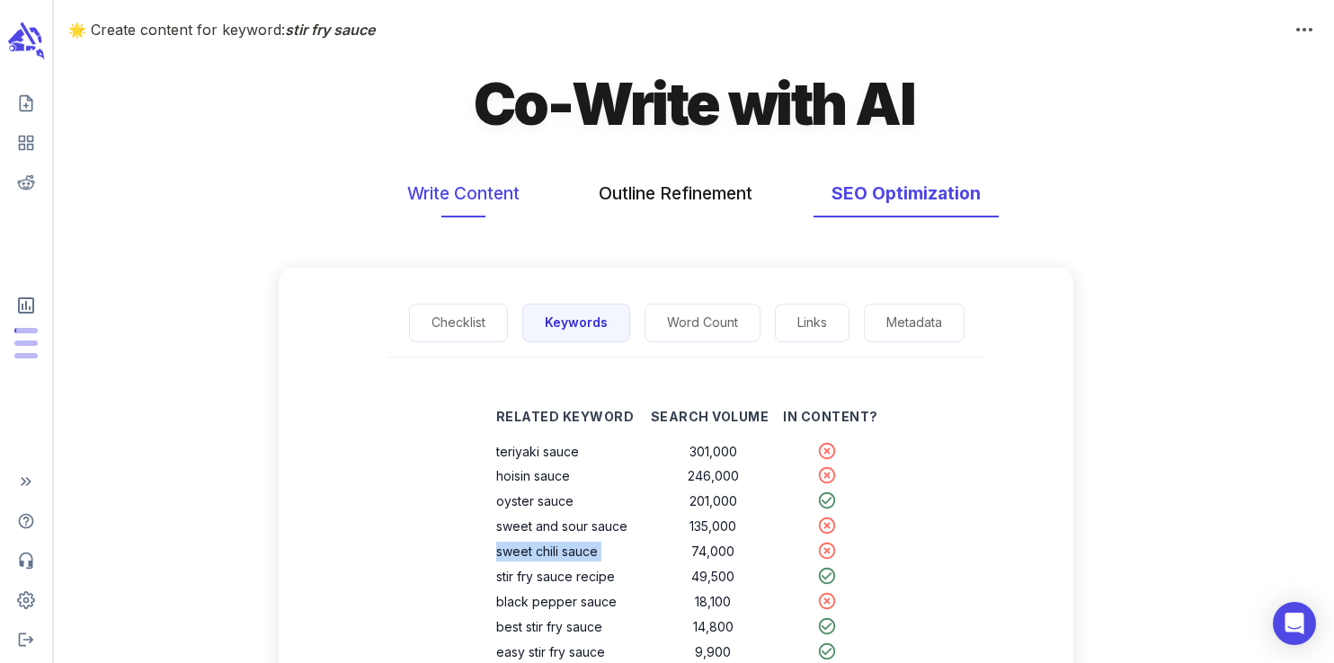
click at [487, 213] on button "Write Content" at bounding box center [463, 194] width 148 height 48
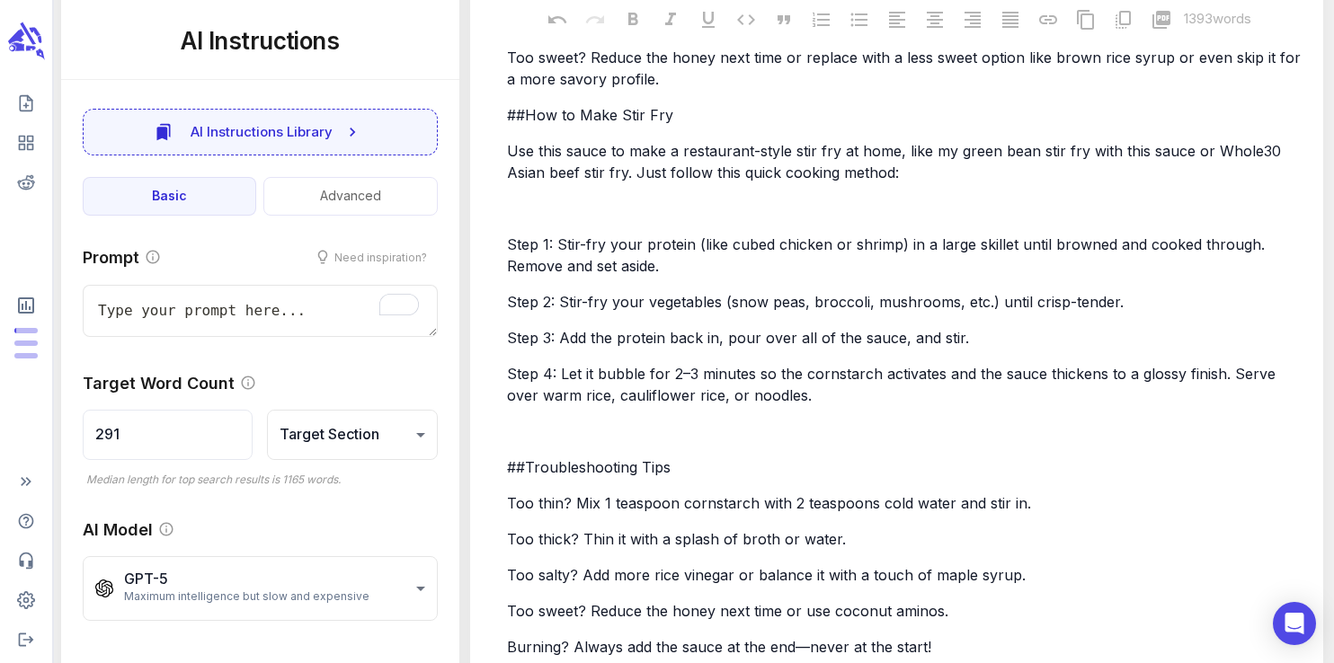
scroll to position [4506, 0]
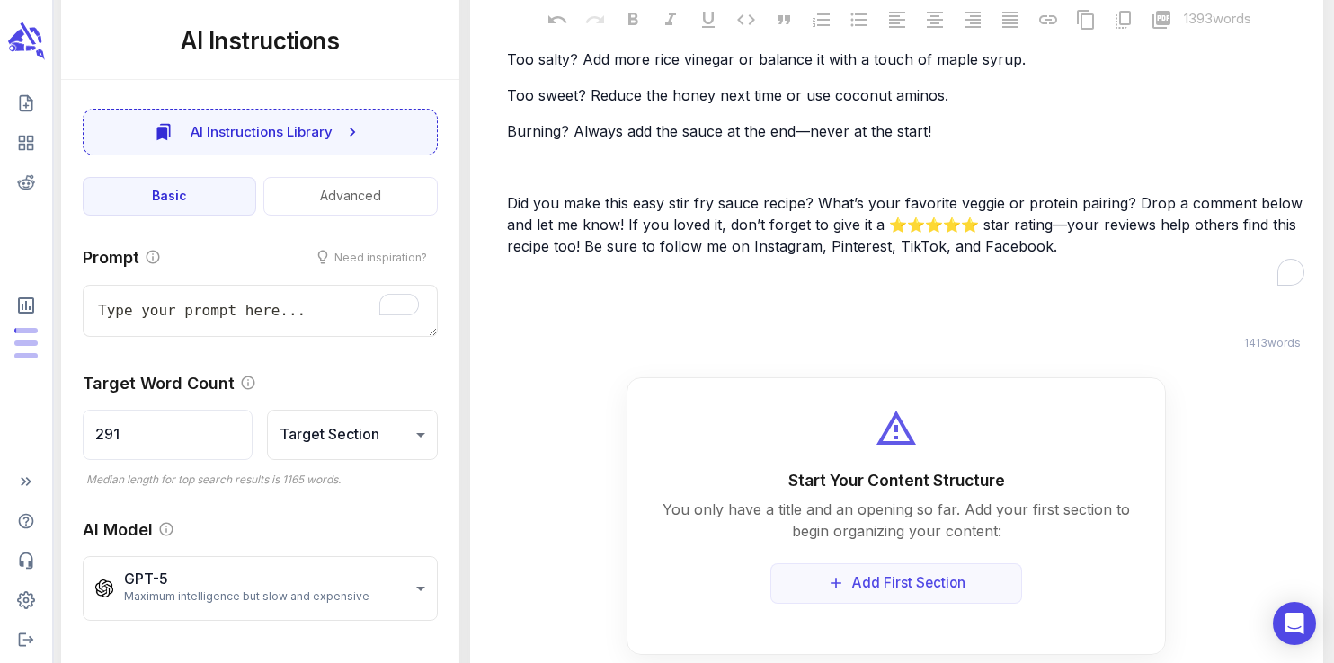
click at [1048, 202] on p "Did you make this easy stir fry sauce recipe? What’s your favorite veggie or pr…" at bounding box center [905, 224] width 797 height 65
click at [616, 307] on p "﻿" at bounding box center [905, 318] width 797 height 22
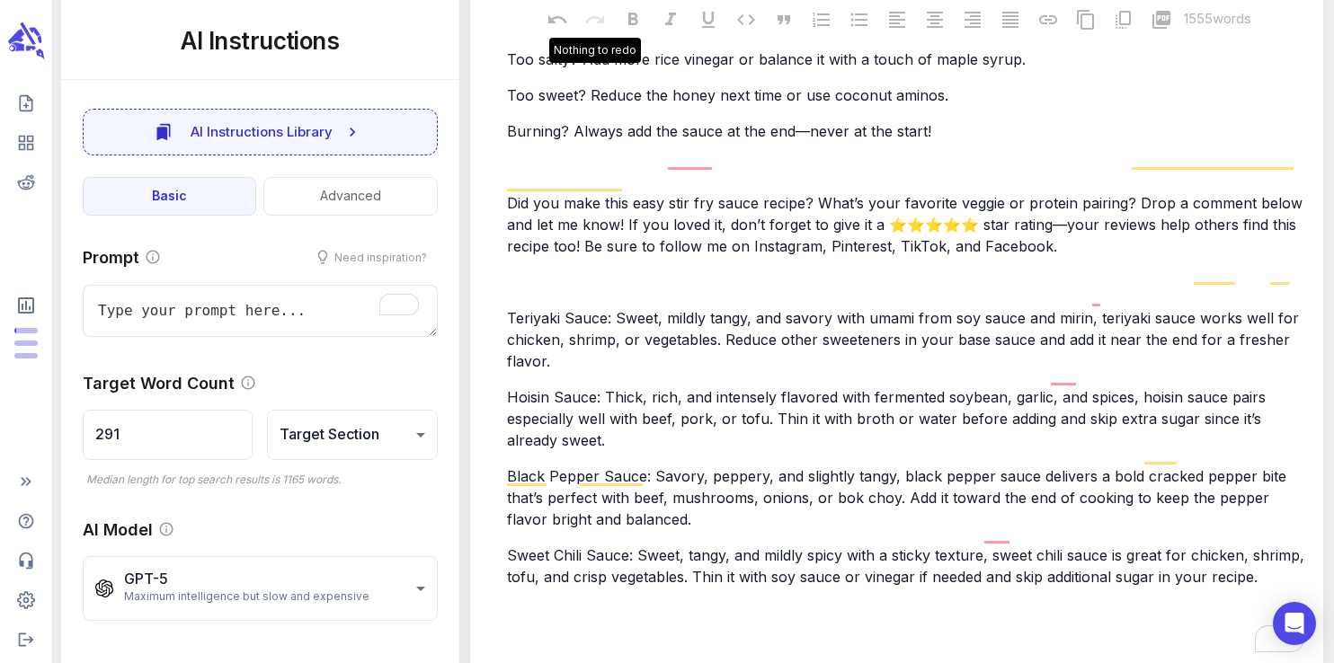
type textarea "x"
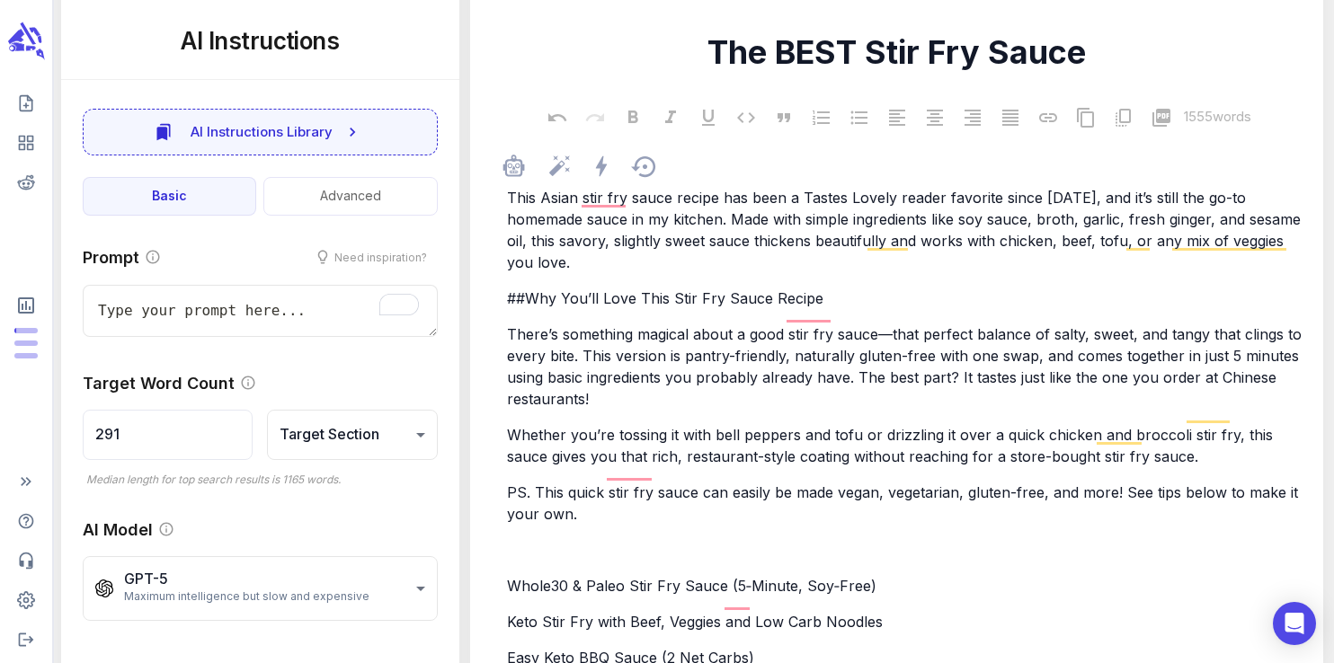
scroll to position [0, 0]
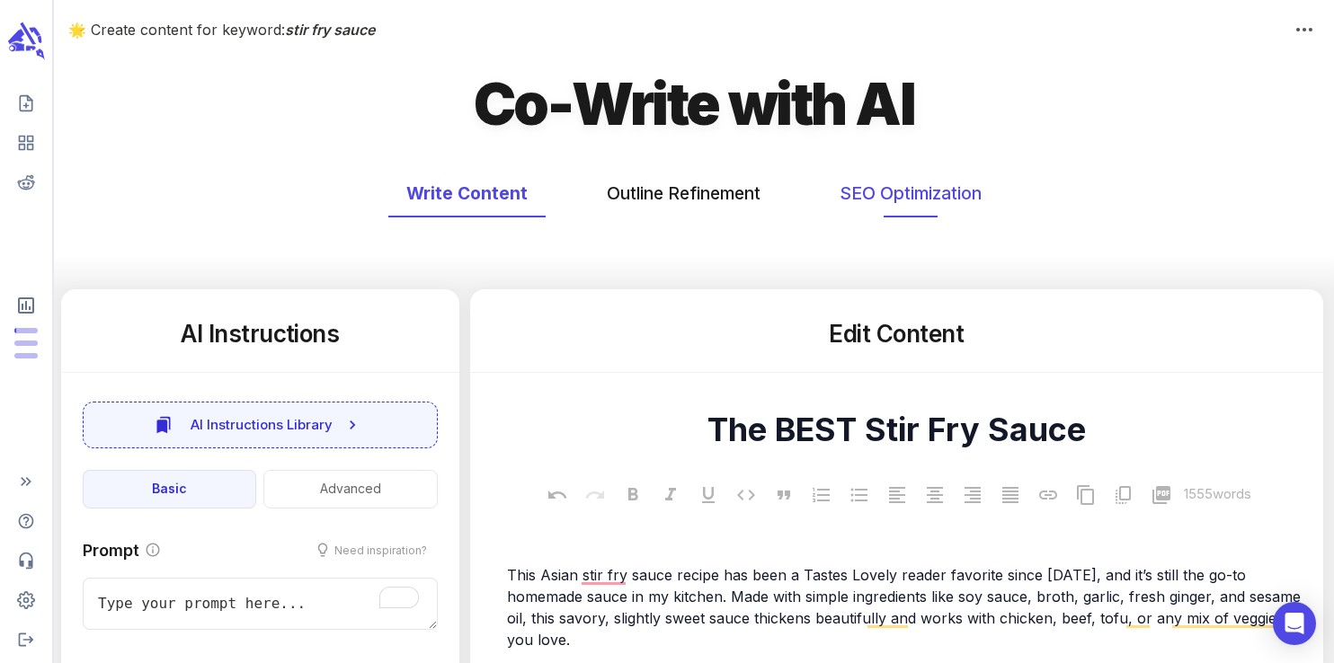
click at [928, 191] on button "SEO Optimization" at bounding box center [910, 194] width 178 height 48
